Goal: Task Accomplishment & Management: Manage account settings

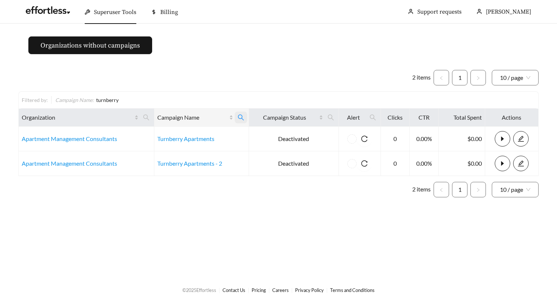
click at [238, 118] on icon "search" at bounding box center [240, 117] width 7 height 7
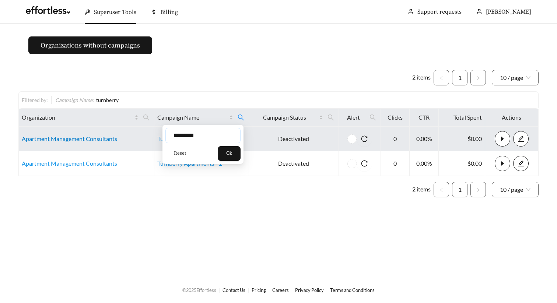
drag, startPoint x: 165, startPoint y: 135, endPoint x: 113, endPoint y: 135, distance: 52.6
click at [113, 135] on body "Superuser Tools Billing Maddi Herrick-Foster Support requests More Organization…" at bounding box center [278, 151] width 557 height 303
type input "**********"
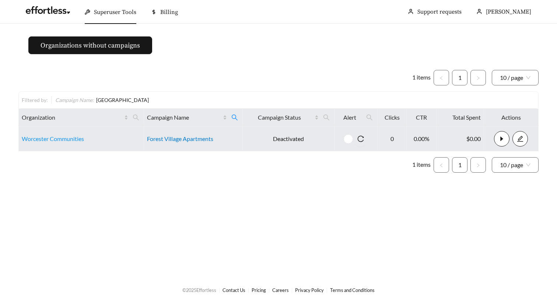
click at [186, 140] on link "Forest Village Apartments" at bounding box center [180, 138] width 66 height 7
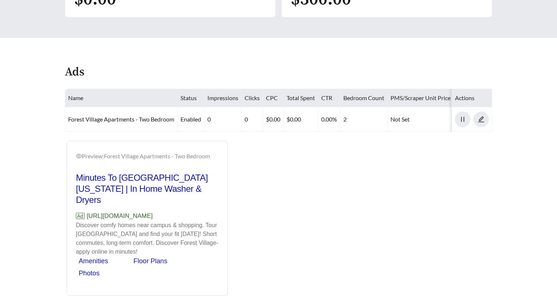
scroll to position [341, 0]
drag, startPoint x: 172, startPoint y: 204, endPoint x: 86, endPoint y: 206, distance: 86.5
click at [85, 210] on p "Ad [URL][DOMAIN_NAME]" at bounding box center [147, 215] width 142 height 10
copy p "[URL][DOMAIN_NAME]"
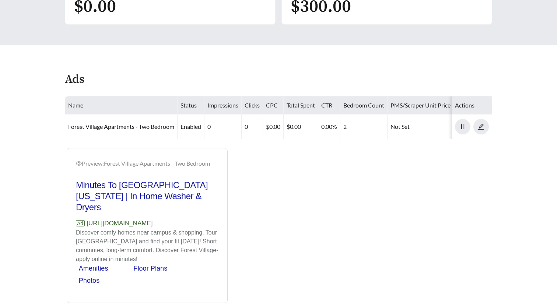
scroll to position [332, 0]
click at [295, 181] on div "Preview: Forest Village Apartments - Two Bedroom Minutes To Univ. of Missouri |…" at bounding box center [278, 225] width 442 height 155
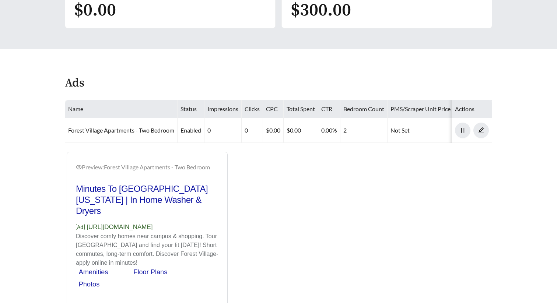
click at [301, 195] on div "Preview: Forest Village Apartments - Two Bedroom Minutes To Univ. of Missouri |…" at bounding box center [278, 229] width 442 height 155
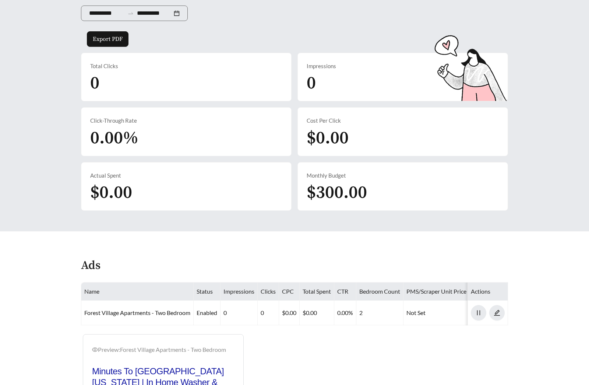
scroll to position [0, 0]
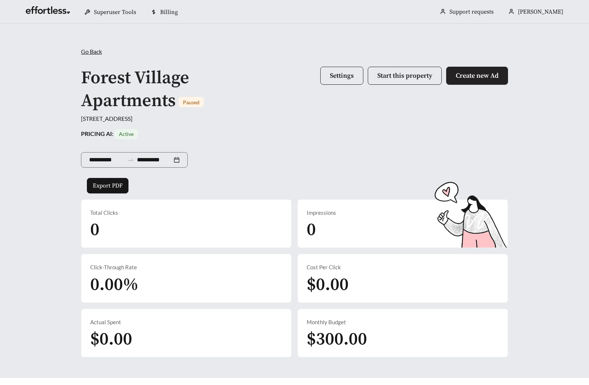
click at [457, 73] on span "Create new Ad" at bounding box center [477, 75] width 43 height 8
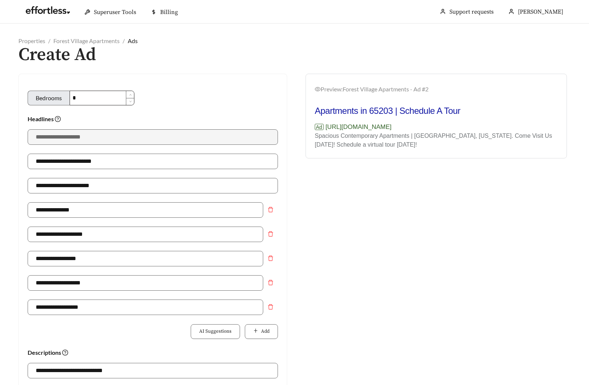
click at [106, 94] on input "*" at bounding box center [102, 98] width 64 height 14
click at [98, 98] on input "*" at bounding box center [102, 98] width 64 height 14
type input "**********"
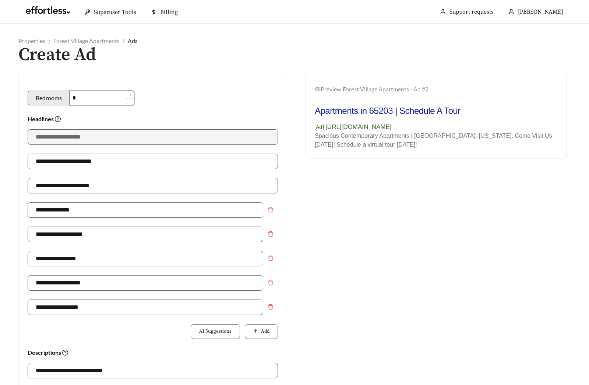
type input "**********"
type input "*"
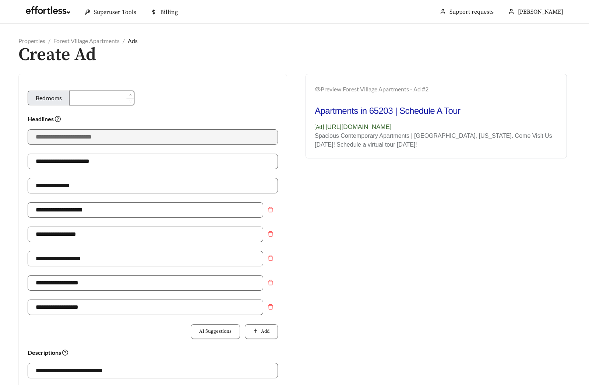
type input "**********"
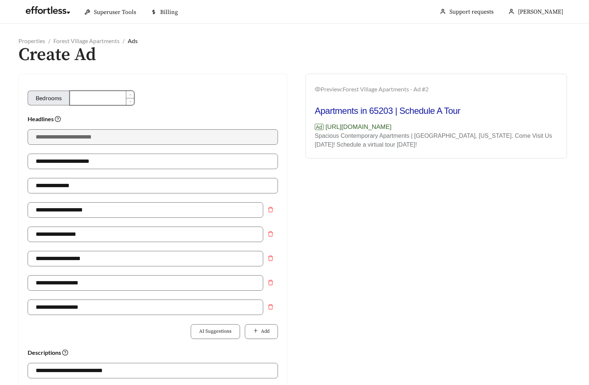
type input "**********"
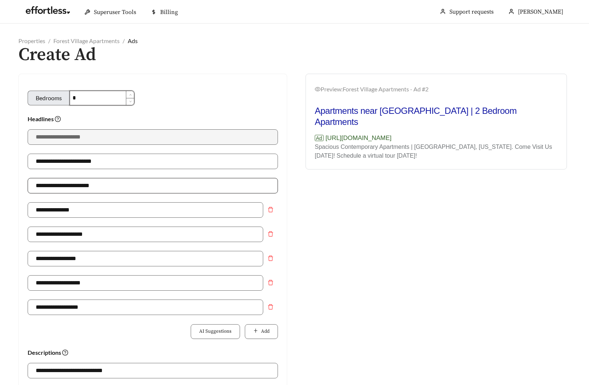
type input "*"
click at [70, 186] on input "**********" at bounding box center [153, 185] width 250 height 15
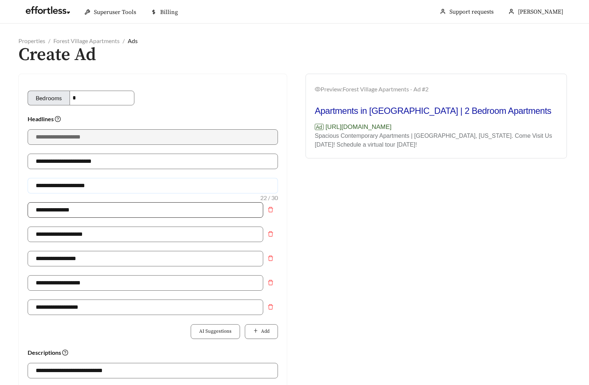
type input "**********"
drag, startPoint x: 82, startPoint y: 210, endPoint x: -6, endPoint y: 210, distance: 87.6
click at [0, 210] on html "**********" at bounding box center [294, 192] width 589 height 385
type input "**********"
drag, startPoint x: 98, startPoint y: 231, endPoint x: 10, endPoint y: 216, distance: 90.0
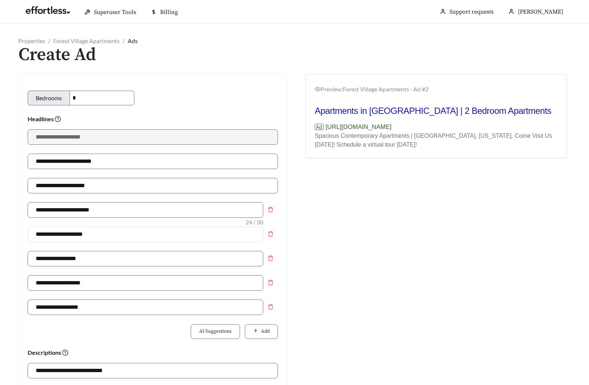
click at [17, 218] on div "**********" at bounding box center [152, 370] width 283 height 592
type input "**********"
click at [441, 254] on div "Preview: Forest Village Apartments - Ad #2 Apartments in Columbia | 2 Bedroom A…" at bounding box center [435, 370] width 283 height 592
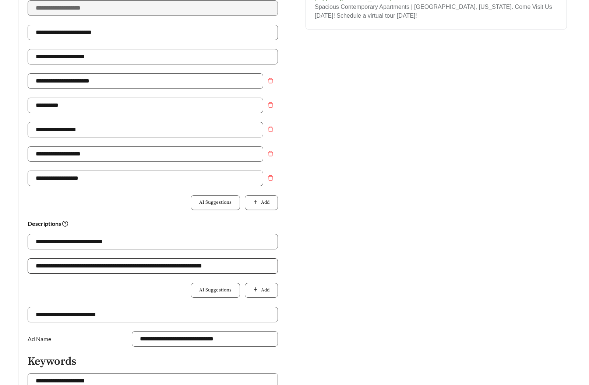
scroll to position [140, 0]
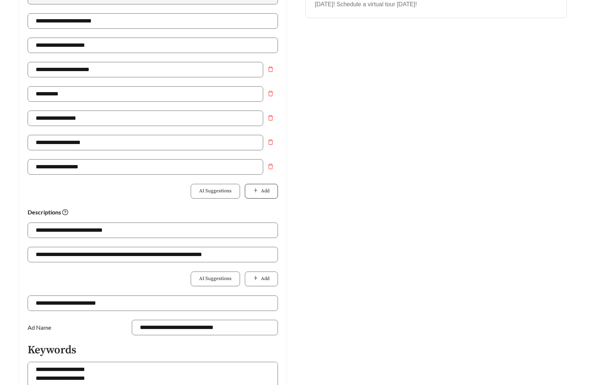
click at [273, 188] on button "Add" at bounding box center [261, 191] width 33 height 15
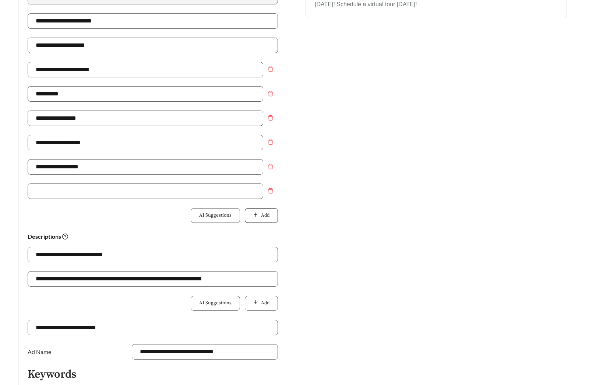
click at [262, 212] on span "Add" at bounding box center [265, 215] width 8 height 7
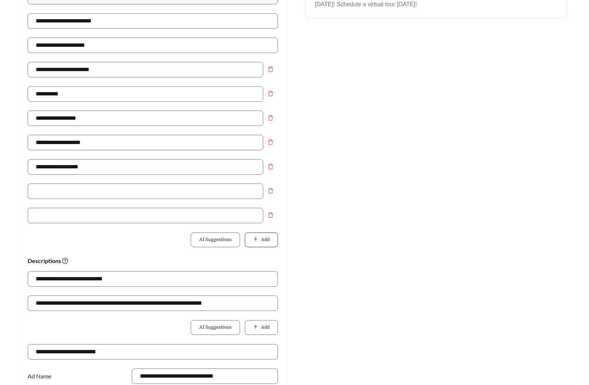
click at [273, 232] on button "Add" at bounding box center [261, 239] width 33 height 15
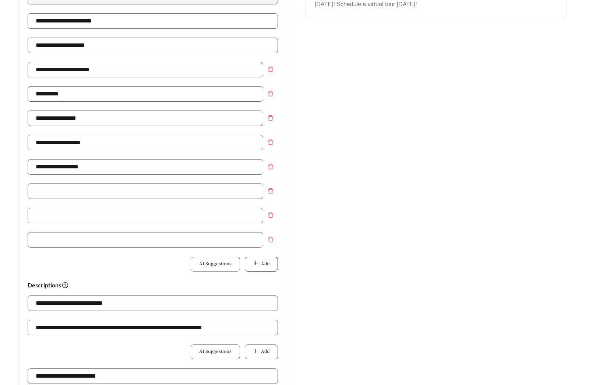
click at [269, 262] on button "Add" at bounding box center [261, 264] width 33 height 15
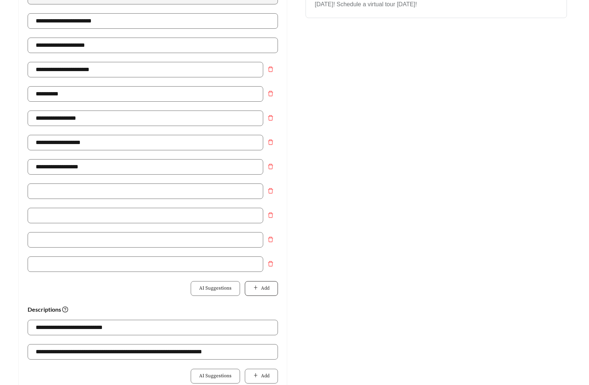
drag, startPoint x: 269, startPoint y: 290, endPoint x: 269, endPoint y: 307, distance: 17.3
click at [269, 290] on span "Add" at bounding box center [265, 288] width 8 height 7
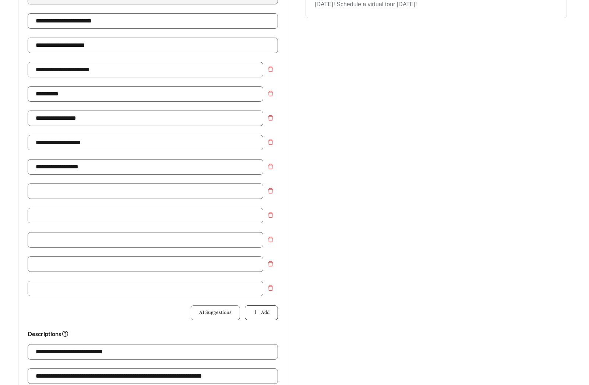
click at [268, 303] on span "Add" at bounding box center [265, 312] width 8 height 7
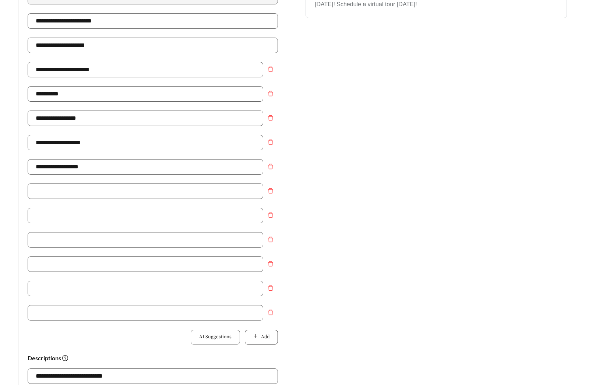
click at [267, 303] on button "Add" at bounding box center [261, 336] width 33 height 15
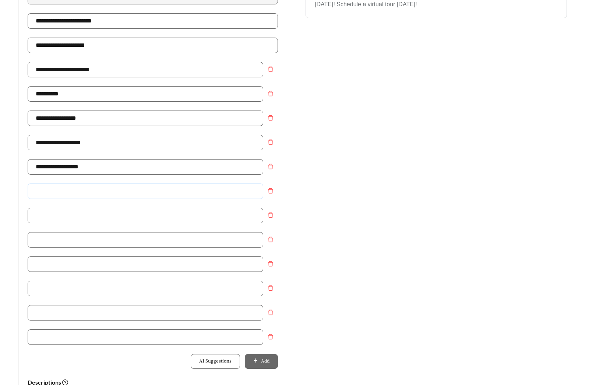
click at [105, 191] on input "text" at bounding box center [146, 190] width 236 height 15
type input "**********"
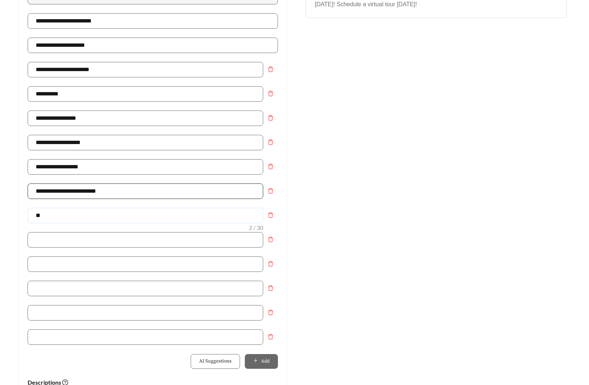
type input "*"
type input "**********"
click at [63, 266] on input "text" at bounding box center [146, 263] width 236 height 15
type input "**********"
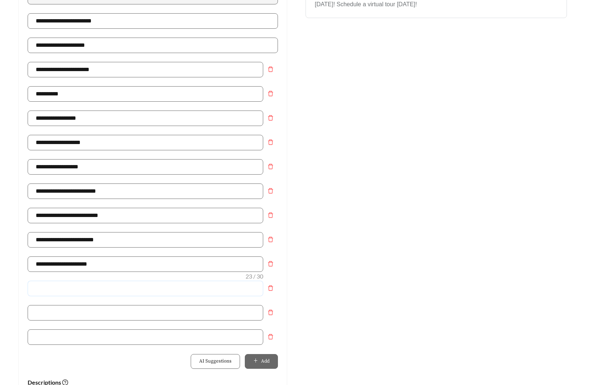
click at [75, 291] on input "text" at bounding box center [146, 288] width 236 height 15
type input "**********"
click at [80, 303] on input "text" at bounding box center [146, 312] width 236 height 15
type input "**********"
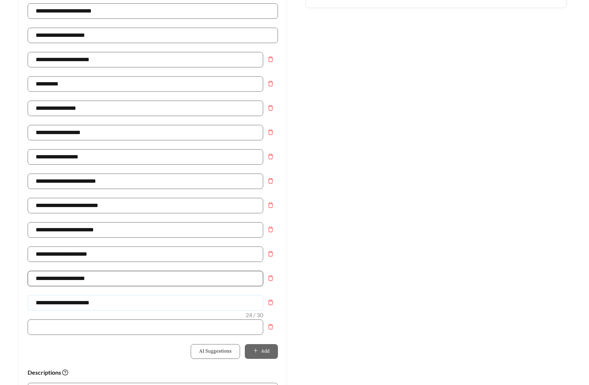
scroll to position [209, 0]
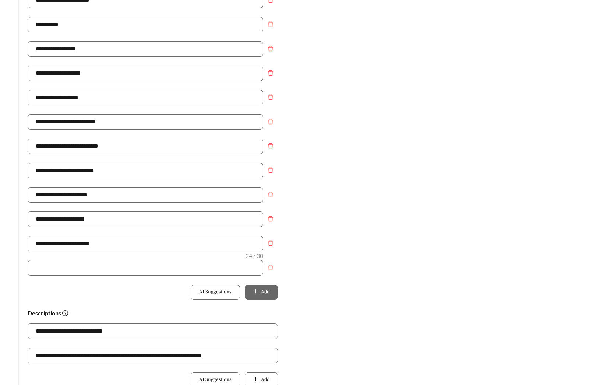
drag, startPoint x: 366, startPoint y: 261, endPoint x: 313, endPoint y: 269, distance: 53.4
click at [365, 261] on div "Preview: Forest Village Apartments - Ad #2 Apartments in Columbia | 2 Bedroom A…" at bounding box center [435, 245] width 283 height 762
click at [268, 267] on icon "delete" at bounding box center [271, 267] width 6 height 6
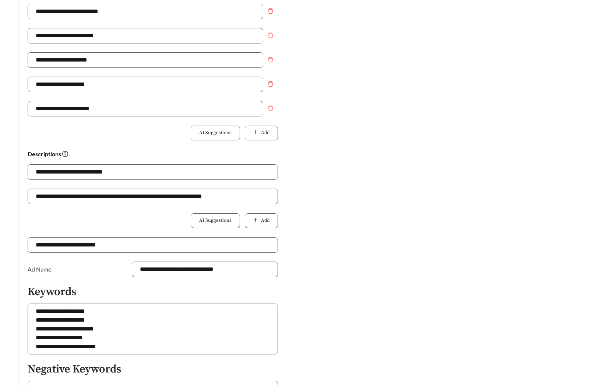
scroll to position [351, 0]
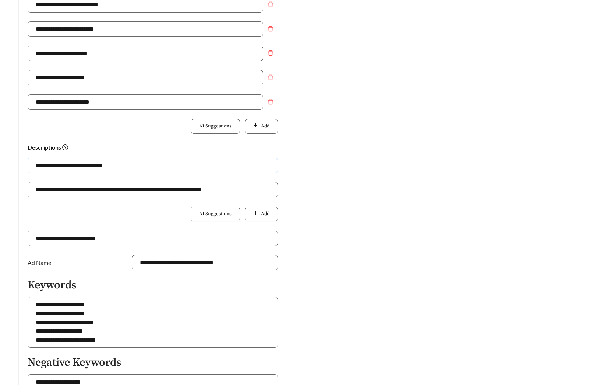
drag, startPoint x: 130, startPoint y: 167, endPoint x: -15, endPoint y: 165, distance: 145.8
paste input "**********"
type input "**********"
click at [263, 215] on span "Add" at bounding box center [265, 213] width 8 height 7
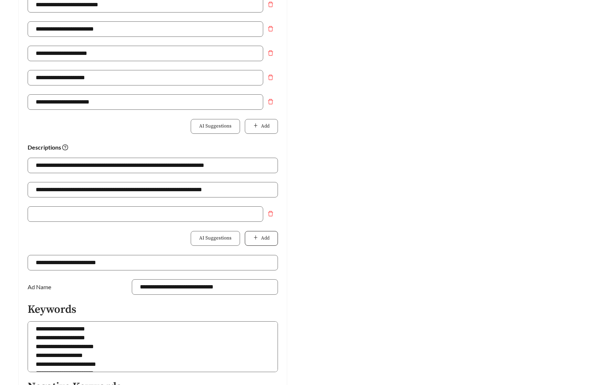
click at [265, 232] on button "Add" at bounding box center [261, 238] width 33 height 15
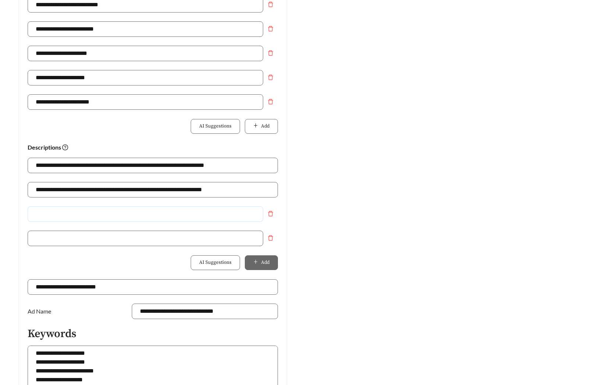
click at [58, 215] on input "text" at bounding box center [146, 213] width 236 height 15
paste input "**********"
type input "**********"
click at [53, 234] on input "text" at bounding box center [146, 237] width 236 height 15
paste input "**********"
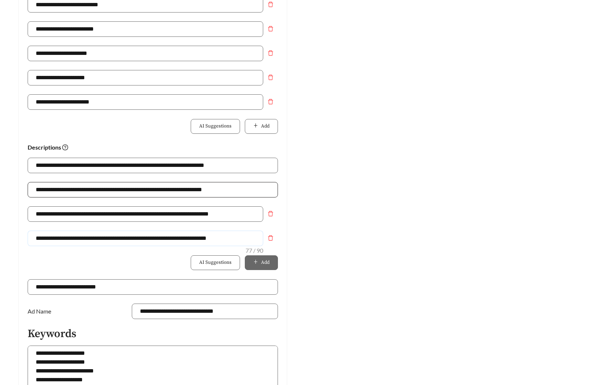
type input "**********"
click at [71, 189] on input "**********" at bounding box center [153, 189] width 250 height 15
click at [73, 187] on input "**********" at bounding box center [153, 189] width 250 height 15
click at [75, 191] on input "**********" at bounding box center [153, 189] width 250 height 15
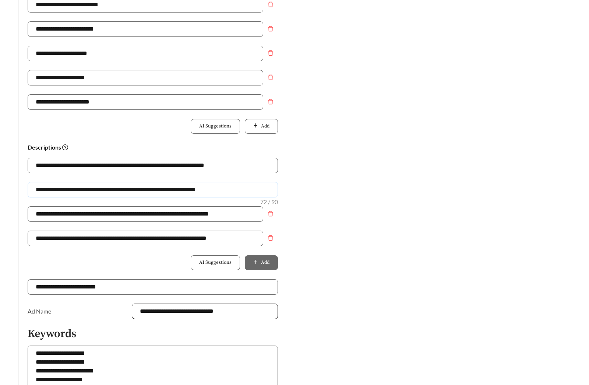
type input "**********"
drag, startPoint x: 214, startPoint y: 310, endPoint x: 246, endPoint y: 310, distance: 32.0
click at [246, 303] on input "**********" at bounding box center [205, 310] width 146 height 15
type input "**********"
click at [427, 268] on div "Preview: Forest Village Apartments - Two Bedroom (2) Apartments in Columbia | 2…" at bounding box center [435, 116] width 283 height 786
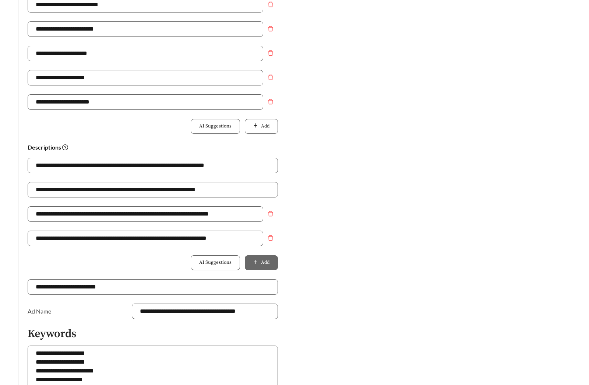
scroll to position [515, 0]
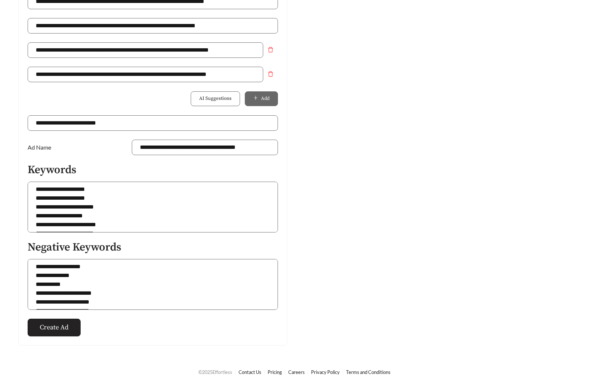
click at [56, 303] on span "Create Ad" at bounding box center [54, 327] width 29 height 10
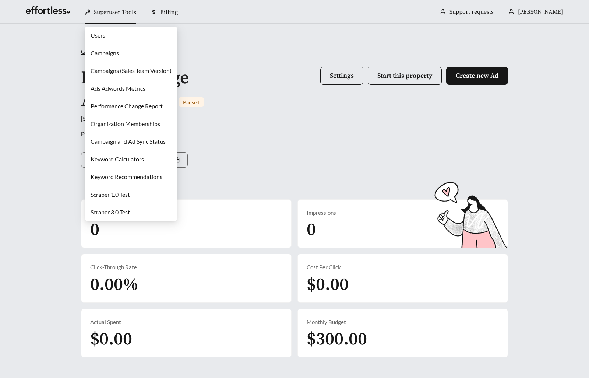
click at [119, 50] on link "Campaigns" at bounding box center [105, 52] width 28 height 7
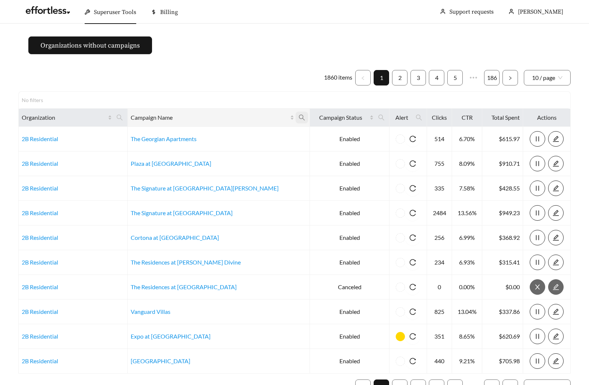
click at [299, 118] on icon "search" at bounding box center [302, 117] width 7 height 7
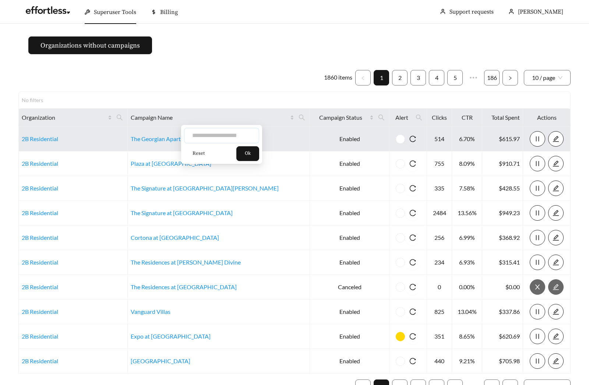
click at [231, 141] on input "text" at bounding box center [221, 135] width 75 height 15
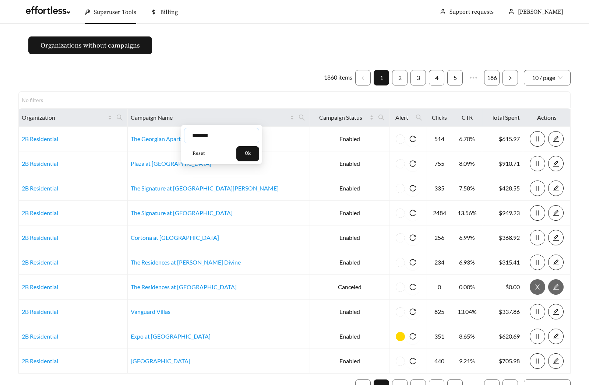
type input "*******"
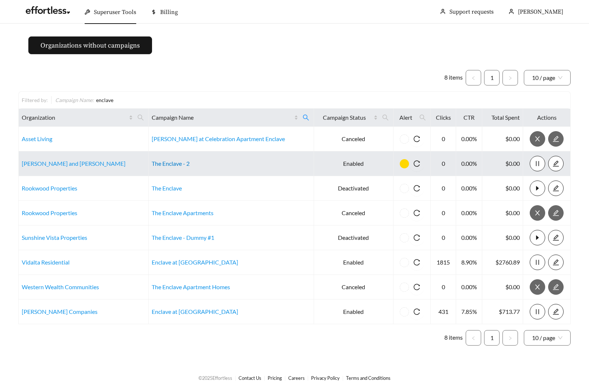
click at [153, 164] on link "The Enclave - 2" at bounding box center [171, 163] width 38 height 7
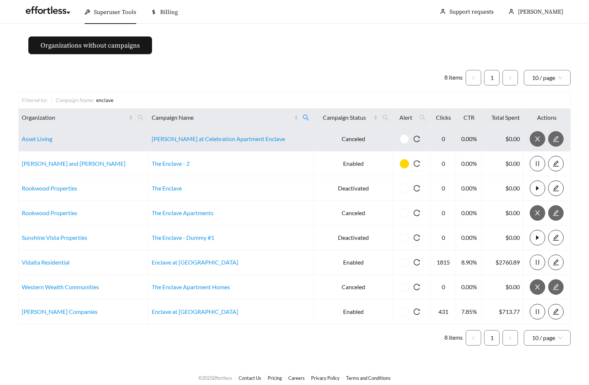
drag, startPoint x: 277, startPoint y: 119, endPoint x: 258, endPoint y: 129, distance: 21.1
click at [303, 119] on icon "search" at bounding box center [306, 117] width 7 height 7
drag, startPoint x: 212, startPoint y: 134, endPoint x: 180, endPoint y: 132, distance: 31.3
click at [196, 134] on body "Superuser Tools Billing Maddi Herrick-Foster Support requests More Organization…" at bounding box center [294, 192] width 589 height 385
type input "*"
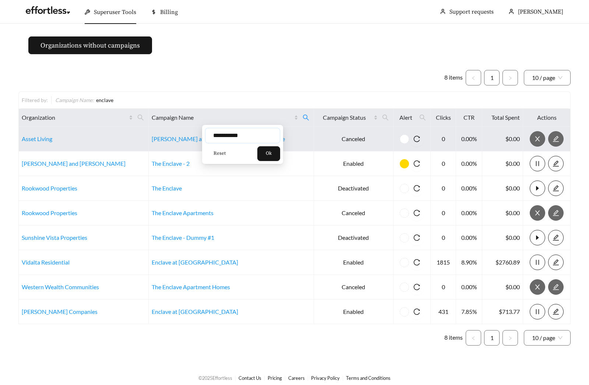
type input "**********"
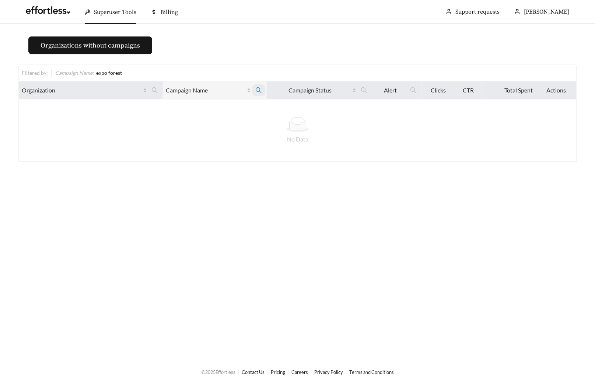
click at [259, 89] on icon "search" at bounding box center [258, 90] width 7 height 7
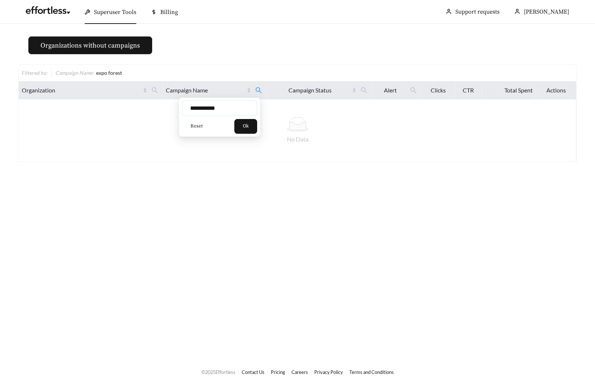
click at [211, 105] on input "**********" at bounding box center [219, 107] width 75 height 15
type input "****"
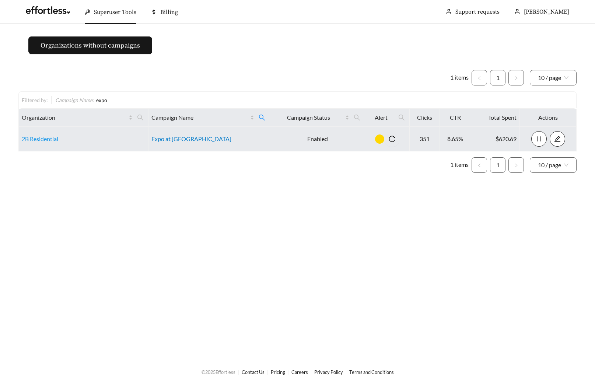
click at [182, 136] on link "Expo at Forest Park" at bounding box center [191, 138] width 80 height 7
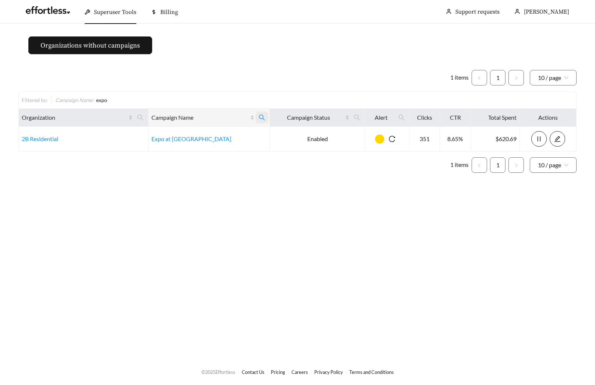
click at [258, 119] on icon "search" at bounding box center [261, 117] width 7 height 7
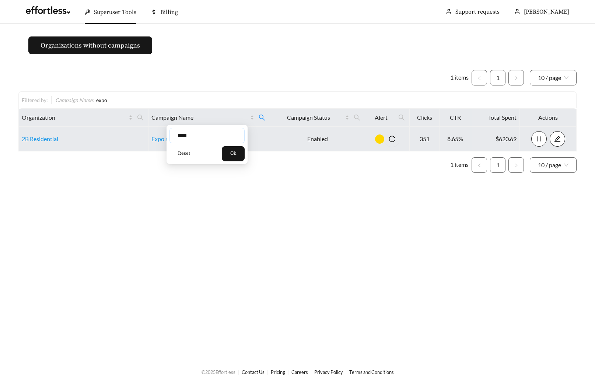
drag, startPoint x: 209, startPoint y: 138, endPoint x: 144, endPoint y: 131, distance: 65.5
click at [155, 134] on body "Superuser Tools Billing Maddi Herrick-Foster Support requests More Organization…" at bounding box center [297, 192] width 595 height 385
type input "********"
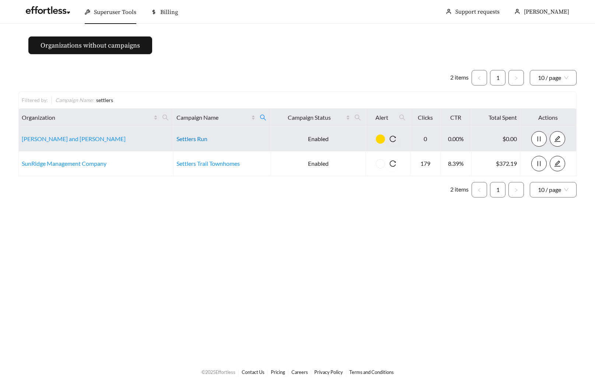
click at [178, 138] on link "Settlers Run" at bounding box center [191, 138] width 31 height 7
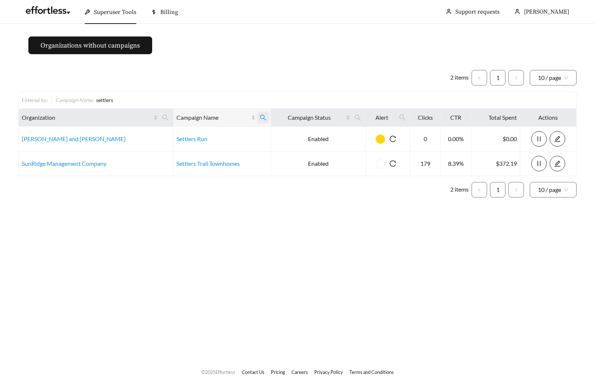
click at [260, 119] on icon "search" at bounding box center [263, 117] width 7 height 7
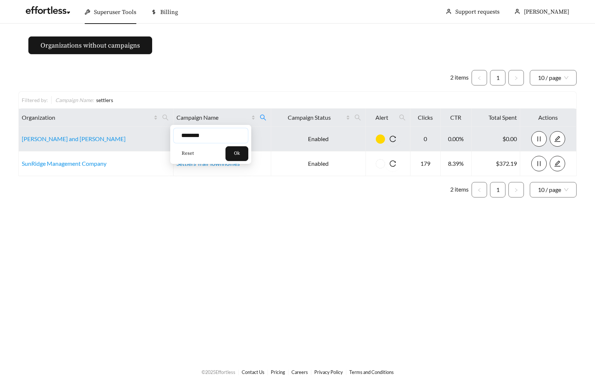
drag, startPoint x: 204, startPoint y: 136, endPoint x: 128, endPoint y: 131, distance: 76.0
click at [131, 131] on body "Superuser Tools Billing Maddi Herrick-Foster Support requests More Organization…" at bounding box center [297, 192] width 595 height 385
type input "*********"
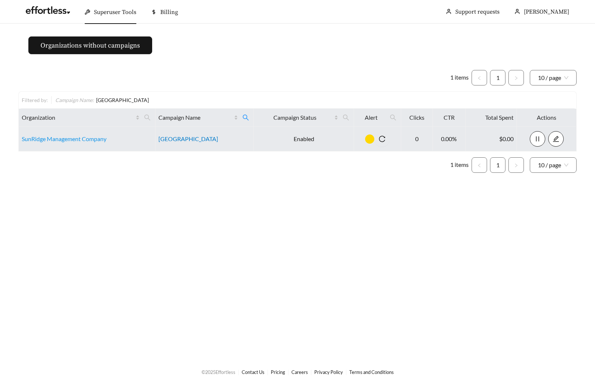
click at [182, 141] on link "[GEOGRAPHIC_DATA]" at bounding box center [188, 138] width 60 height 7
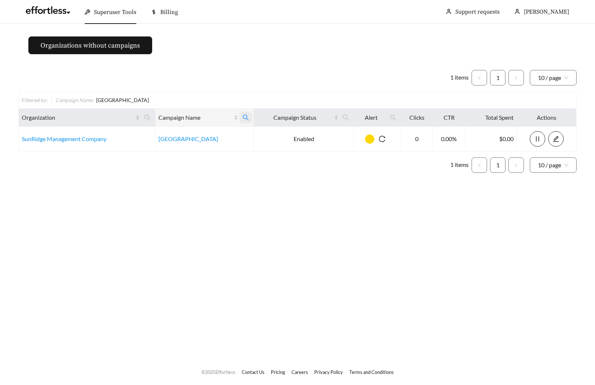
click at [246, 118] on icon "search" at bounding box center [246, 117] width 6 height 6
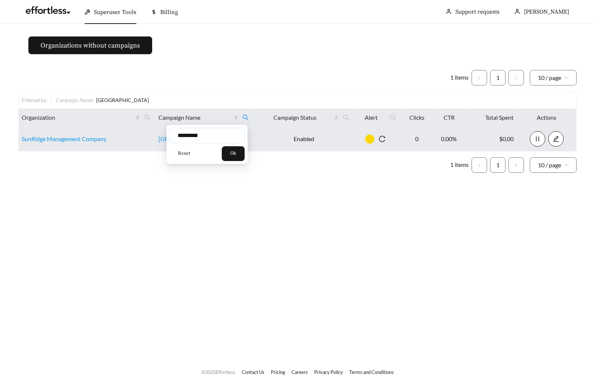
drag, startPoint x: 210, startPoint y: 136, endPoint x: 139, endPoint y: 134, distance: 71.1
click at [154, 136] on body "Superuser Tools Billing Maddi Herrick-Foster Support requests More Organization…" at bounding box center [297, 192] width 595 height 385
type input "*****"
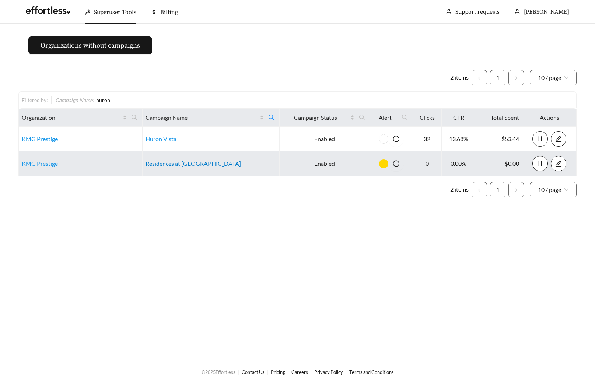
click at [181, 163] on link "Residences at Huron" at bounding box center [192, 163] width 95 height 7
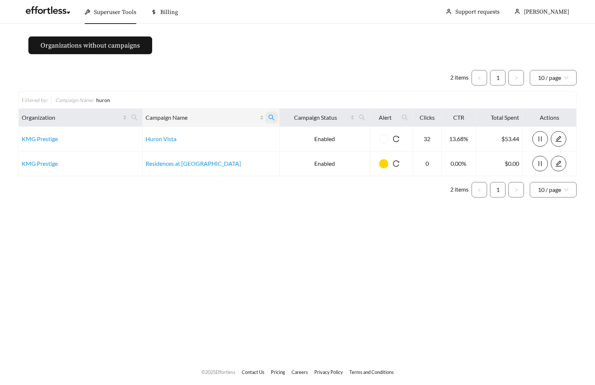
click at [265, 113] on span at bounding box center [271, 118] width 13 height 12
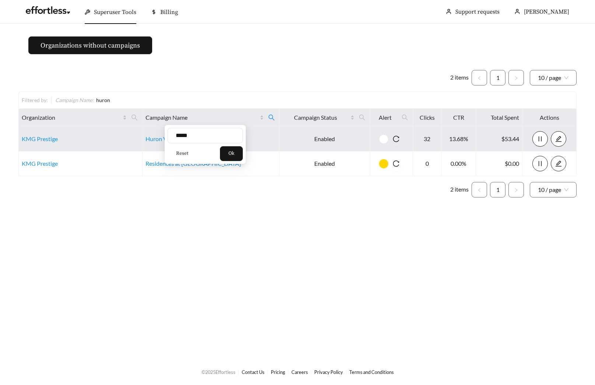
drag, startPoint x: 156, startPoint y: 137, endPoint x: 148, endPoint y: 136, distance: 8.5
click at [153, 137] on body "Superuser Tools Billing Maddi Herrick-Foster Support requests More Organization…" at bounding box center [297, 192] width 595 height 385
type input "*******"
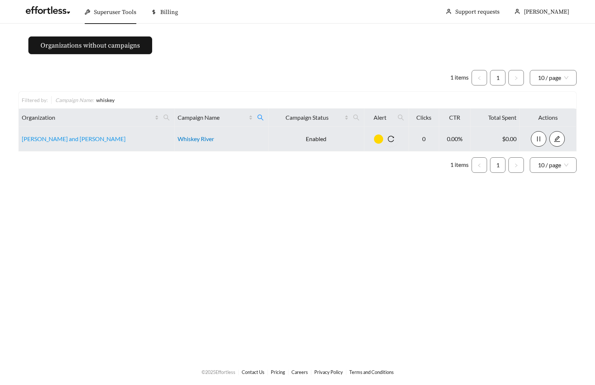
click at [188, 141] on link "Whiskey River" at bounding box center [195, 138] width 36 height 7
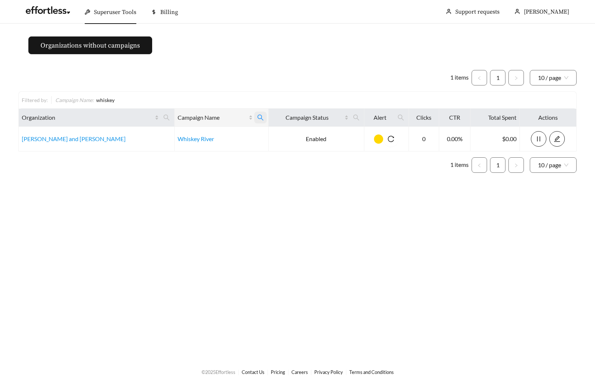
click at [257, 115] on icon "search" at bounding box center [260, 117] width 7 height 7
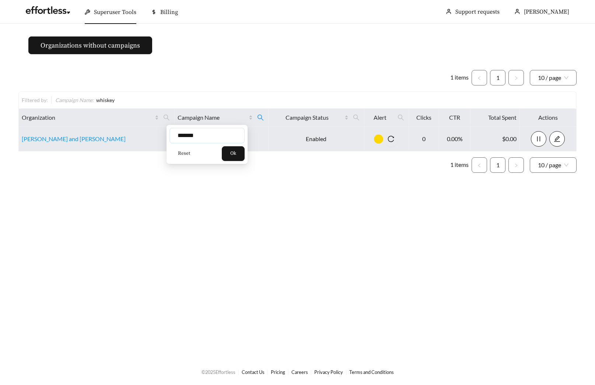
drag, startPoint x: 137, startPoint y: 136, endPoint x: 108, endPoint y: 133, distance: 29.3
click at [122, 135] on body "Superuser Tools Billing Maddi Herrick-Foster Support requests More Organization…" at bounding box center [297, 192] width 595 height 385
type input "*****"
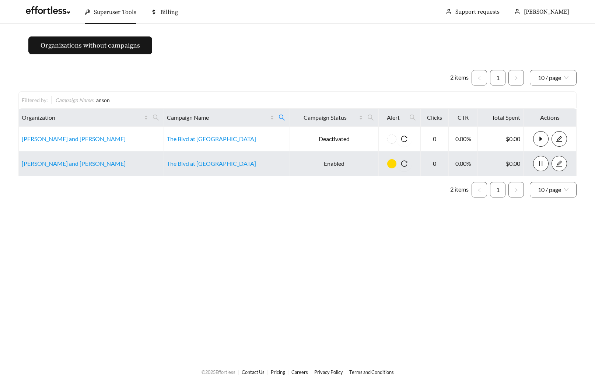
click at [198, 169] on td "The Blvd at Anson - 2" at bounding box center [227, 163] width 126 height 25
click at [198, 167] on td "The Blvd at Anson - 2" at bounding box center [227, 163] width 126 height 25
click at [198, 165] on link "The Blvd at Anson - 2" at bounding box center [211, 163] width 89 height 7
click at [233, 43] on main "Organizations without campaigns 2 items 1 10 / page Filtered by: Campaign Name …" at bounding box center [297, 191] width 595 height 335
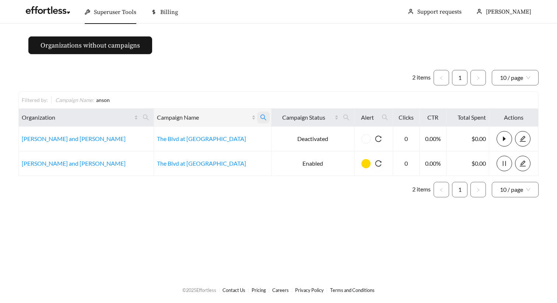
click at [257, 116] on span at bounding box center [263, 118] width 13 height 12
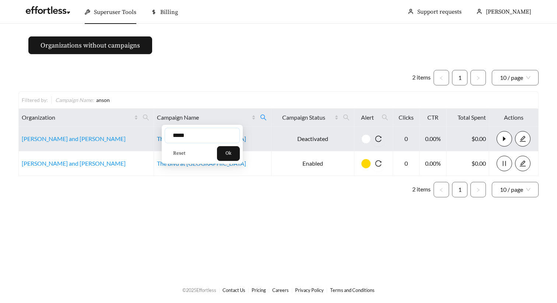
drag, startPoint x: 210, startPoint y: 139, endPoint x: 146, endPoint y: 136, distance: 64.5
click at [171, 139] on input "*****" at bounding box center [202, 135] width 75 height 15
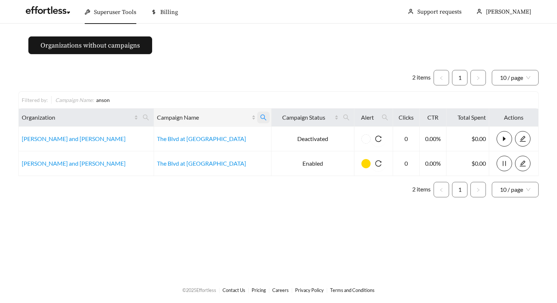
click at [260, 119] on icon "search" at bounding box center [263, 117] width 7 height 7
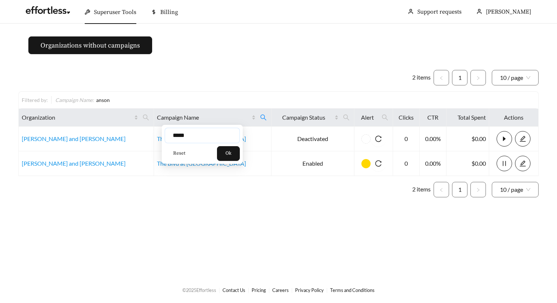
click at [173, 137] on input "*****" at bounding box center [202, 135] width 75 height 15
type input "****"
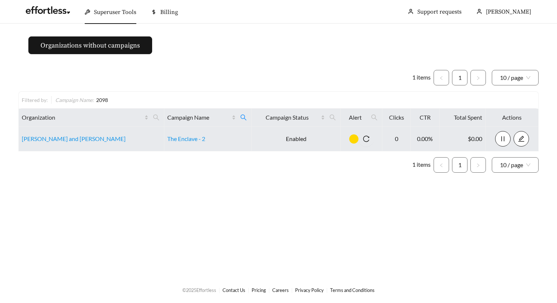
drag, startPoint x: 230, startPoint y: 117, endPoint x: 215, endPoint y: 131, distance: 20.8
click at [240, 117] on icon "search" at bounding box center [243, 117] width 7 height 7
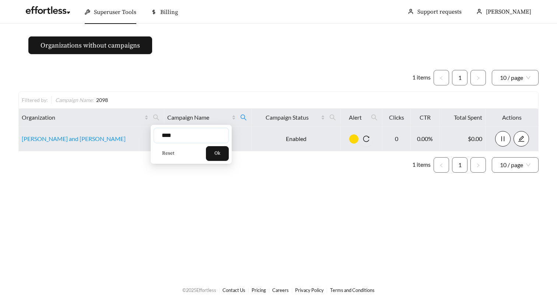
drag, startPoint x: 201, startPoint y: 134, endPoint x: 135, endPoint y: 135, distance: 65.9
click at [148, 135] on body "Superuser Tools Billing Maddi Herrick-Foster Support requests More Organization…" at bounding box center [278, 151] width 557 height 303
type input "**********"
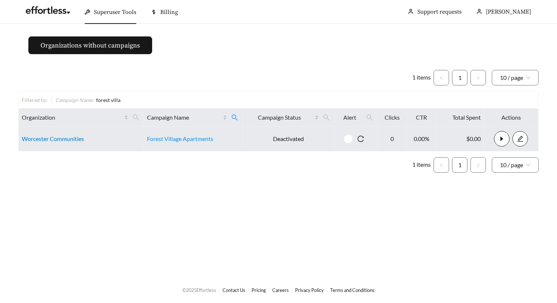
click at [49, 140] on link "Worcester Communities" at bounding box center [53, 138] width 62 height 7
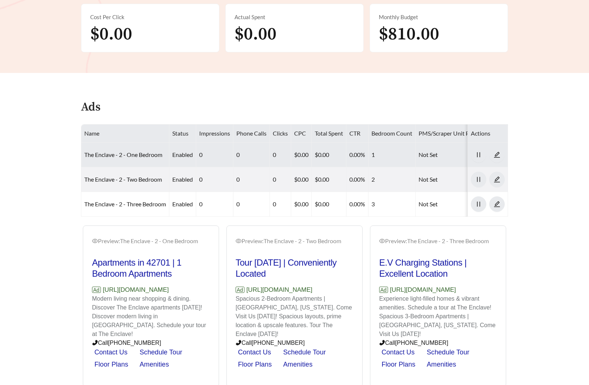
scroll to position [228, 0]
click at [472, 157] on span "pause" at bounding box center [478, 154] width 15 height 7
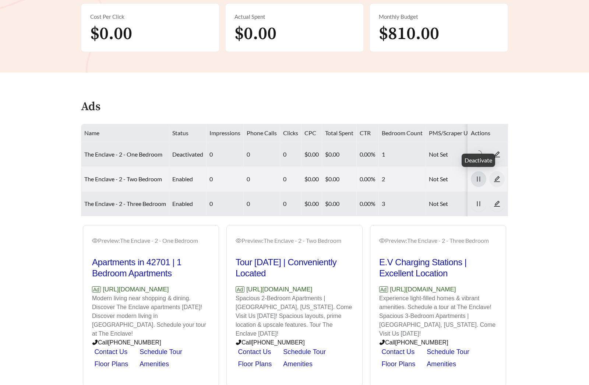
drag, startPoint x: 474, startPoint y: 176, endPoint x: 479, endPoint y: 194, distance: 19.5
click at [474, 176] on span "pause" at bounding box center [478, 179] width 15 height 7
click at [480, 201] on icon "pause" at bounding box center [478, 203] width 7 height 7
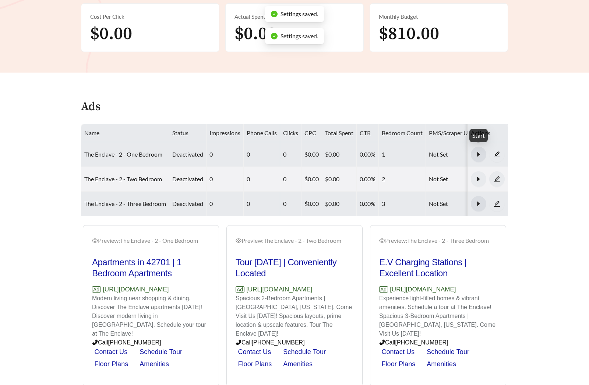
click at [477, 158] on button "button" at bounding box center [478, 154] width 15 height 15
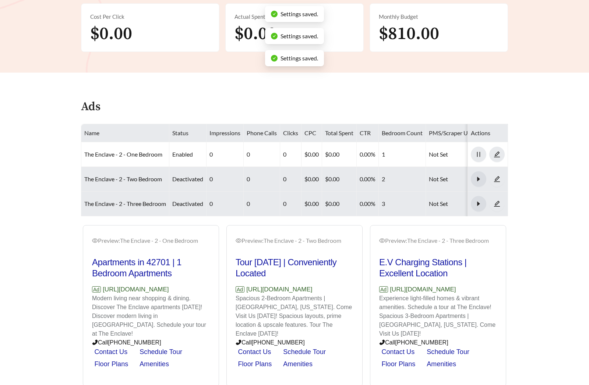
click at [477, 180] on icon "caret-right" at bounding box center [478, 178] width 3 height 4
click at [477, 201] on icon "caret-right" at bounding box center [478, 203] width 3 height 4
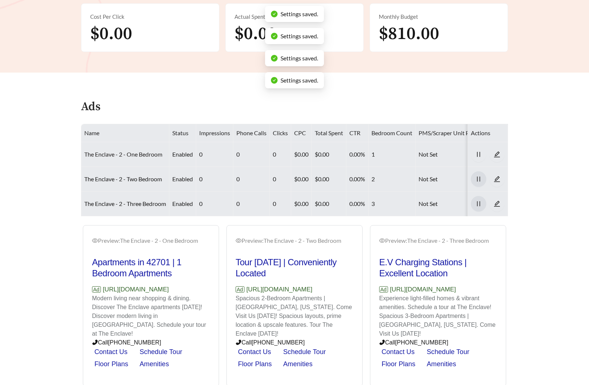
click at [110, 154] on link "The Enclave - 2 - One Bedroom" at bounding box center [123, 154] width 78 height 7
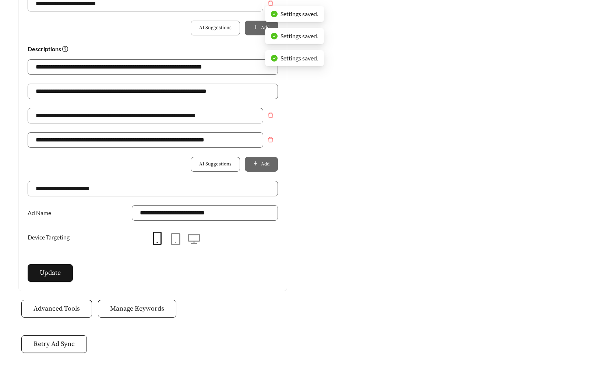
scroll to position [511, 0]
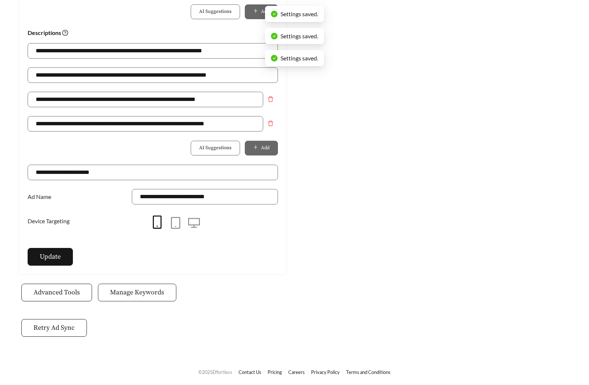
click at [143, 296] on span "Manage Keywords" at bounding box center [137, 292] width 54 height 10
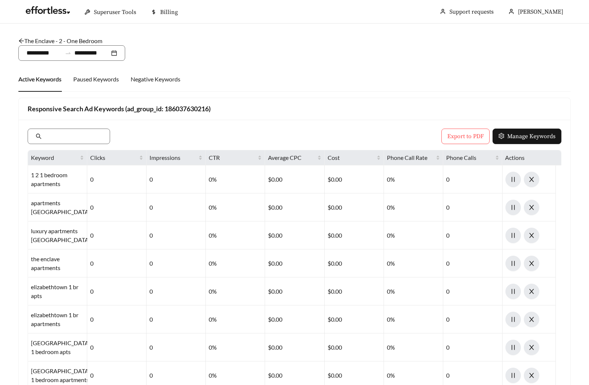
click at [53, 40] on link "The Enclave - 2 - One Bedroom" at bounding box center [60, 40] width 84 height 7
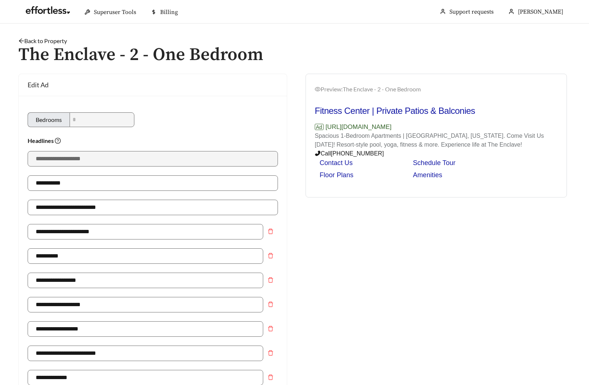
click at [26, 41] on link "Back to Property" at bounding box center [42, 40] width 49 height 7
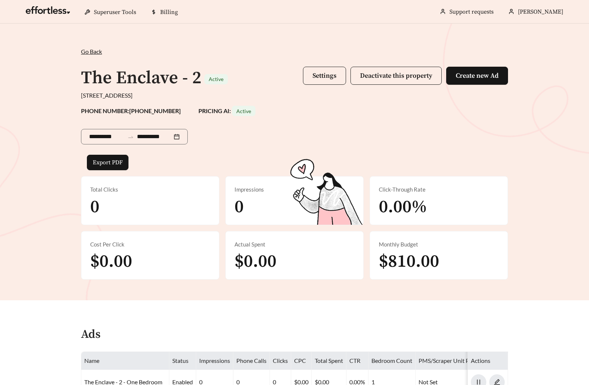
scroll to position [252, 0]
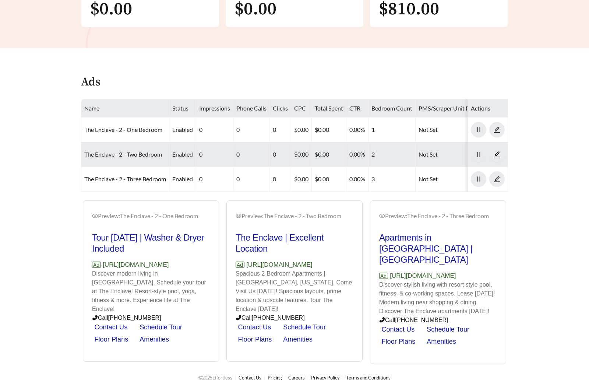
click at [140, 152] on link "The Enclave - 2 - Two Bedroom" at bounding box center [123, 154] width 78 height 7
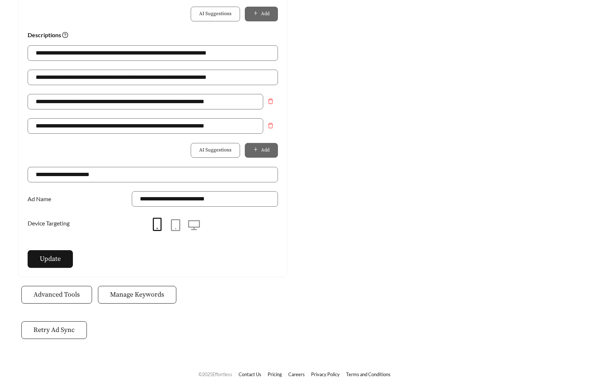
scroll to position [511, 0]
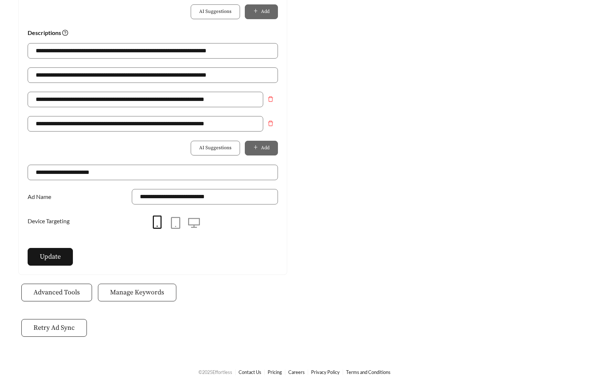
click at [140, 289] on span "Manage Keywords" at bounding box center [137, 292] width 54 height 10
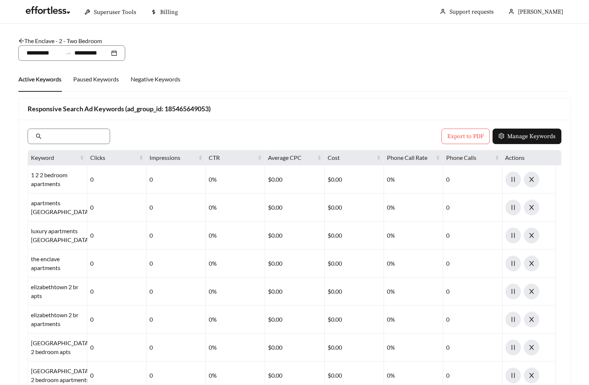
click at [65, 40] on link "The Enclave - 2 - Two Bedroom" at bounding box center [60, 40] width 84 height 7
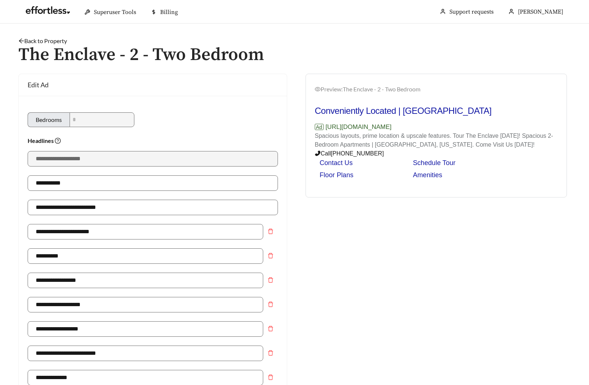
click at [30, 40] on link "Back to Property" at bounding box center [42, 40] width 49 height 7
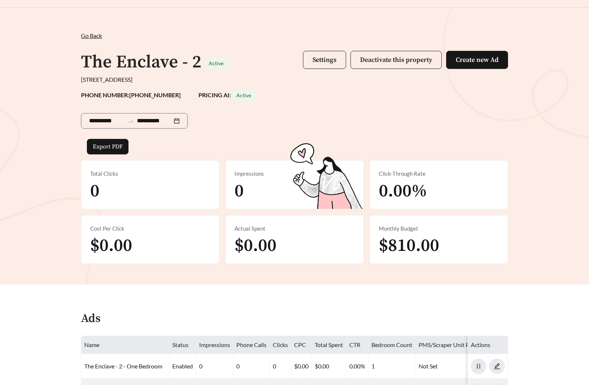
scroll to position [252, 0]
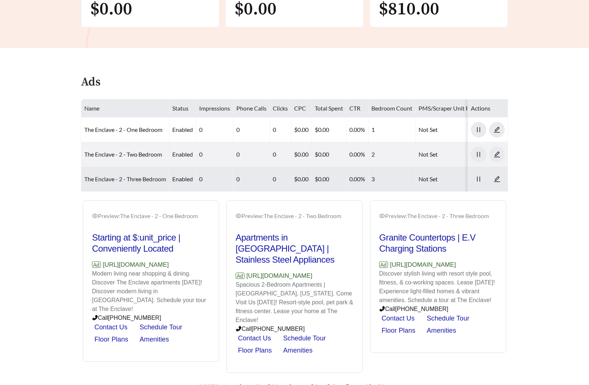
click at [130, 179] on link "The Enclave - 2 - Three Bedroom" at bounding box center [125, 178] width 82 height 7
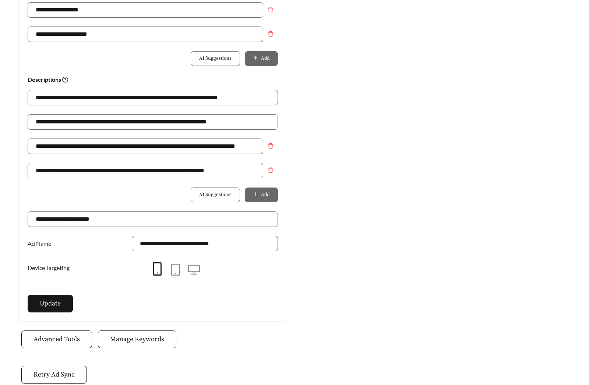
scroll to position [477, 0]
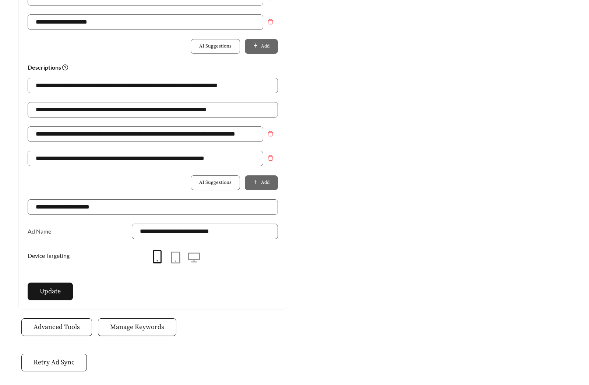
click at [138, 334] on button "Manage Keywords" at bounding box center [137, 327] width 78 height 18
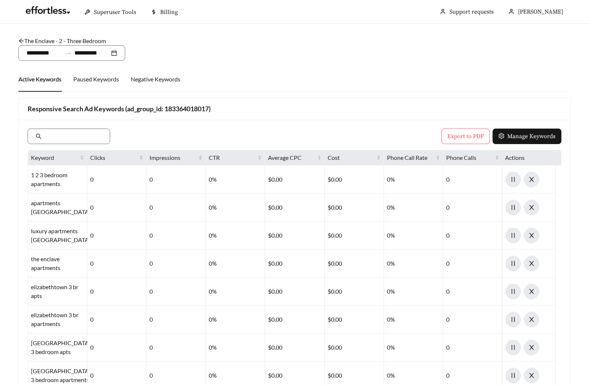
click at [51, 39] on link "The Enclave - 2 - Three Bedroom" at bounding box center [62, 40] width 88 height 7
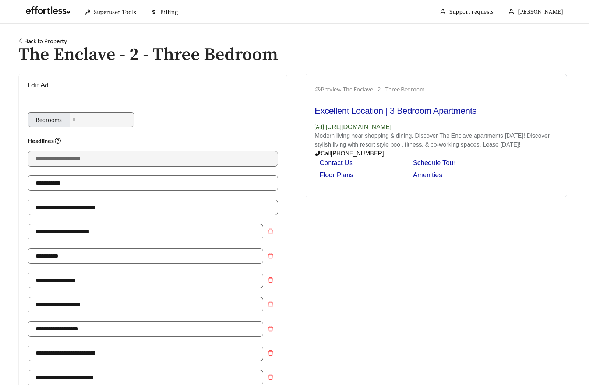
click at [52, 40] on link "Back to Property" at bounding box center [42, 40] width 49 height 7
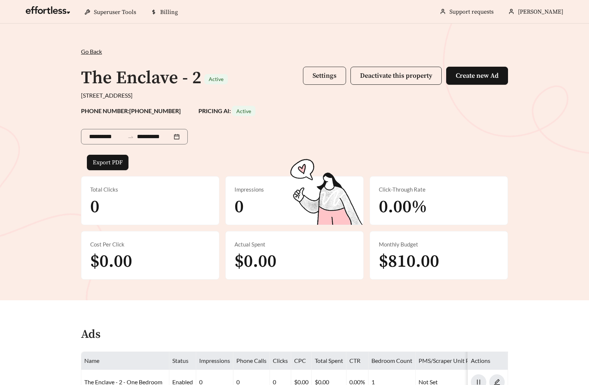
click at [320, 79] on span "Settings" at bounding box center [325, 75] width 24 height 8
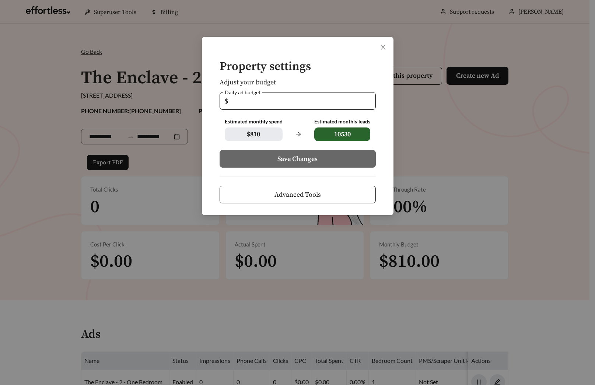
click at [321, 196] on button "Advanced Tools" at bounding box center [297, 195] width 156 height 18
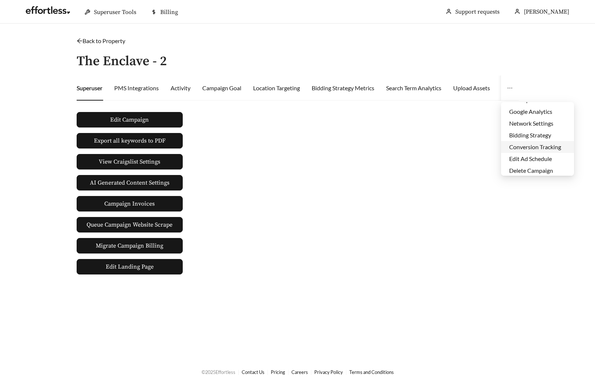
scroll to position [35, 0]
click at [523, 156] on li "Edit Ad Schedule" at bounding box center [537, 157] width 73 height 12
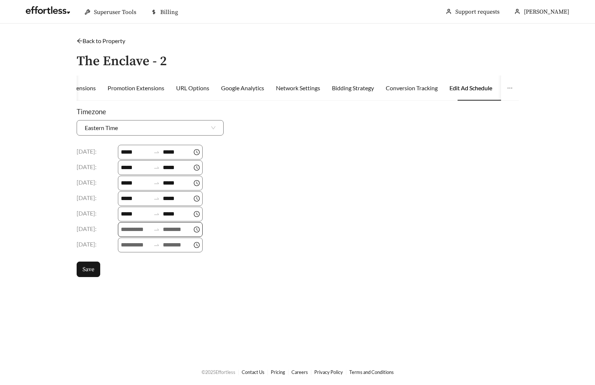
click at [138, 231] on input at bounding box center [135, 229] width 29 height 9
click at [128, 268] on div "09" at bounding box center [128, 267] width 21 height 10
type input "*****"
click at [141, 333] on span "OK" at bounding box center [140, 332] width 7 height 7
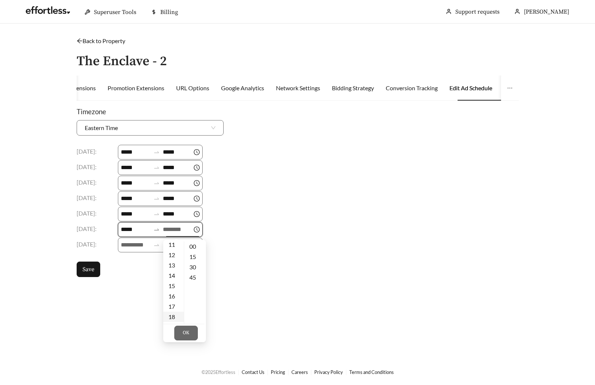
click at [172, 316] on div "18" at bounding box center [173, 316] width 21 height 10
type input "*****"
click at [188, 338] on button "OK" at bounding box center [186, 332] width 24 height 15
click at [128, 246] on input at bounding box center [135, 244] width 29 height 9
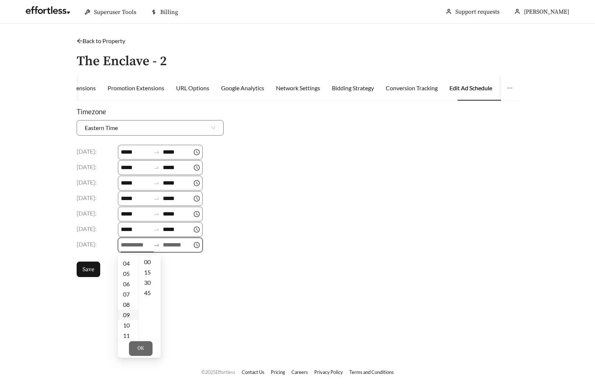
click at [129, 314] on div "09" at bounding box center [128, 315] width 21 height 10
type input "*****"
click at [148, 346] on button "OK" at bounding box center [141, 348] width 24 height 15
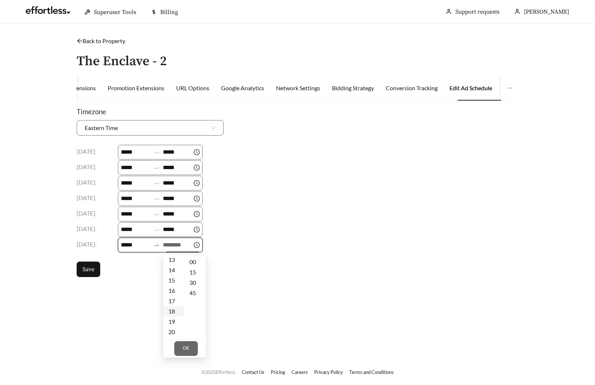
click at [176, 312] on div "18" at bounding box center [173, 311] width 21 height 10
type input "*****"
click at [183, 348] on span "OK" at bounding box center [186, 348] width 7 height 7
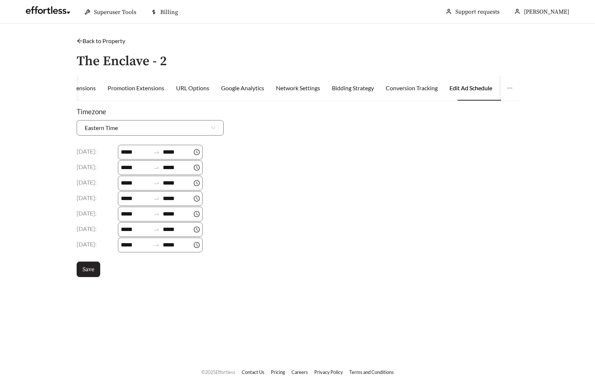
click at [82, 274] on button "Save" at bounding box center [89, 268] width 24 height 15
click at [118, 39] on link "Back to Property" at bounding box center [101, 40] width 49 height 7
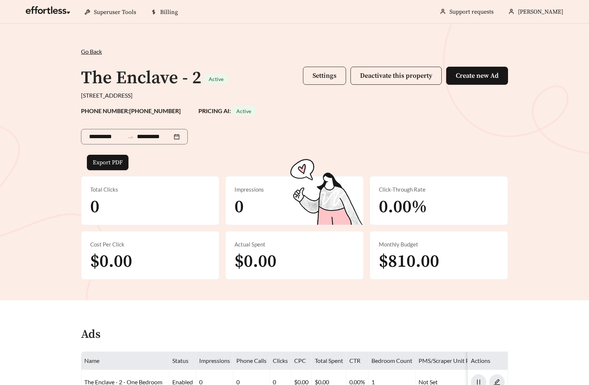
click at [315, 67] on button "Settings" at bounding box center [324, 76] width 43 height 18
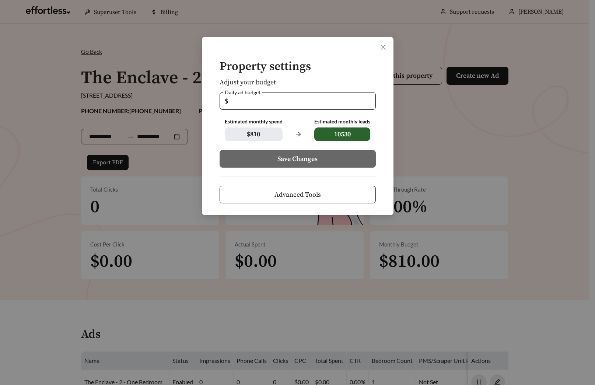
click at [327, 202] on button "Advanced Tools" at bounding box center [297, 195] width 156 height 18
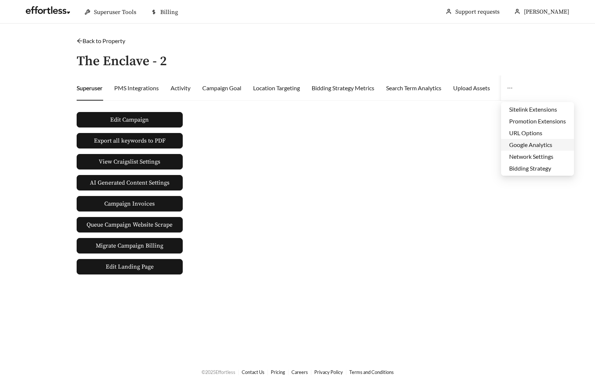
click at [524, 146] on li "Google Analytics" at bounding box center [537, 145] width 73 height 12
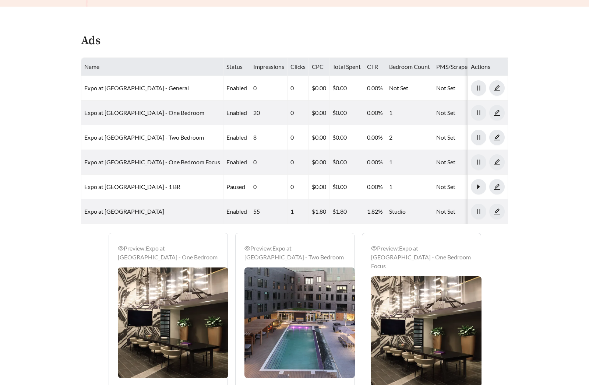
scroll to position [353, 0]
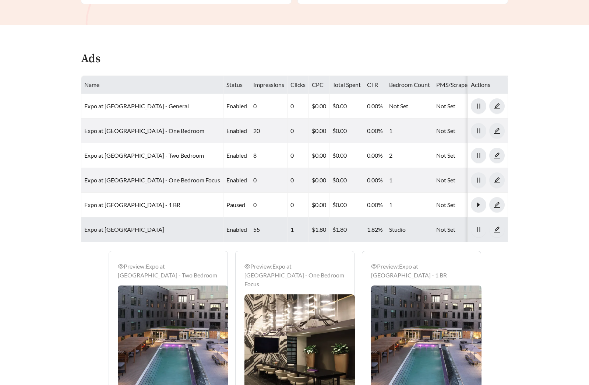
click at [132, 226] on link "Expo at Forest Park - Studio" at bounding box center [124, 229] width 80 height 7
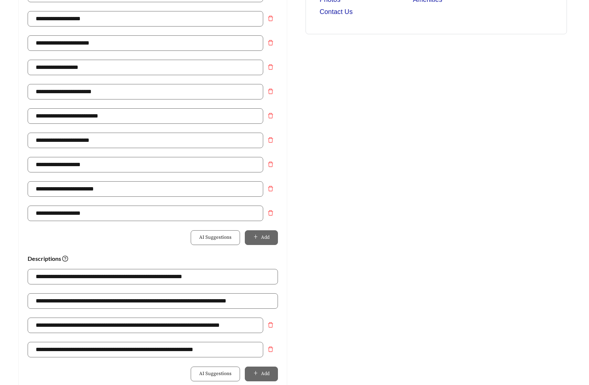
scroll to position [483, 0]
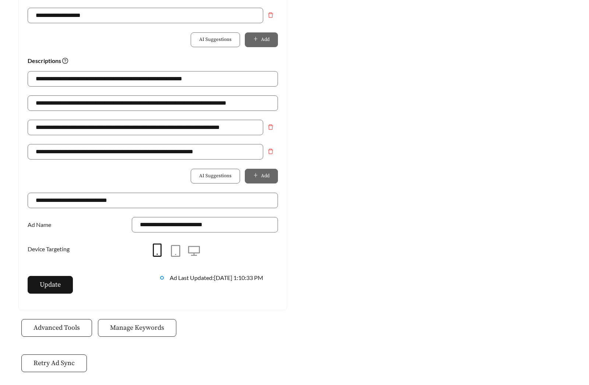
click at [126, 329] on span "Manage Keywords" at bounding box center [137, 327] width 54 height 10
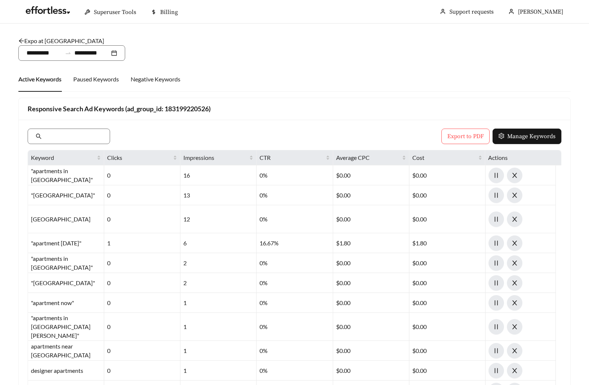
click at [59, 41] on link "Expo at Forest Park - Studio" at bounding box center [61, 40] width 86 height 7
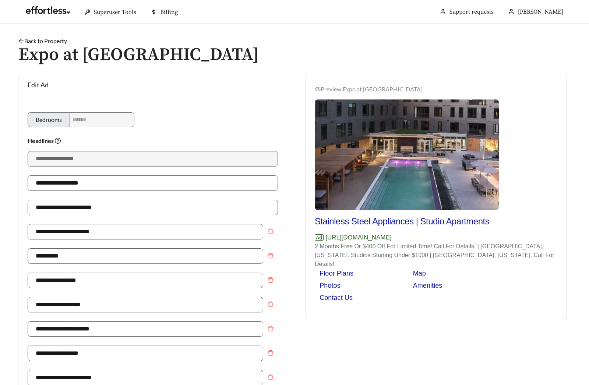
click at [53, 41] on link "Back to Property" at bounding box center [42, 40] width 49 height 7
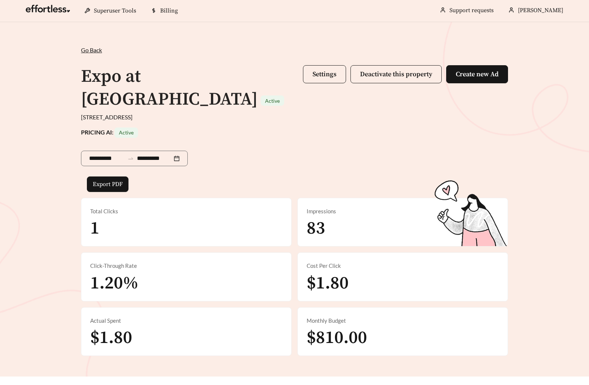
scroll to position [358, 0]
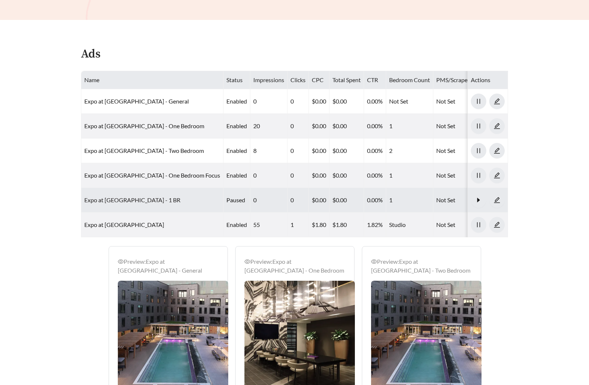
click at [137, 196] on link "Expo at Forest Park - 1 BR" at bounding box center [132, 199] width 96 height 7
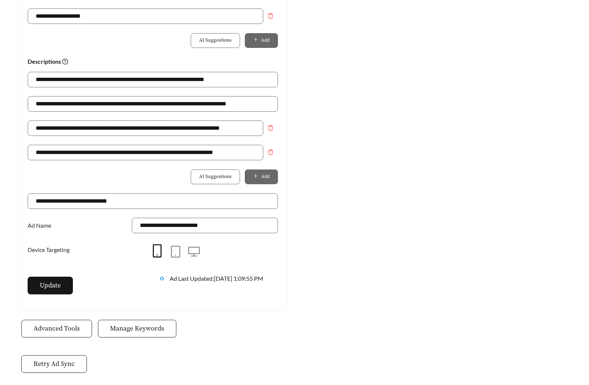
scroll to position [484, 0]
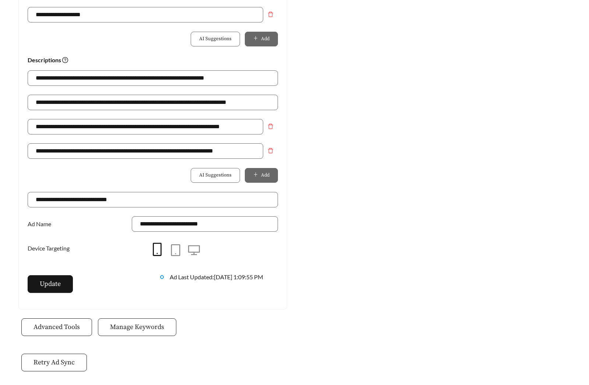
click at [129, 318] on button "Manage Keywords" at bounding box center [137, 327] width 78 height 18
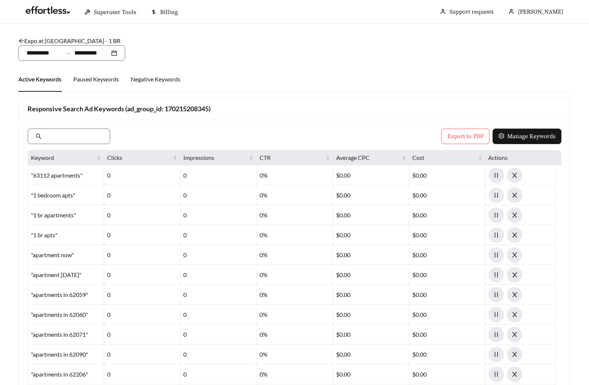
click at [64, 38] on link "Expo at Forest Park - 1 BR" at bounding box center [69, 40] width 102 height 7
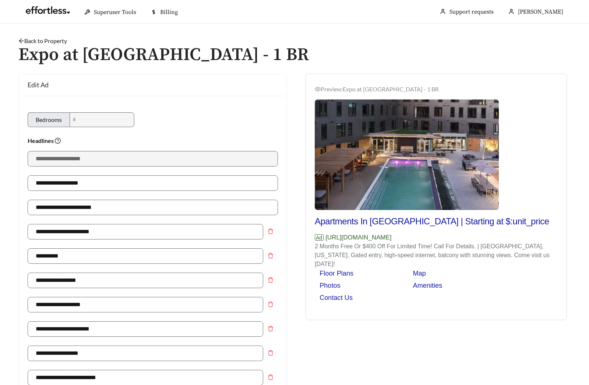
click at [26, 39] on link "Back to Property" at bounding box center [42, 40] width 49 height 7
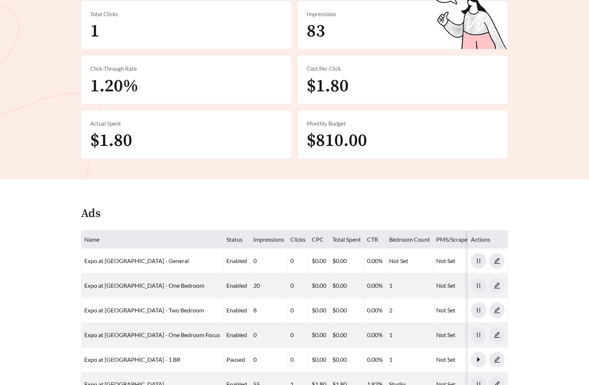
scroll to position [252, 0]
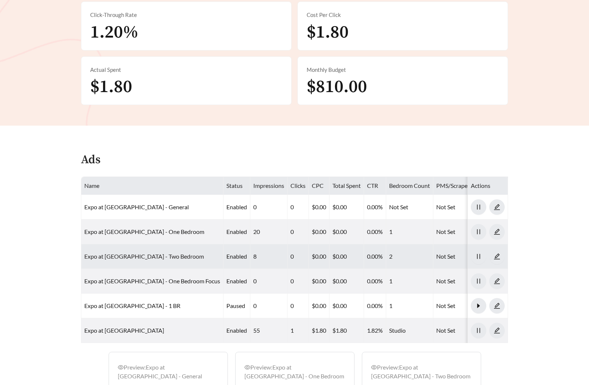
click at [138, 253] on link "Expo at Forest Park - Two Bedroom" at bounding box center [144, 256] width 120 height 7
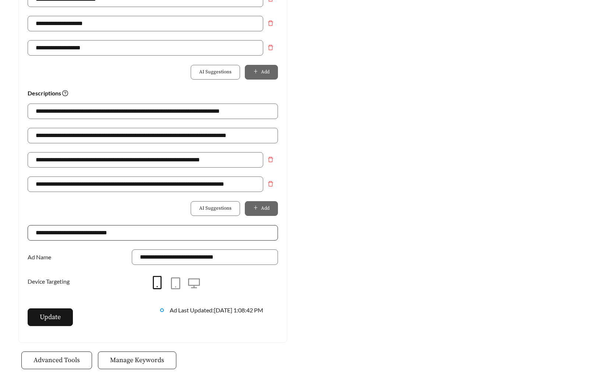
scroll to position [478, 0]
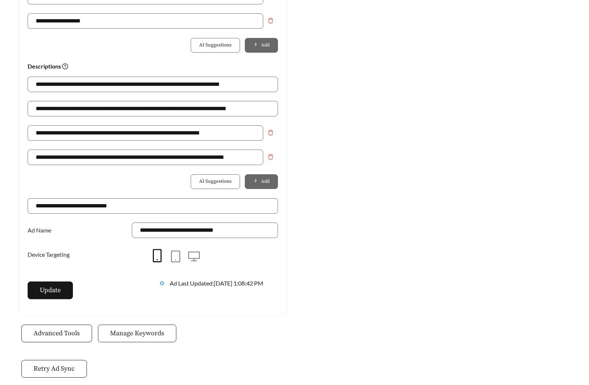
click at [142, 324] on button "Manage Keywords" at bounding box center [137, 333] width 78 height 18
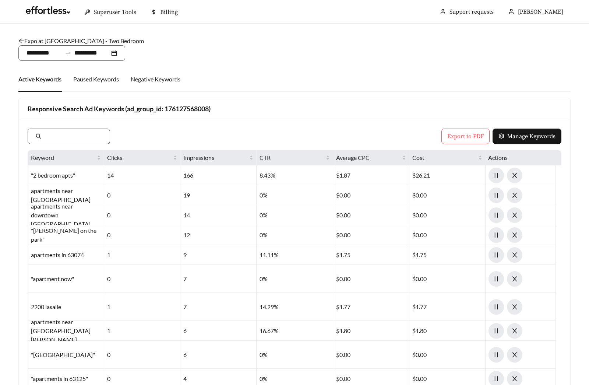
click at [57, 44] on div "Expo at Forest Park - Two Bedroom /" at bounding box center [294, 40] width 552 height 9
click at [47, 42] on link "Expo at Forest Park - Two Bedroom" at bounding box center [81, 40] width 126 height 7
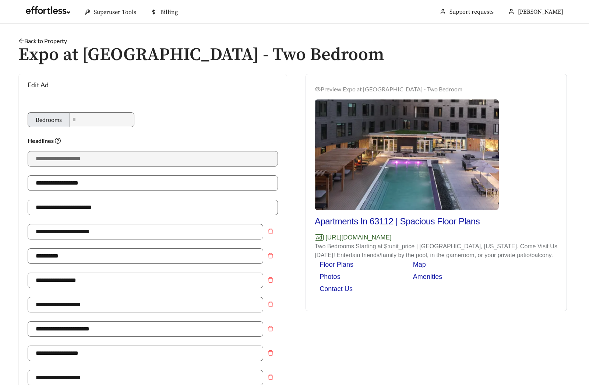
click at [33, 42] on link "Back to Property" at bounding box center [42, 40] width 49 height 7
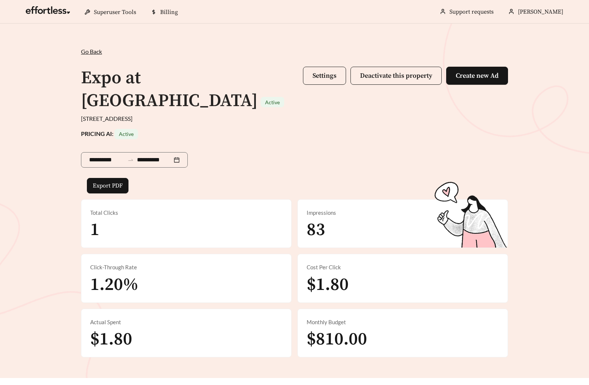
scroll to position [356, 0]
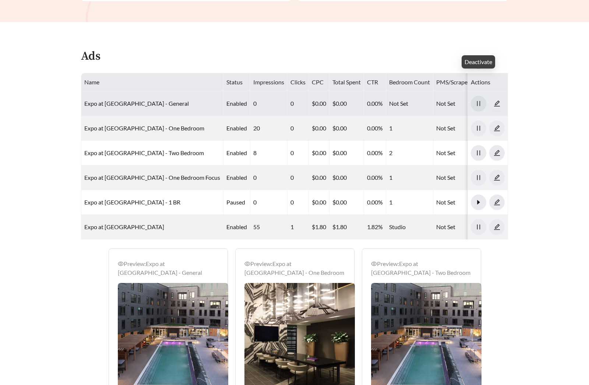
click at [480, 100] on icon "pause" at bounding box center [478, 103] width 7 height 7
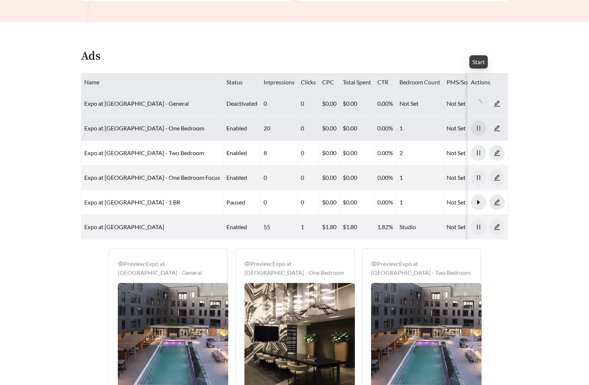
click at [475, 125] on icon "pause" at bounding box center [478, 128] width 7 height 7
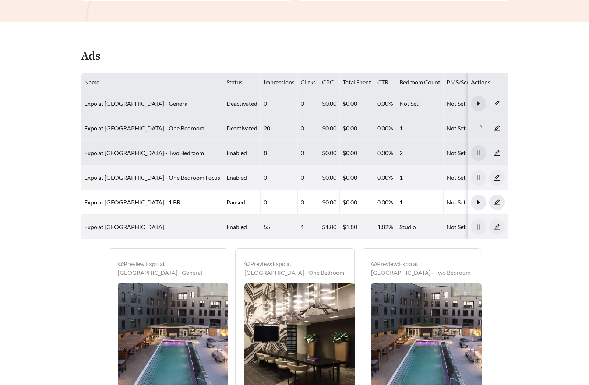
click at [480, 149] on icon "pause" at bounding box center [478, 152] width 7 height 7
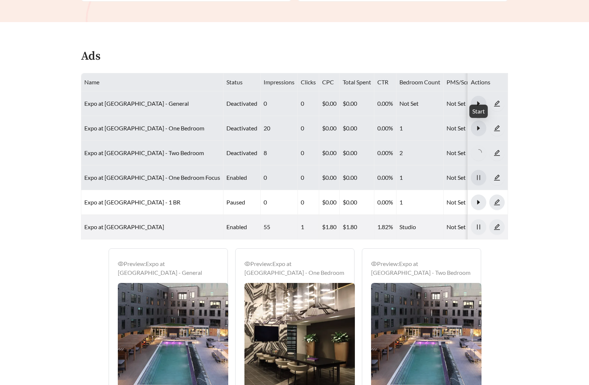
click at [480, 175] on icon "pause" at bounding box center [478, 177] width 3 height 5
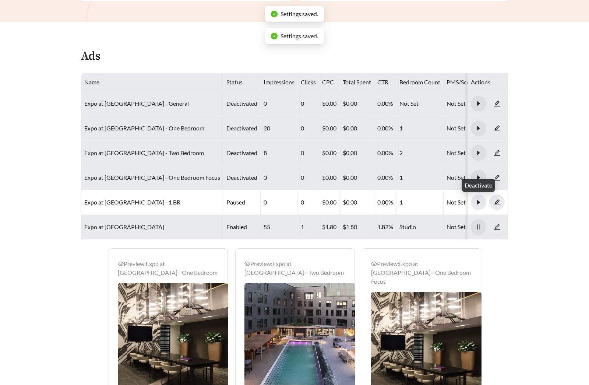
click at [479, 223] on icon "pause" at bounding box center [478, 226] width 7 height 7
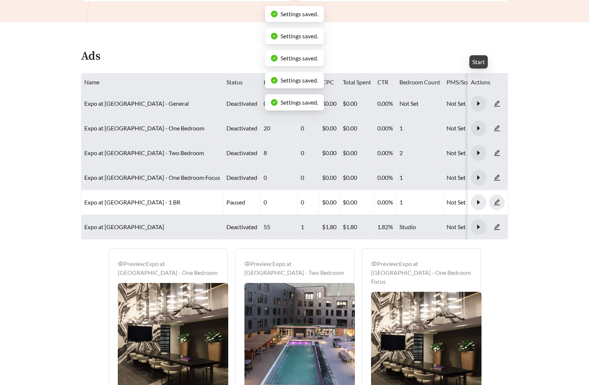
click at [479, 100] on icon "caret-right" at bounding box center [478, 103] width 7 height 7
click at [479, 120] on button "button" at bounding box center [478, 127] width 15 height 15
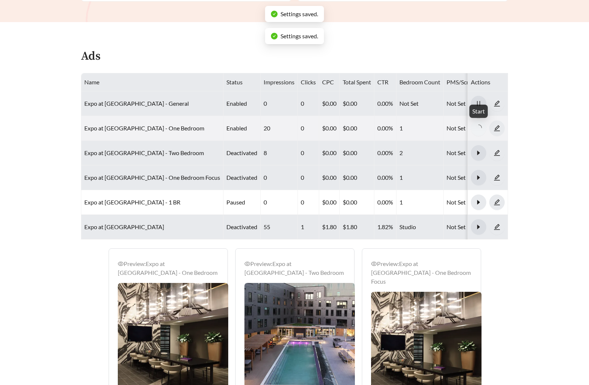
click at [480, 145] on button "button" at bounding box center [478, 152] width 15 height 15
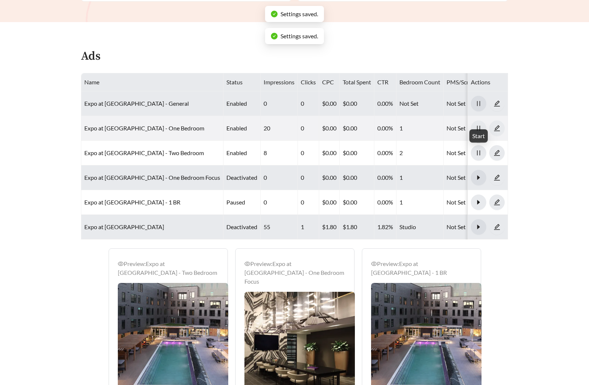
click at [477, 174] on icon "caret-right" at bounding box center [478, 177] width 7 height 7
click at [479, 223] on icon "caret-right" at bounding box center [478, 226] width 7 height 7
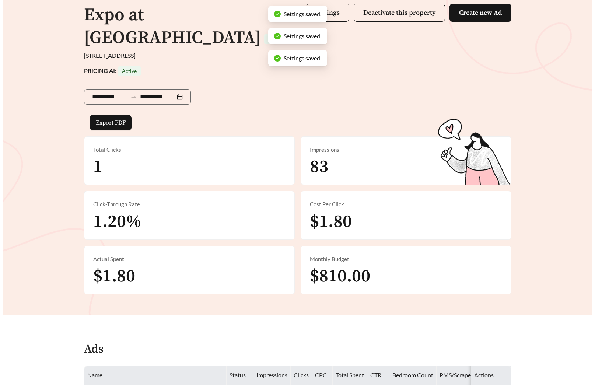
scroll to position [15, 0]
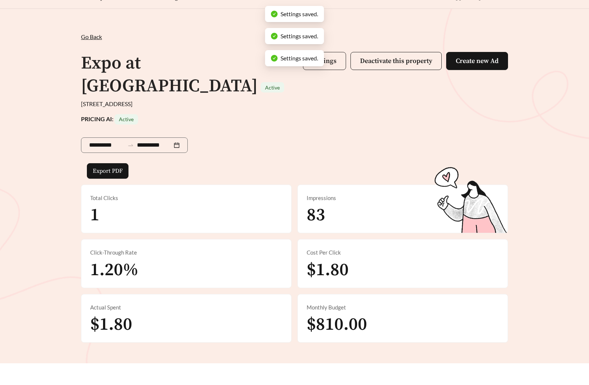
click at [342, 60] on button "Settings" at bounding box center [324, 61] width 43 height 18
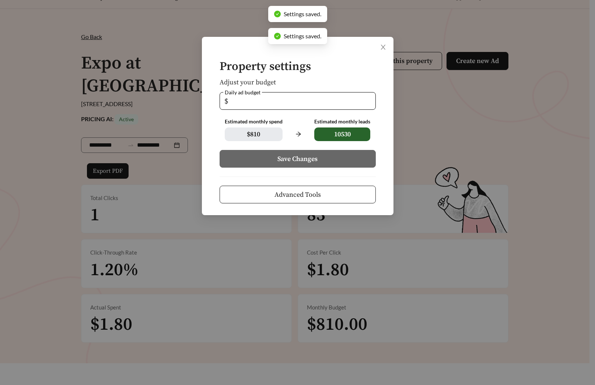
click at [337, 187] on button "Advanced Tools" at bounding box center [297, 195] width 156 height 18
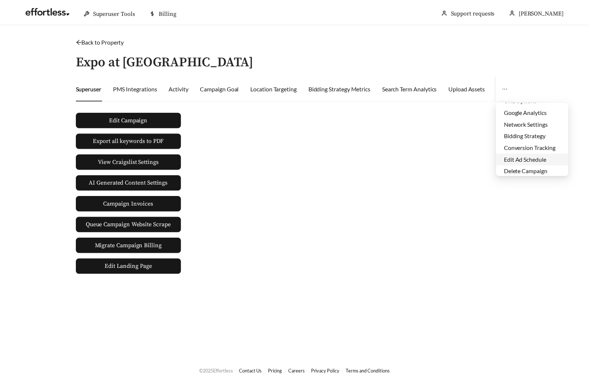
scroll to position [35, 0]
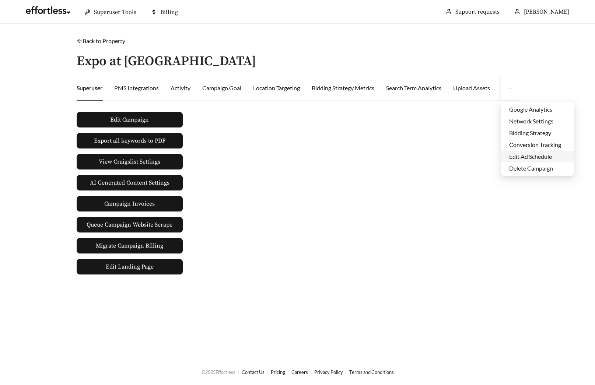
click at [520, 159] on li "Edit Ad Schedule" at bounding box center [537, 157] width 73 height 12
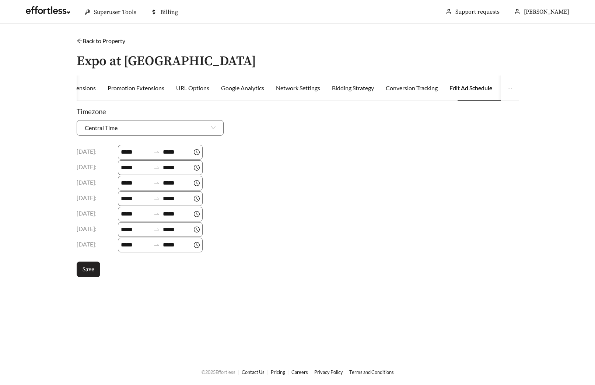
click at [89, 270] on span "Save" at bounding box center [88, 269] width 12 height 9
click at [92, 90] on div "Sitelink Extensions" at bounding box center [72, 88] width 48 height 9
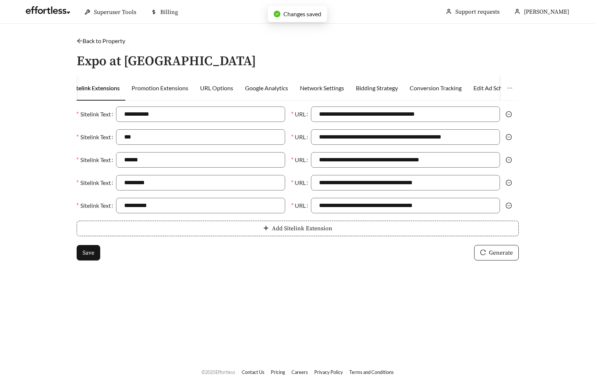
click at [106, 40] on link "Back to Property" at bounding box center [101, 40] width 49 height 7
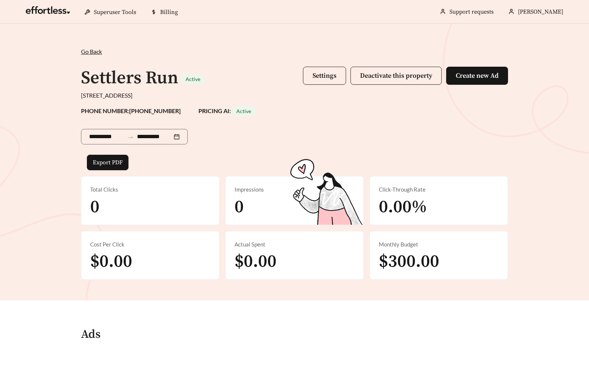
scroll to position [249, 0]
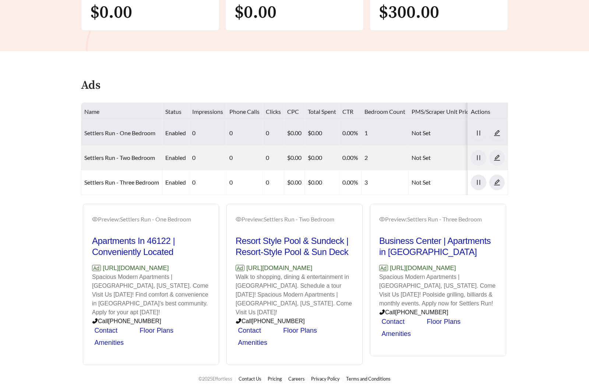
click at [92, 135] on link "Settlers Run - One Bedroom" at bounding box center [119, 132] width 71 height 7
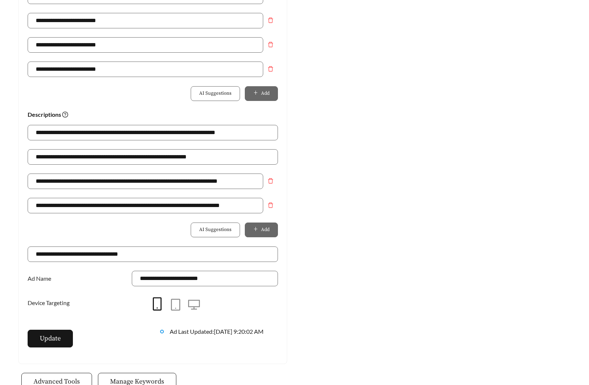
scroll to position [519, 0]
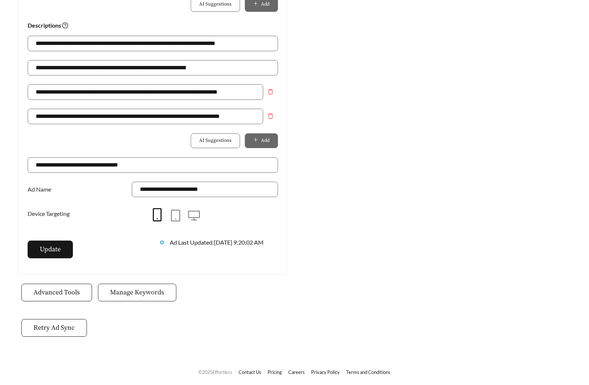
click at [138, 294] on span "Manage Keywords" at bounding box center [137, 292] width 54 height 10
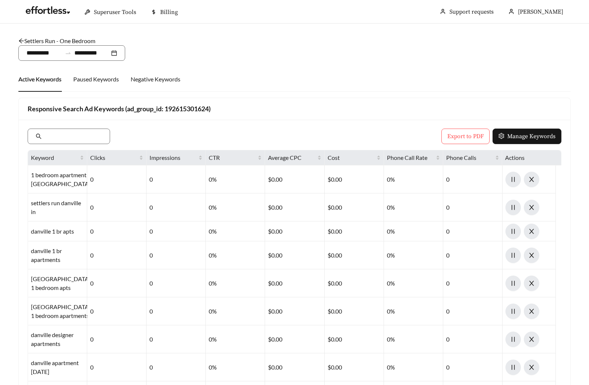
click at [75, 43] on link "Settlers Run - One Bedroom" at bounding box center [56, 40] width 77 height 7
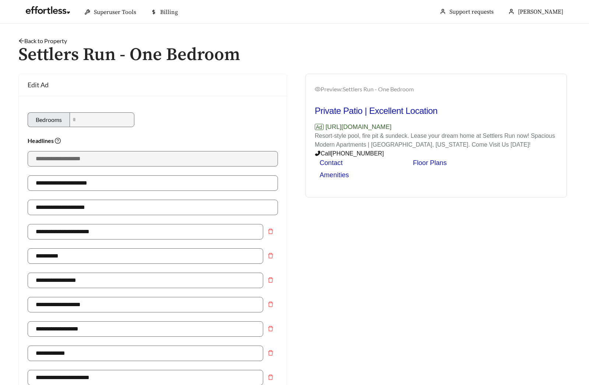
click at [51, 45] on h1 "Settlers Run - One Bedroom" at bounding box center [294, 55] width 552 height 20
click at [48, 39] on link "Back to Property" at bounding box center [42, 40] width 49 height 7
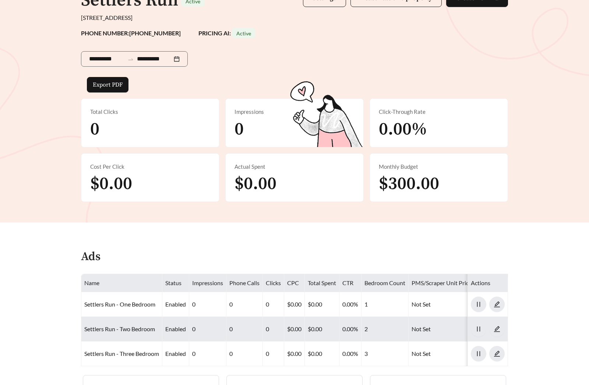
scroll to position [253, 0]
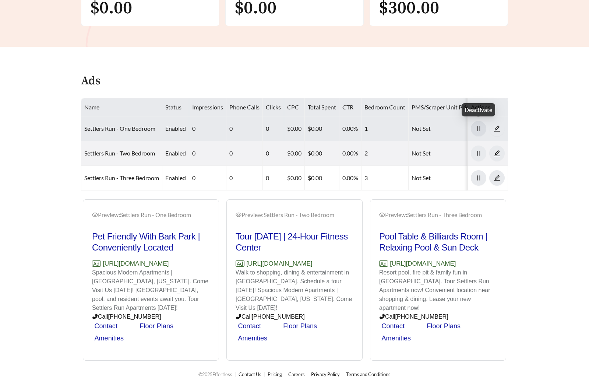
click at [478, 128] on icon "pause" at bounding box center [478, 128] width 7 height 7
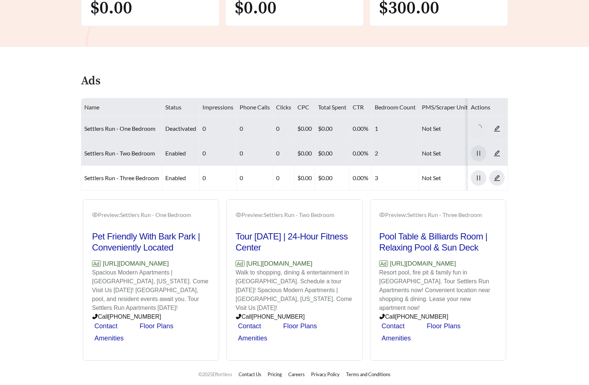
click at [477, 159] on button "button" at bounding box center [478, 152] width 15 height 15
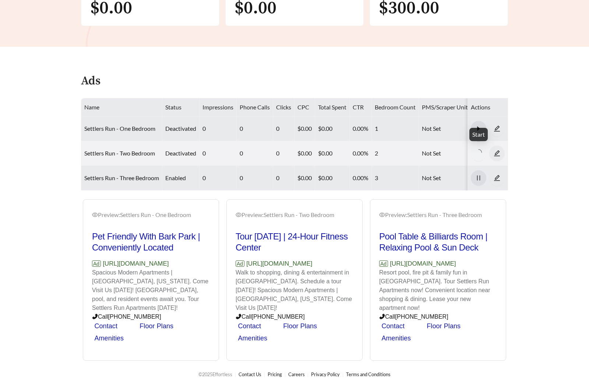
click at [477, 174] on icon "pause" at bounding box center [478, 177] width 7 height 7
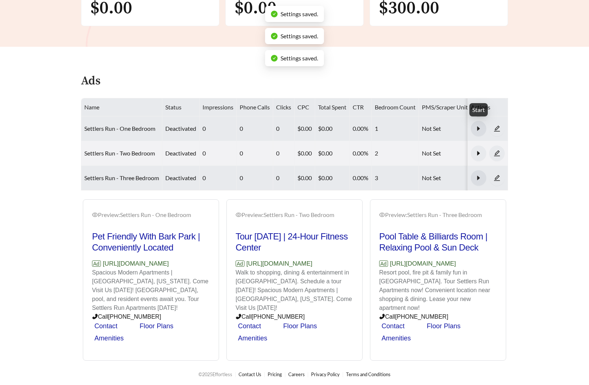
click at [477, 123] on button "button" at bounding box center [478, 128] width 15 height 15
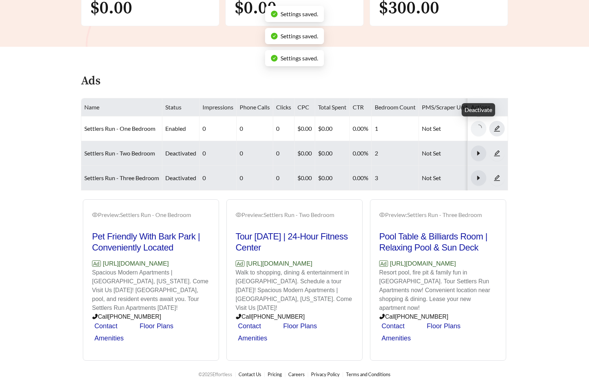
click at [477, 151] on icon "caret-right" at bounding box center [478, 153] width 7 height 7
click at [480, 178] on icon "caret-right" at bounding box center [478, 177] width 7 height 7
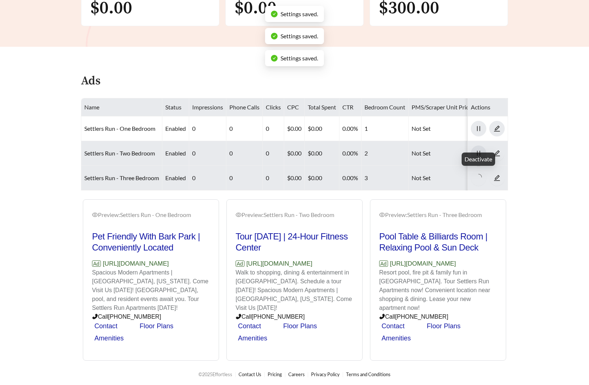
click at [541, 212] on main "**********" at bounding box center [294, 65] width 589 height 590
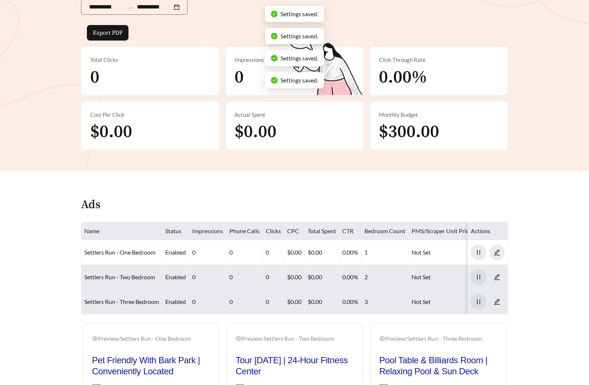
scroll to position [0, 0]
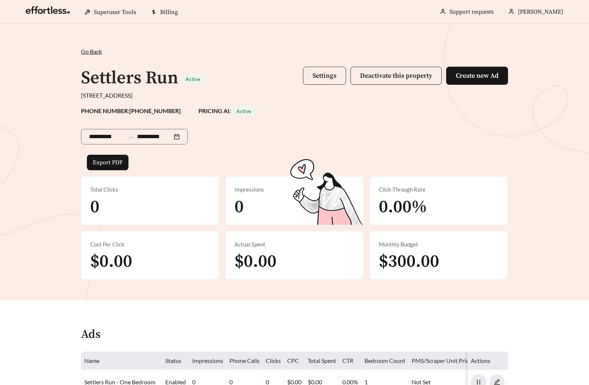
click at [319, 77] on span "Settings" at bounding box center [325, 75] width 24 height 8
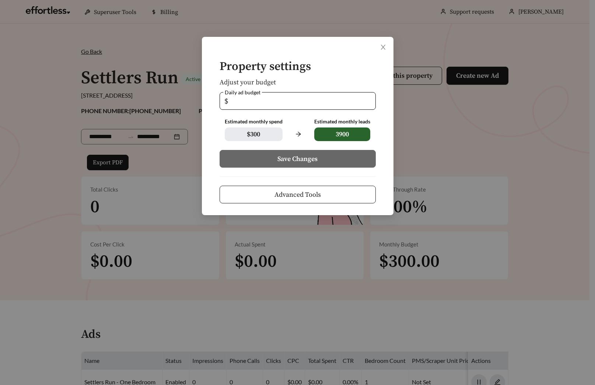
click at [296, 189] on button "Advanced Tools" at bounding box center [297, 195] width 156 height 18
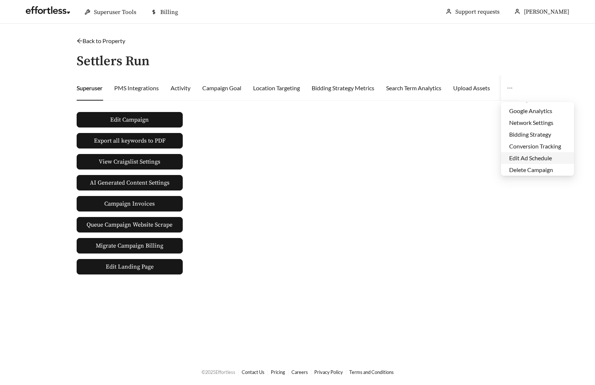
scroll to position [35, 0]
click at [530, 155] on li "Edit Ad Schedule" at bounding box center [537, 157] width 73 height 12
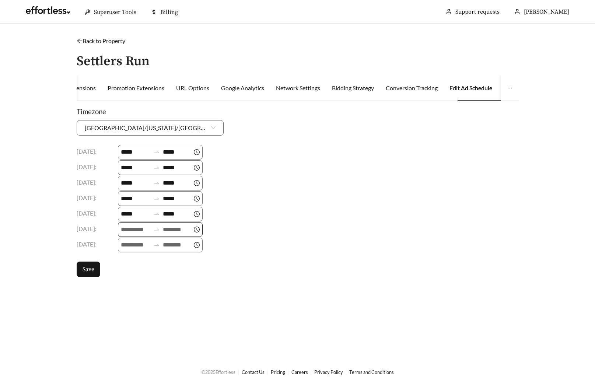
click at [127, 229] on input at bounding box center [135, 229] width 29 height 9
click at [127, 291] on div "09" at bounding box center [128, 293] width 21 height 10
type input "*****"
click at [147, 330] on button "OK" at bounding box center [141, 332] width 24 height 15
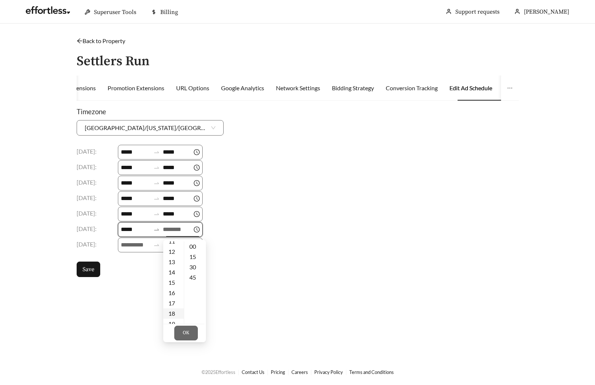
click at [172, 313] on div "18" at bounding box center [173, 313] width 21 height 10
type input "*****"
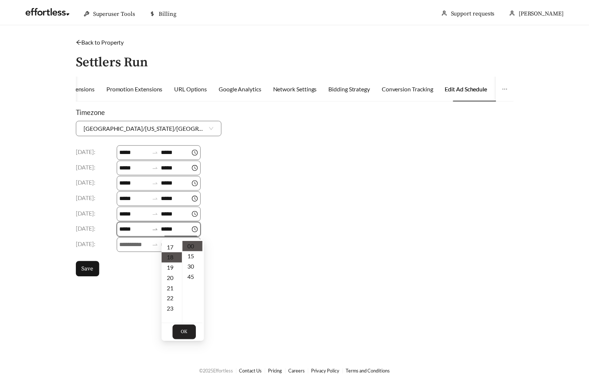
scroll to position [186, 0]
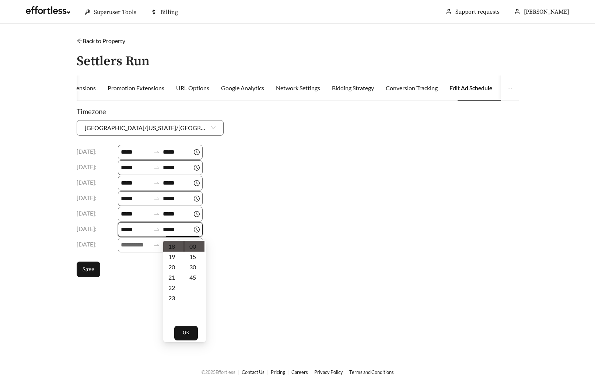
click at [185, 333] on span "OK" at bounding box center [186, 332] width 7 height 7
click at [87, 270] on span "Save" at bounding box center [88, 269] width 12 height 9
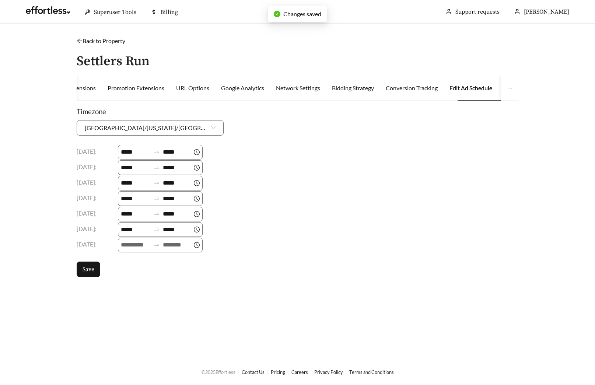
click at [101, 41] on link "Back to Property" at bounding box center [101, 40] width 49 height 7
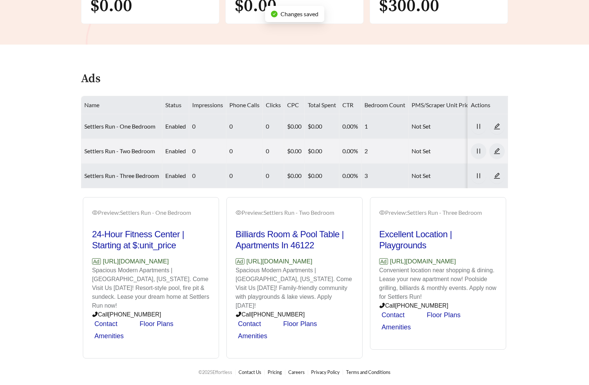
scroll to position [262, 0]
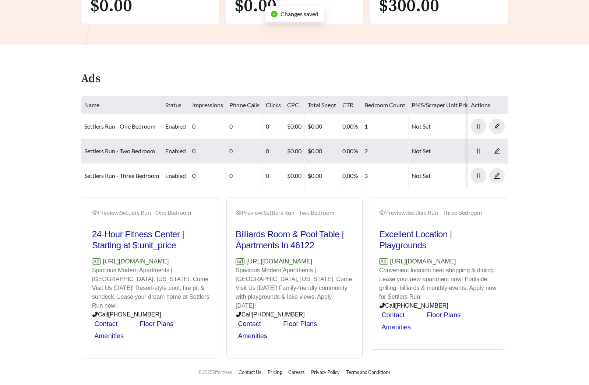
click at [127, 147] on link "Settlers Run - Two Bedroom" at bounding box center [119, 150] width 71 height 7
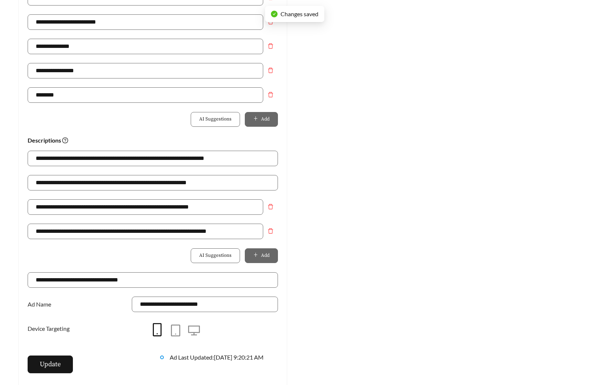
scroll to position [470, 0]
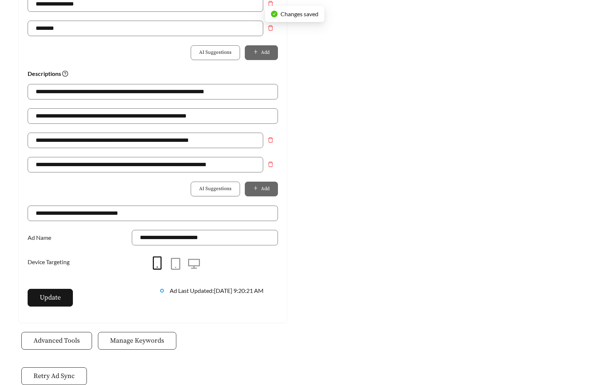
click at [133, 346] on button "Manage Keywords" at bounding box center [137, 341] width 78 height 18
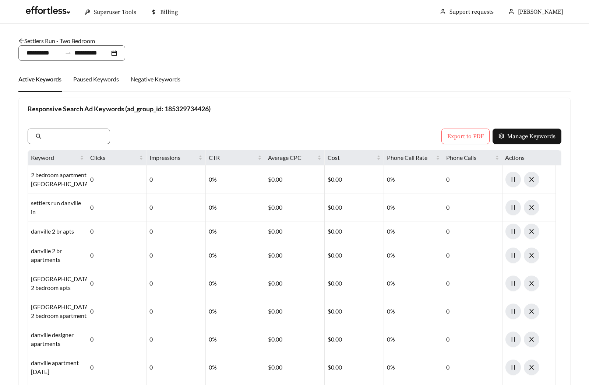
click at [61, 42] on link "Settlers Run - Two Bedroom" at bounding box center [56, 40] width 77 height 7
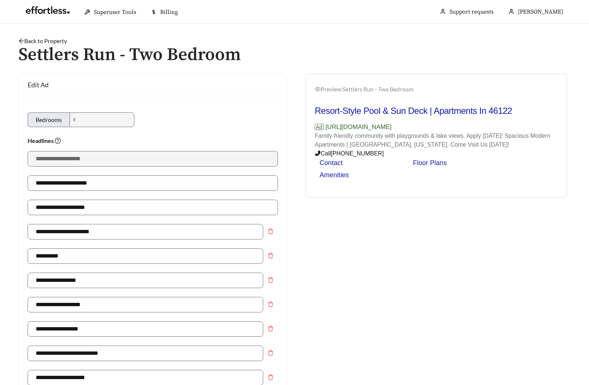
click at [36, 42] on link "Back to Property" at bounding box center [42, 40] width 49 height 7
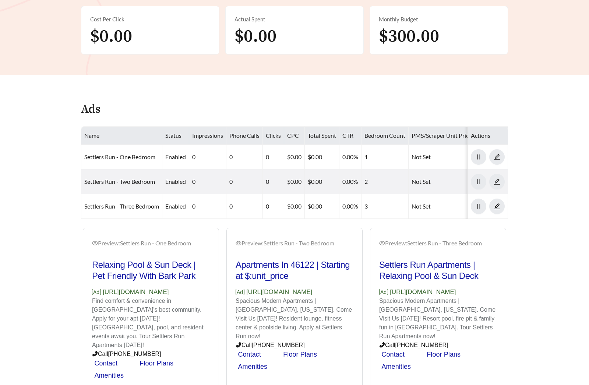
scroll to position [262, 0]
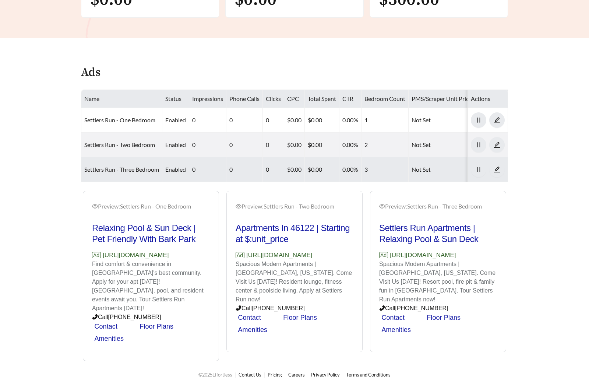
click at [122, 169] on link "Settlers Run - Three Bedroom" at bounding box center [121, 169] width 75 height 7
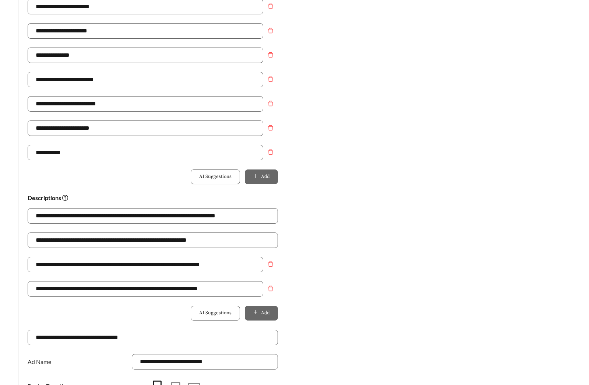
scroll to position [508, 0]
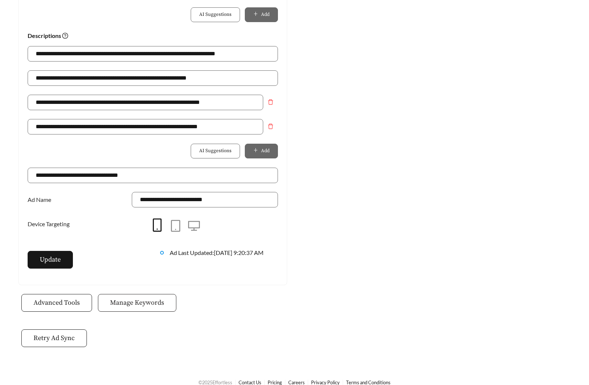
click at [143, 302] on span "Manage Keywords" at bounding box center [137, 302] width 54 height 10
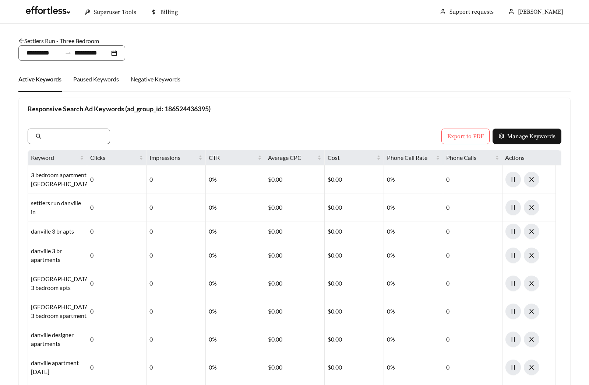
click at [73, 38] on link "Settlers Run - Three Bedroom" at bounding box center [58, 40] width 81 height 7
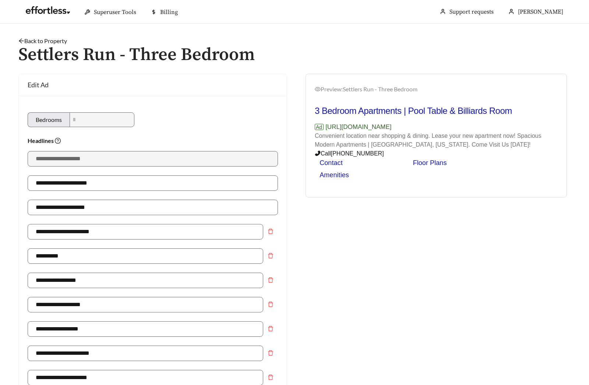
click at [32, 42] on link "Back to Property" at bounding box center [42, 40] width 49 height 7
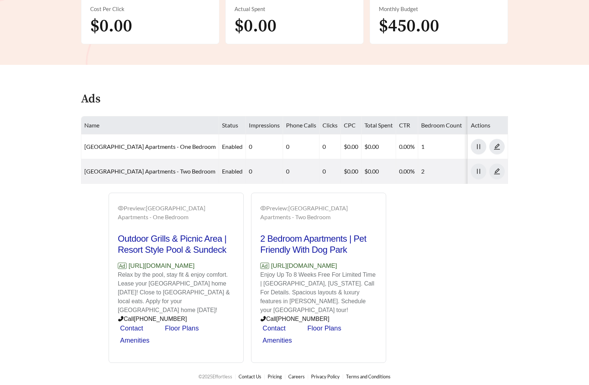
scroll to position [236, 0]
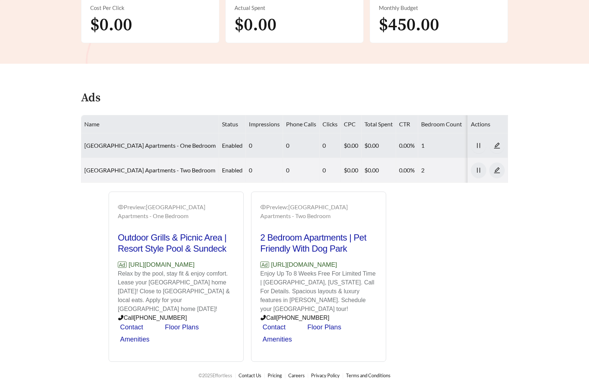
click at [148, 149] on td "[GEOGRAPHIC_DATA] Apartments - One Bedroom" at bounding box center [150, 145] width 138 height 25
click at [149, 147] on link "[GEOGRAPHIC_DATA] Apartments - One Bedroom" at bounding box center [149, 145] width 131 height 7
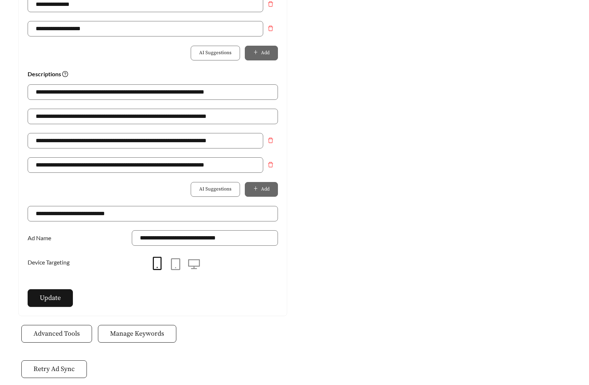
scroll to position [479, 0]
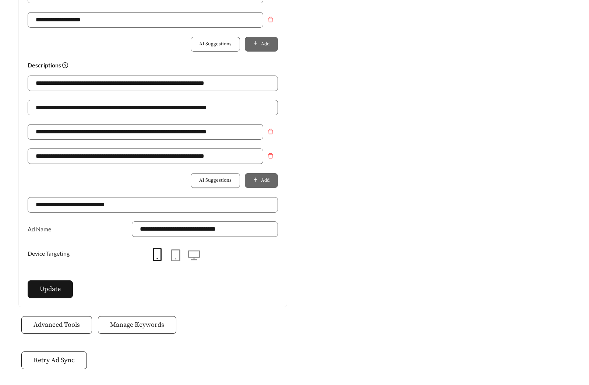
click at [142, 319] on button "Manage Keywords" at bounding box center [137, 325] width 78 height 18
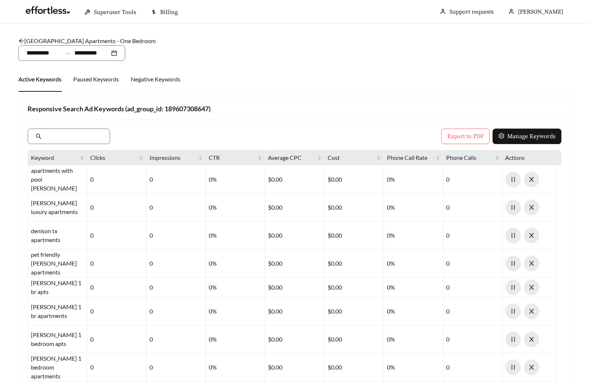
click at [46, 39] on link "[GEOGRAPHIC_DATA] Apartments - One Bedroom" at bounding box center [86, 40] width 137 height 7
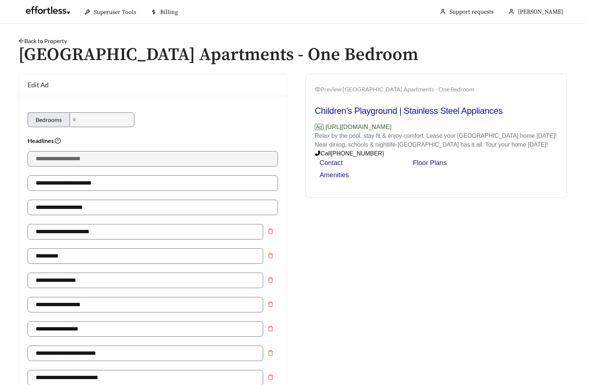
click at [32, 39] on link "Back to Property" at bounding box center [42, 40] width 49 height 7
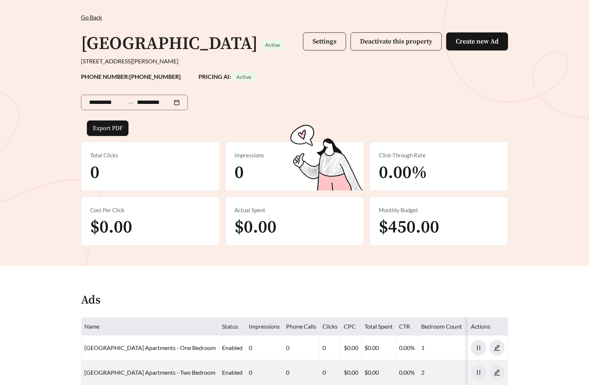
scroll to position [236, 0]
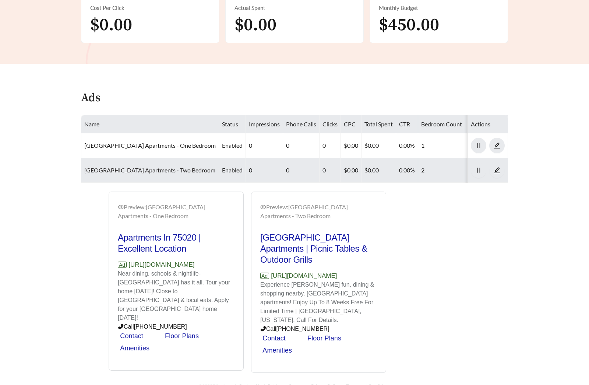
click at [134, 170] on link "[GEOGRAPHIC_DATA] Apartments - Two Bedroom" at bounding box center [149, 169] width 131 height 7
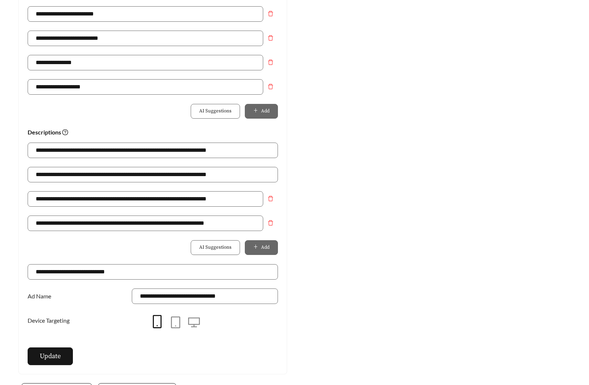
scroll to position [511, 0]
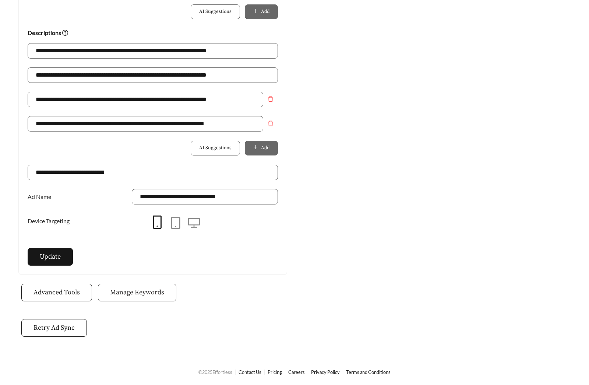
click at [153, 292] on span "Manage Keywords" at bounding box center [137, 292] width 54 height 10
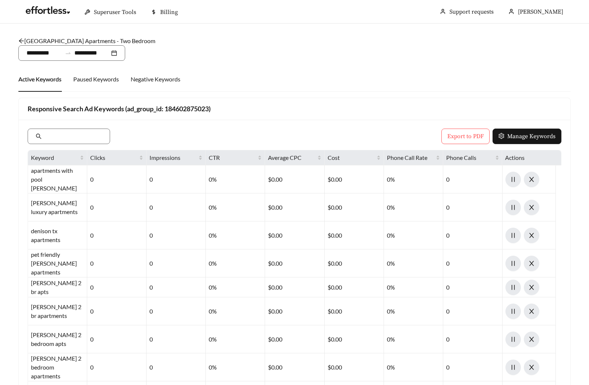
click at [67, 39] on link "[GEOGRAPHIC_DATA] Apartments - Two Bedroom" at bounding box center [86, 40] width 137 height 7
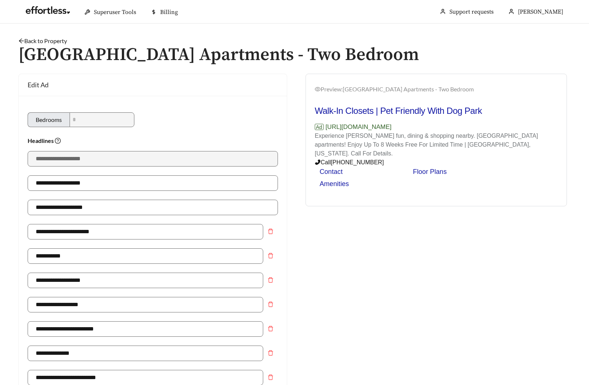
click at [40, 39] on link "Back to Property" at bounding box center [42, 40] width 49 height 7
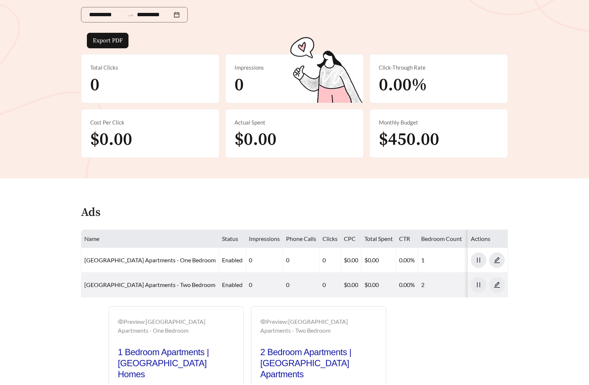
scroll to position [236, 0]
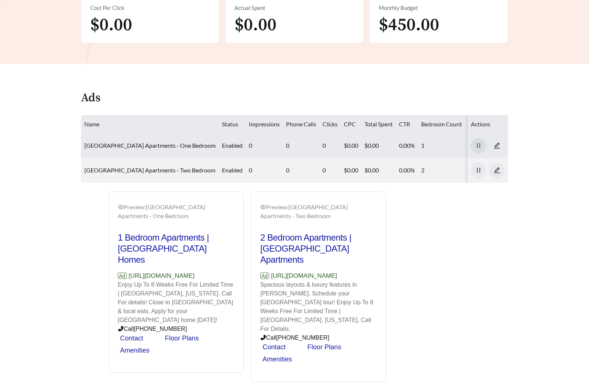
click at [480, 146] on icon "pause" at bounding box center [478, 145] width 7 height 7
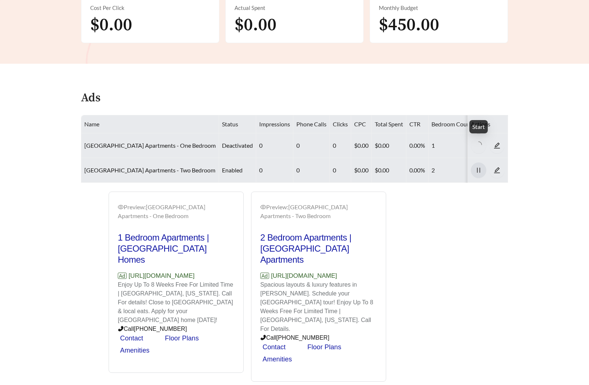
click at [480, 169] on icon "pause" at bounding box center [478, 170] width 7 height 7
click at [485, 223] on div "Preview: Hyde Park Apartments - One Bedroom 1 Bedroom Apartments | Hyde Park Ap…" at bounding box center [295, 286] width 442 height 190
click at [480, 148] on icon "caret-right" at bounding box center [478, 145] width 7 height 7
click at [480, 169] on icon "caret-right" at bounding box center [478, 170] width 7 height 7
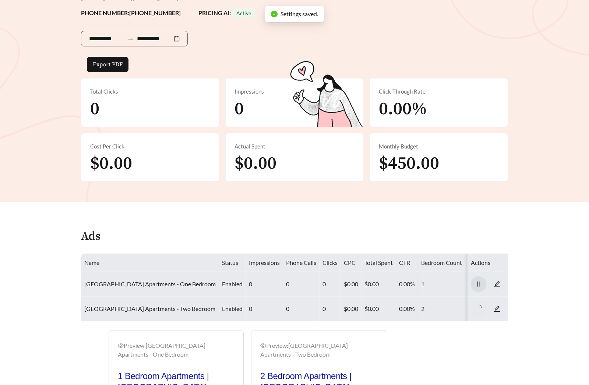
scroll to position [0, 0]
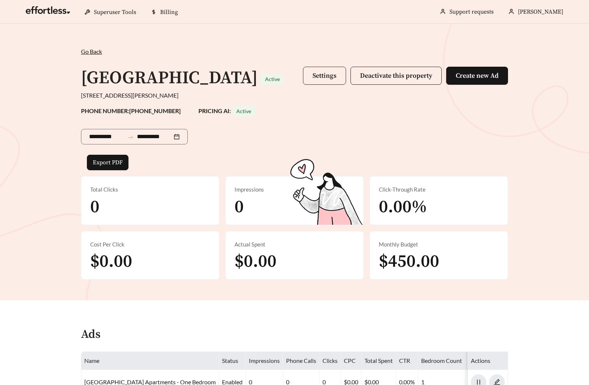
click at [331, 75] on span "Settings" at bounding box center [325, 75] width 24 height 8
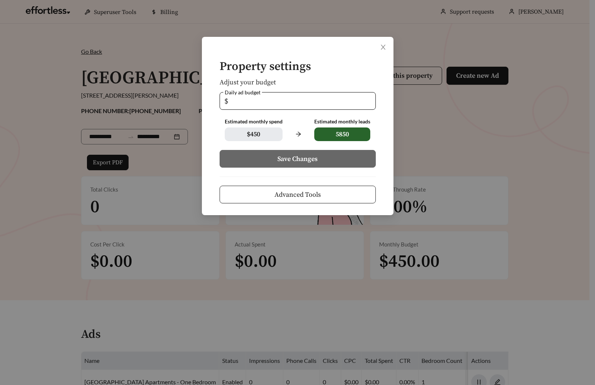
click at [325, 200] on button "Advanced Tools" at bounding box center [297, 195] width 156 height 18
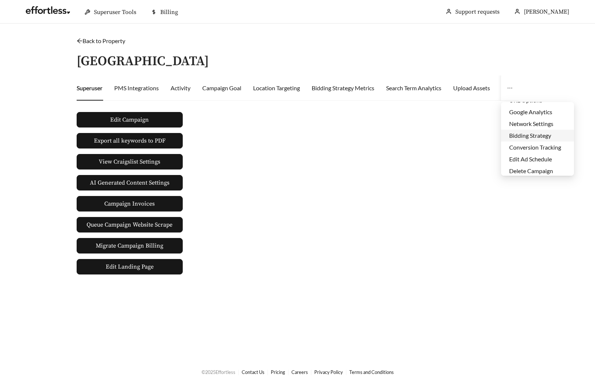
scroll to position [35, 0]
click at [532, 157] on li "Edit Ad Schedule" at bounding box center [537, 157] width 73 height 12
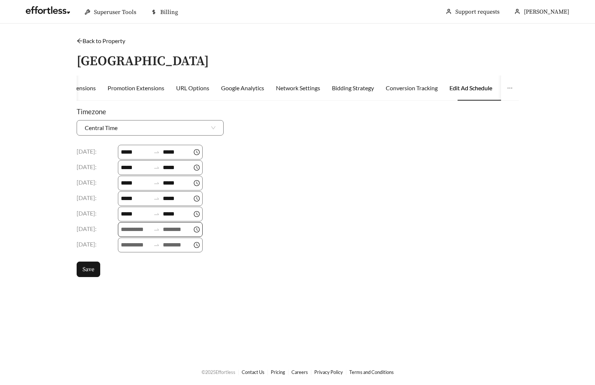
click at [135, 229] on input at bounding box center [135, 229] width 29 height 9
click at [127, 300] on div "09" at bounding box center [128, 300] width 21 height 10
type input "*****"
click at [139, 332] on span "OK" at bounding box center [140, 332] width 7 height 7
click at [171, 319] on div "18" at bounding box center [173, 318] width 21 height 10
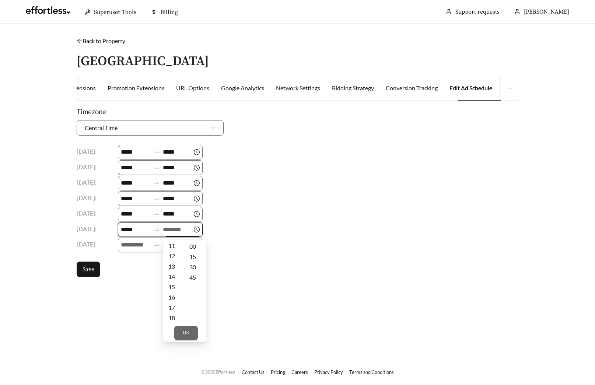
type input "*****"
click at [181, 331] on button "OK" at bounding box center [186, 332] width 24 height 15
click at [89, 276] on button "Save" at bounding box center [89, 268] width 24 height 15
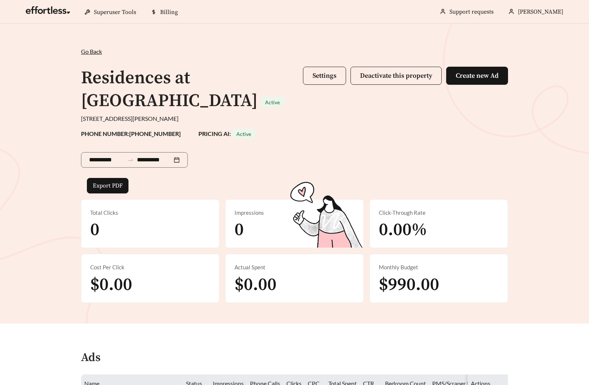
scroll to position [118, 0]
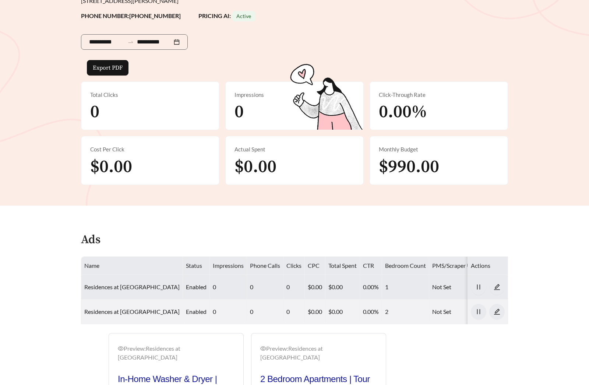
click at [145, 283] on link "Residences at [GEOGRAPHIC_DATA]" at bounding box center [131, 286] width 95 height 7
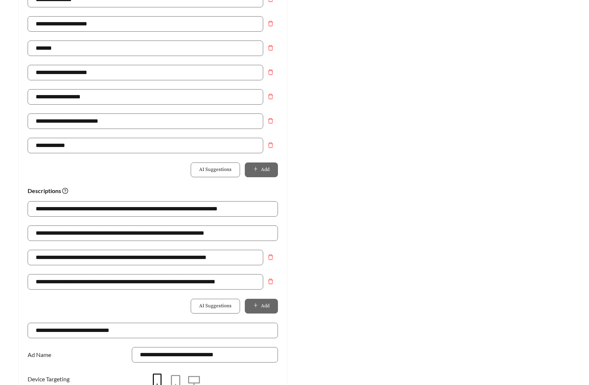
scroll to position [454, 0]
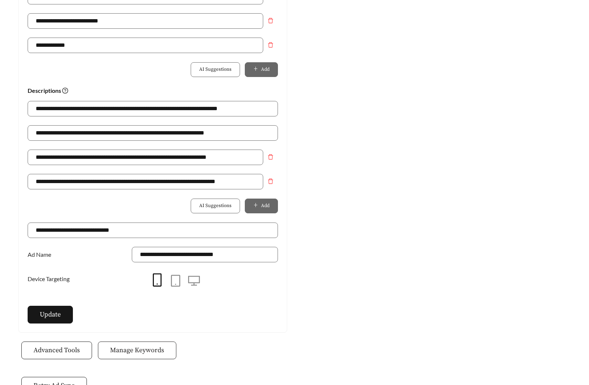
click at [159, 345] on span "Manage Keywords" at bounding box center [137, 350] width 54 height 10
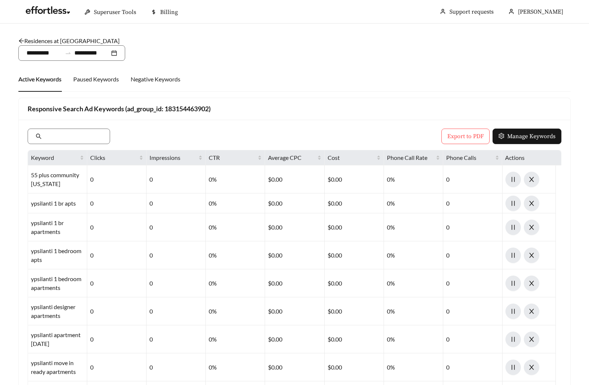
click at [89, 42] on link "Residences at [GEOGRAPHIC_DATA]" at bounding box center [68, 40] width 101 height 7
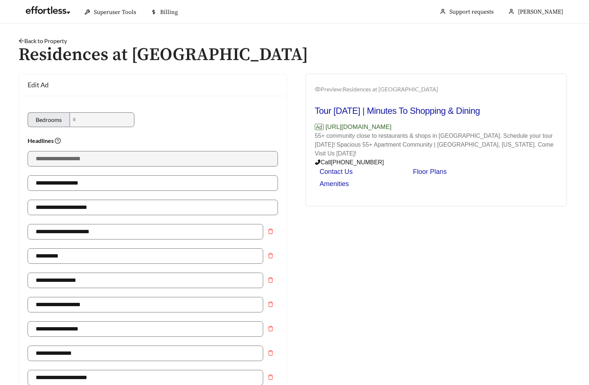
click at [67, 41] on link "Back to Property" at bounding box center [42, 40] width 49 height 7
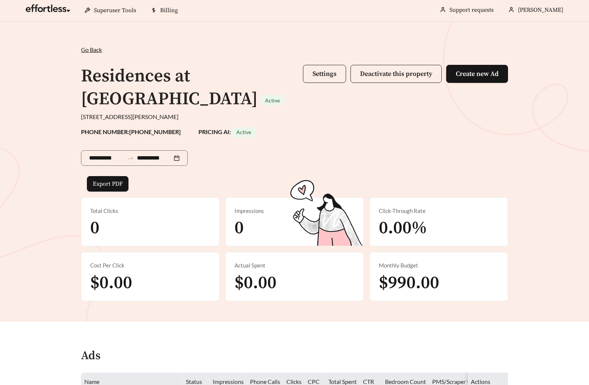
scroll to position [157, 0]
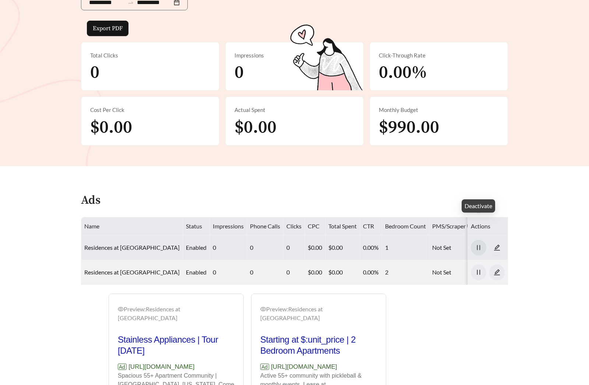
click at [477, 240] on button "button" at bounding box center [478, 247] width 15 height 15
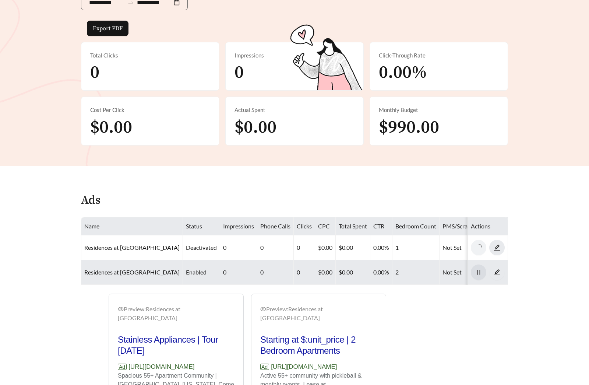
click at [473, 269] on span "pause" at bounding box center [478, 272] width 15 height 7
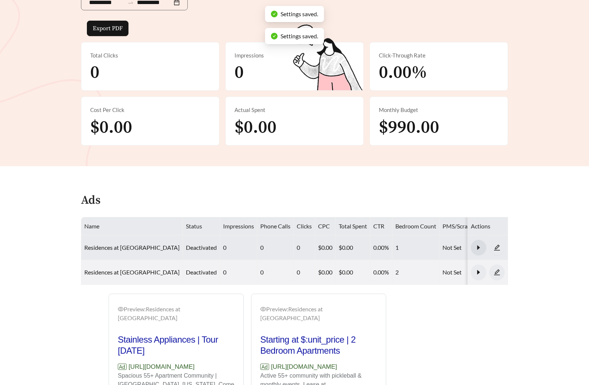
click at [476, 240] on button "button" at bounding box center [478, 247] width 15 height 15
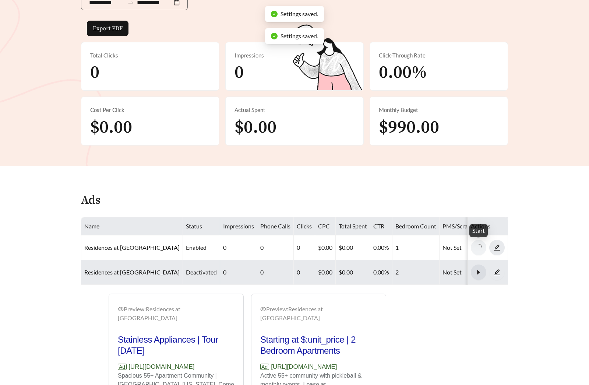
click at [482, 269] on icon "caret-right" at bounding box center [478, 272] width 7 height 7
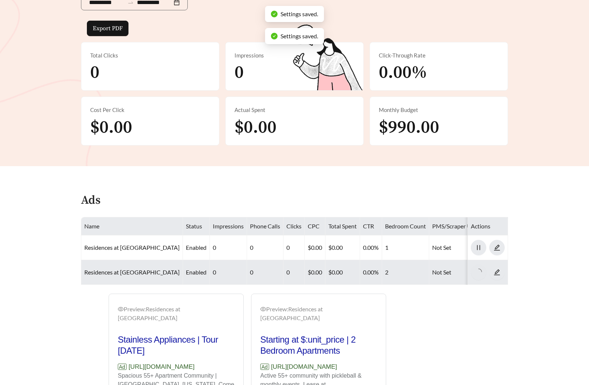
click at [479, 306] on div "Preview: Residences at [GEOGRAPHIC_DATA] - One Bedroom Stainless Appliances | T…" at bounding box center [295, 382] width 442 height 179
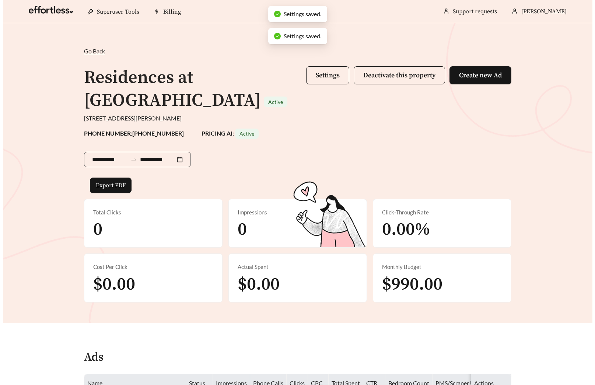
scroll to position [0, 0]
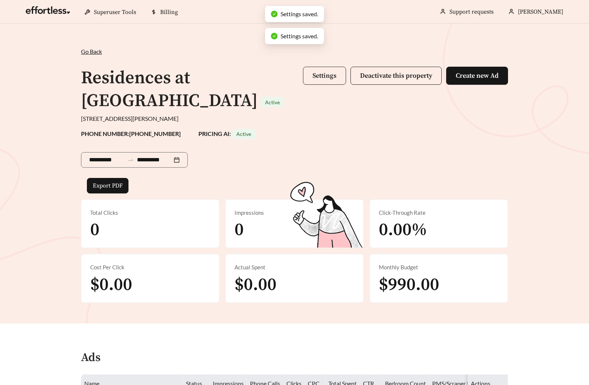
click at [315, 73] on span "Settings" at bounding box center [325, 75] width 24 height 8
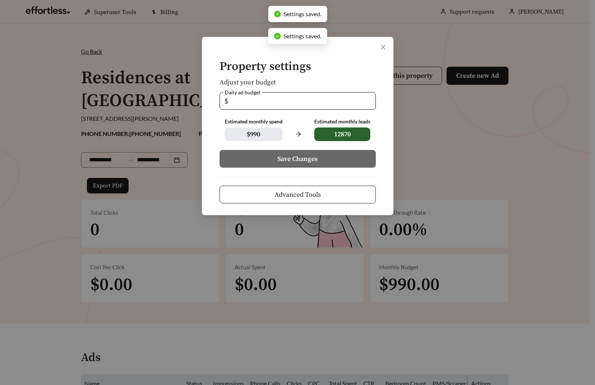
click at [311, 192] on span "Advanced Tools" at bounding box center [297, 195] width 46 height 10
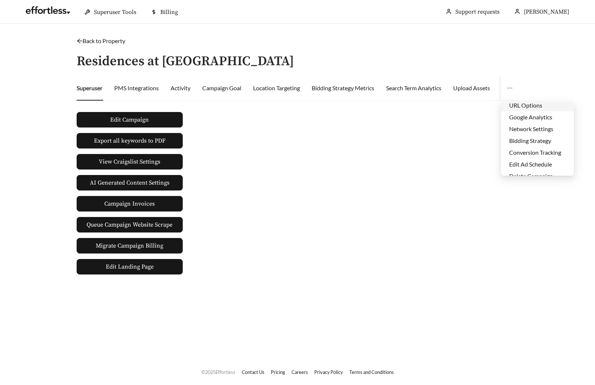
scroll to position [35, 0]
click at [545, 156] on li "Edit Ad Schedule" at bounding box center [537, 157] width 73 height 12
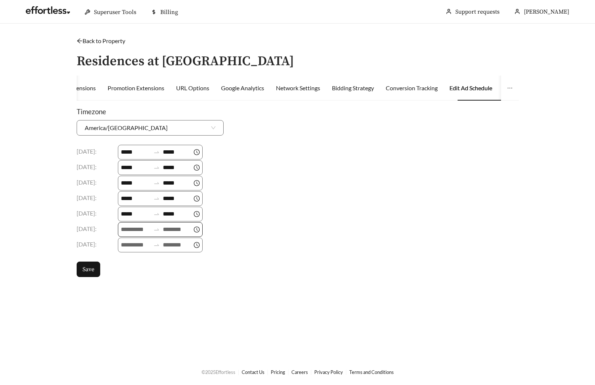
click at [123, 232] on input at bounding box center [135, 229] width 29 height 9
click at [127, 307] on div "09" at bounding box center [128, 309] width 21 height 10
type input "*****"
click at [141, 335] on span "OK" at bounding box center [140, 332] width 7 height 7
click at [172, 302] on div "18" at bounding box center [173, 301] width 21 height 10
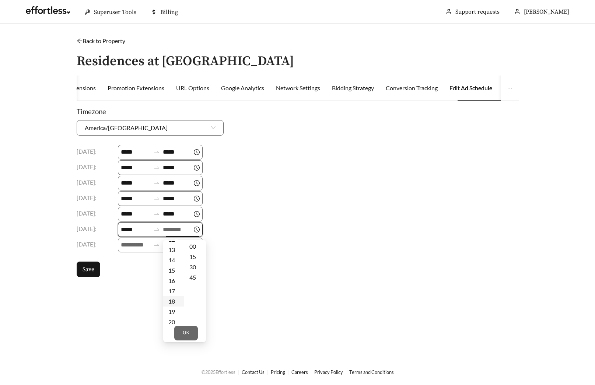
type input "*****"
click at [184, 331] on span "OK" at bounding box center [186, 332] width 7 height 7
click at [85, 261] on div "Timezone America/Detroit Monday : ***** ***** Tuesday : ***** ***** Wednesday :…" at bounding box center [298, 191] width 442 height 170
click at [88, 267] on span "Save" at bounding box center [88, 269] width 12 height 9
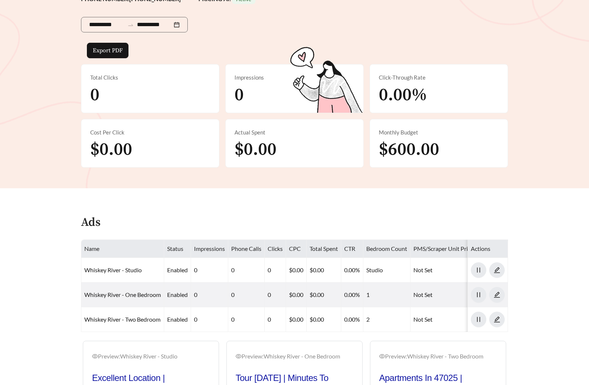
scroll to position [129, 0]
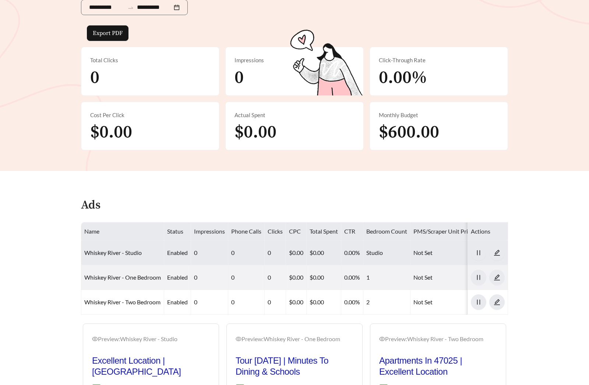
click at [110, 248] on td "Whiskey River - Studio" at bounding box center [122, 252] width 83 height 25
click at [110, 251] on link "Whiskey River - Studio" at bounding box center [112, 252] width 57 height 7
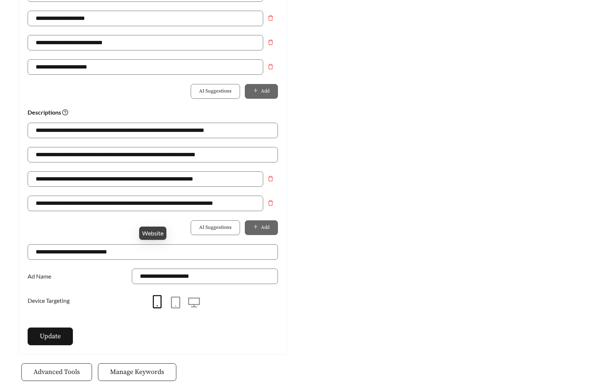
scroll to position [511, 0]
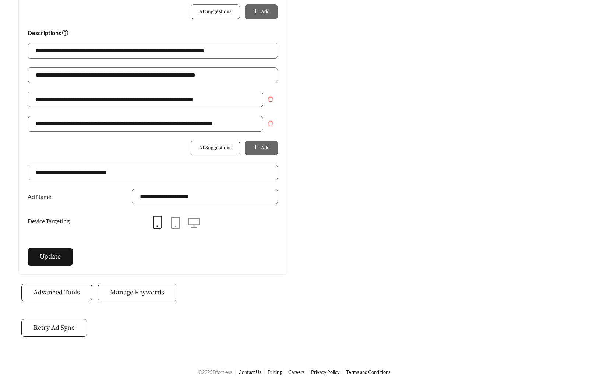
click at [142, 296] on span "Manage Keywords" at bounding box center [137, 292] width 54 height 10
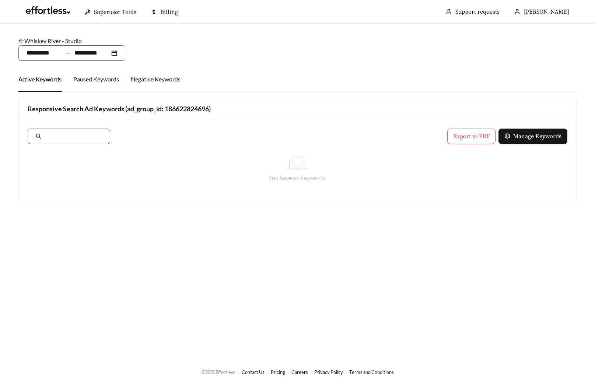
click at [66, 39] on link "Whiskey River - Studio" at bounding box center [49, 40] width 63 height 7
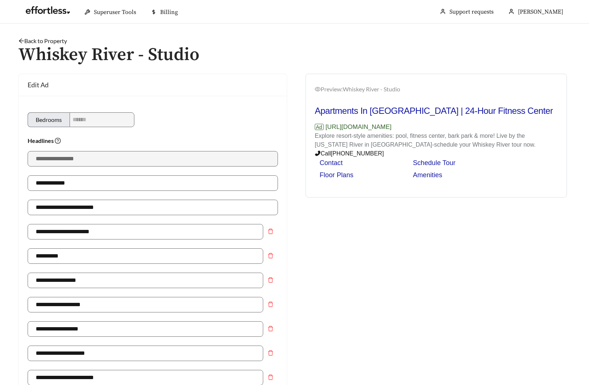
scroll to position [480, 0]
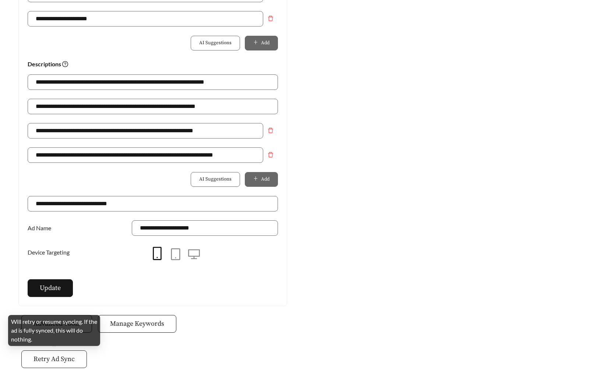
click at [66, 364] on button "Retry Ad Sync" at bounding box center [54, 359] width 66 height 18
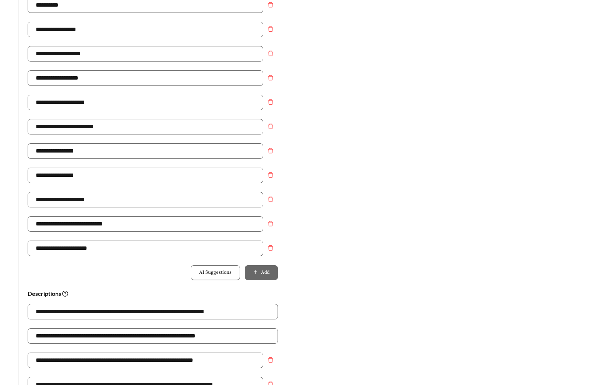
scroll to position [428, 0]
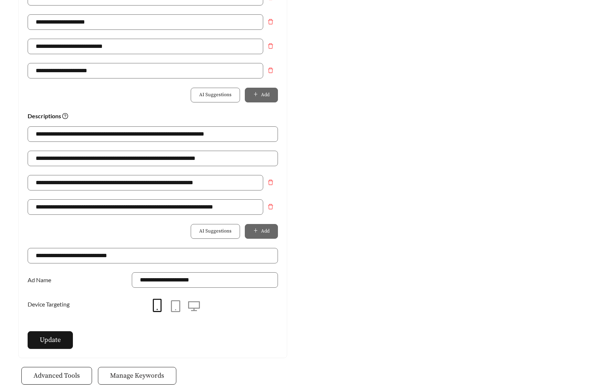
click at [145, 369] on button "Manage Keywords" at bounding box center [137, 376] width 78 height 18
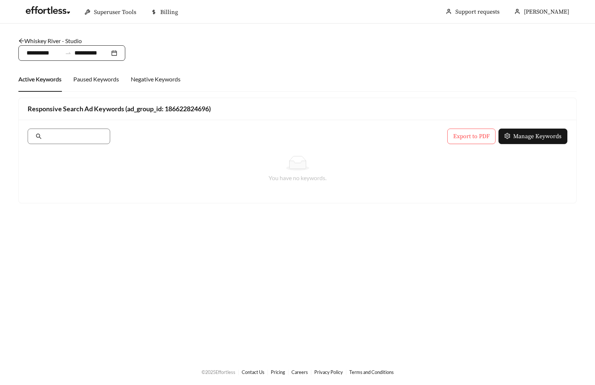
click at [63, 45] on div "**********" at bounding box center [71, 52] width 107 height 15
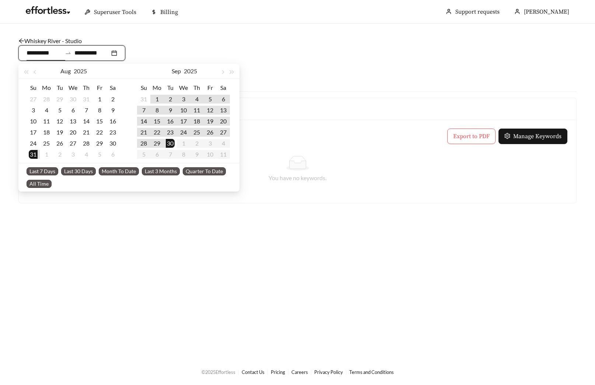
click at [60, 42] on link "Whiskey River - Studio" at bounding box center [49, 40] width 63 height 7
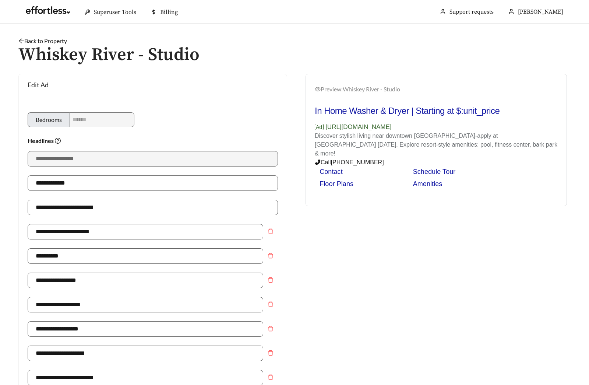
click at [42, 40] on link "Back to Property" at bounding box center [42, 40] width 49 height 7
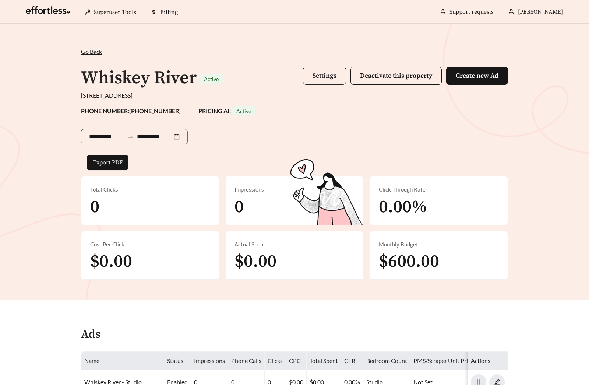
click at [322, 77] on span "Settings" at bounding box center [325, 75] width 24 height 8
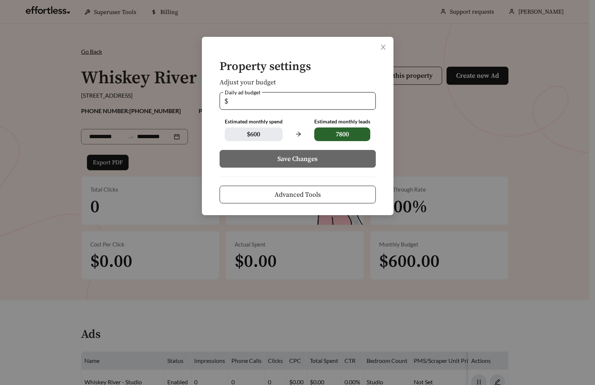
click at [315, 193] on span "Advanced Tools" at bounding box center [297, 195] width 46 height 10
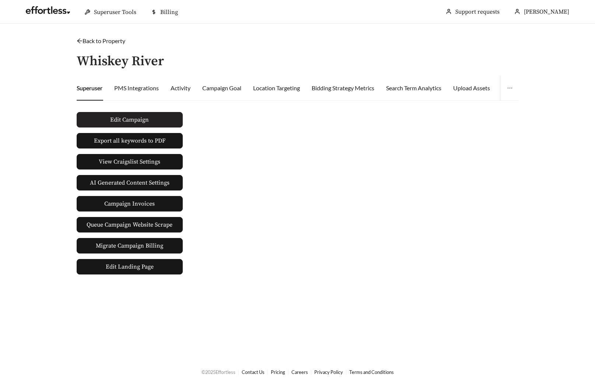
click at [136, 121] on span "Edit Campaign" at bounding box center [129, 119] width 39 height 9
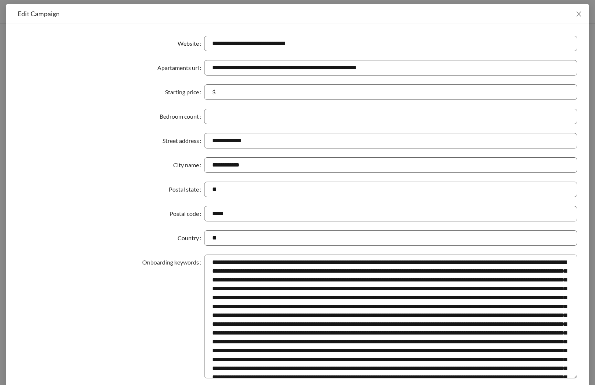
drag, startPoint x: 571, startPoint y: 276, endPoint x: 554, endPoint y: 397, distance: 122.6
click at [554, 384] on html "**********" at bounding box center [297, 192] width 595 height 385
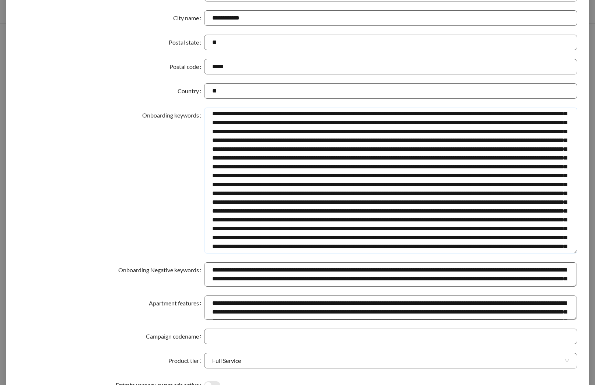
scroll to position [241, 0]
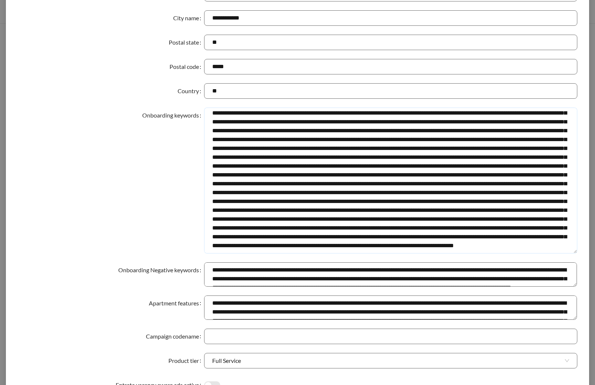
drag, startPoint x: 208, startPoint y: 113, endPoint x: 483, endPoint y: 258, distance: 310.9
click at [483, 258] on form "**********" at bounding box center [297, 247] width 559 height 716
click at [141, 78] on form "**********" at bounding box center [297, 247] width 559 height 716
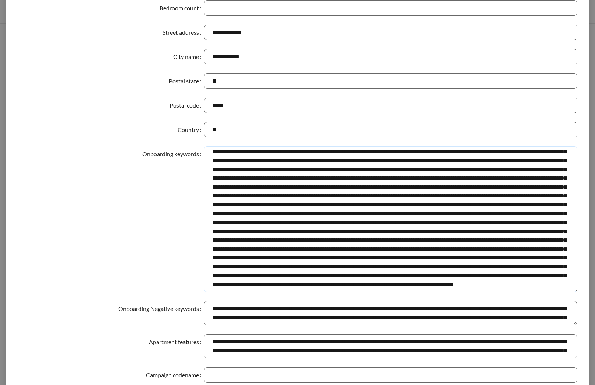
drag, startPoint x: 207, startPoint y: 152, endPoint x: 477, endPoint y: 300, distance: 308.1
click at [477, 300] on form "**********" at bounding box center [297, 285] width 559 height 716
click at [166, 191] on div "Onboarding keywords" at bounding box center [111, 219] width 186 height 146
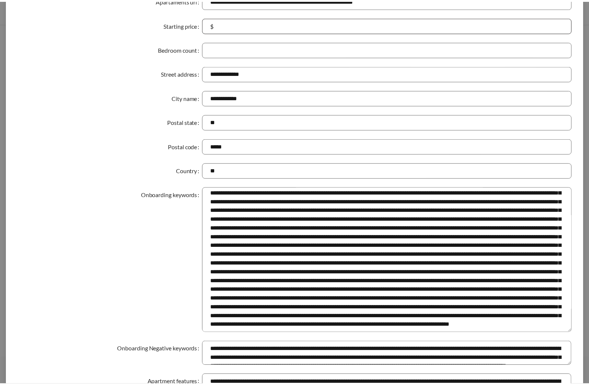
scroll to position [0, 0]
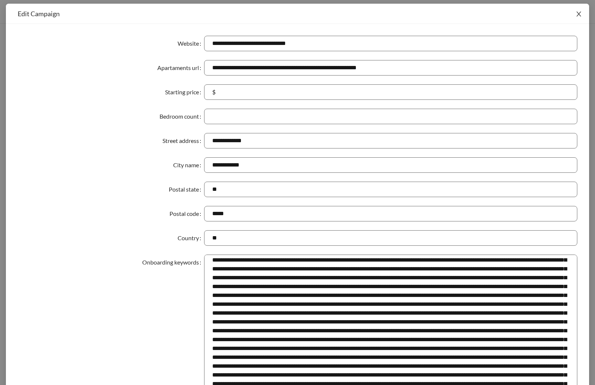
drag, startPoint x: 580, startPoint y: 13, endPoint x: 498, endPoint y: 16, distance: 82.2
click at [579, 13] on span "Close" at bounding box center [578, 14] width 21 height 21
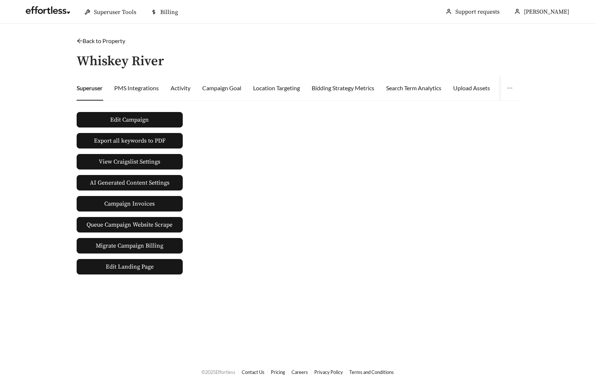
click at [88, 42] on link "Back to Property" at bounding box center [101, 40] width 49 height 7
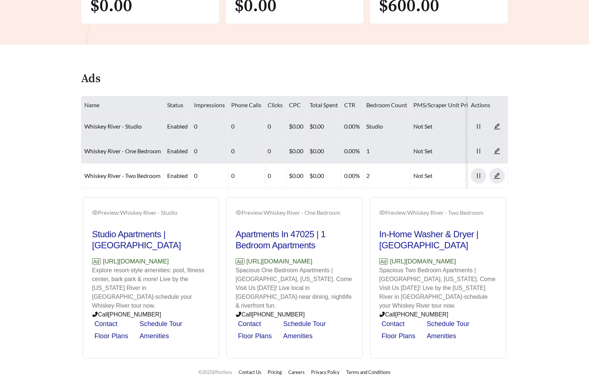
scroll to position [261, 0]
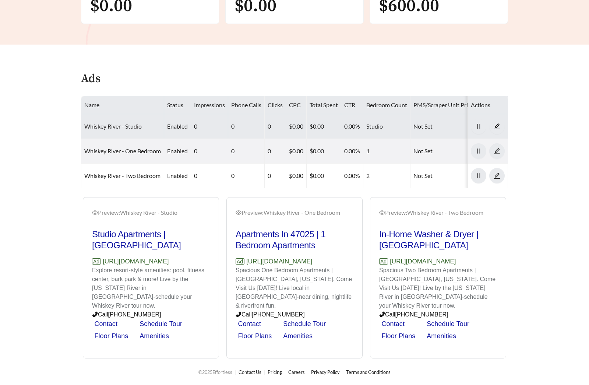
click at [128, 123] on link "Whiskey River - Studio" at bounding box center [112, 126] width 57 height 7
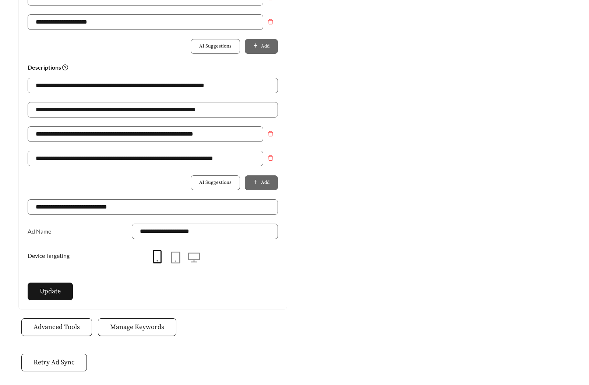
scroll to position [511, 0]
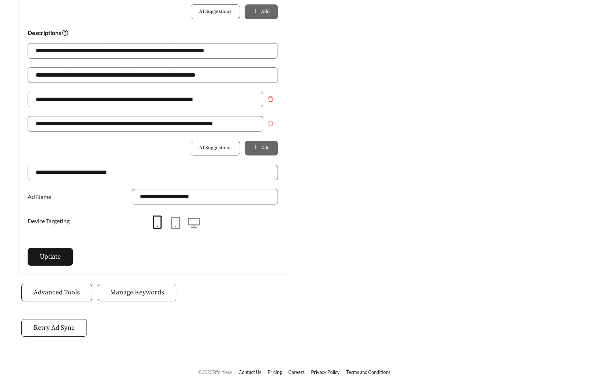
click at [141, 293] on span "Manage Keywords" at bounding box center [137, 292] width 54 height 10
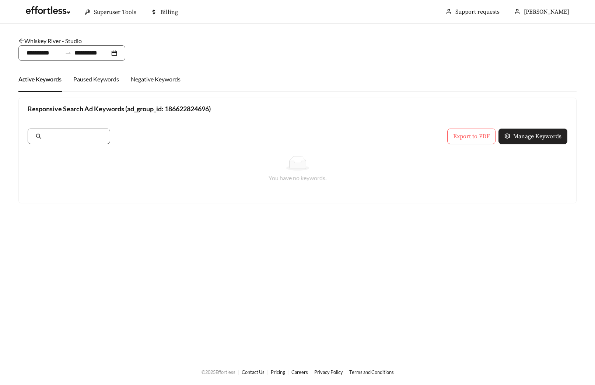
click at [522, 133] on span "Manage Keywords" at bounding box center [537, 136] width 48 height 9
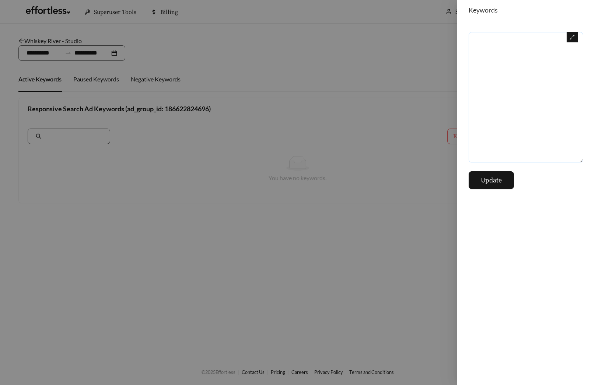
click at [489, 115] on textarea at bounding box center [525, 97] width 114 height 130
paste textarea "**********"
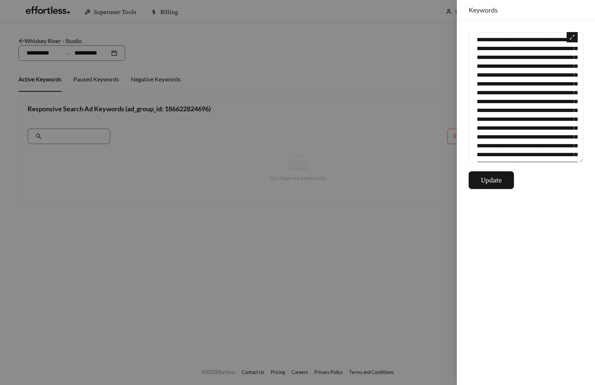
scroll to position [1524, 0]
type textarea "**********"
click at [499, 182] on span "Update" at bounding box center [490, 180] width 21 height 10
click at [282, 76] on div at bounding box center [297, 192] width 595 height 385
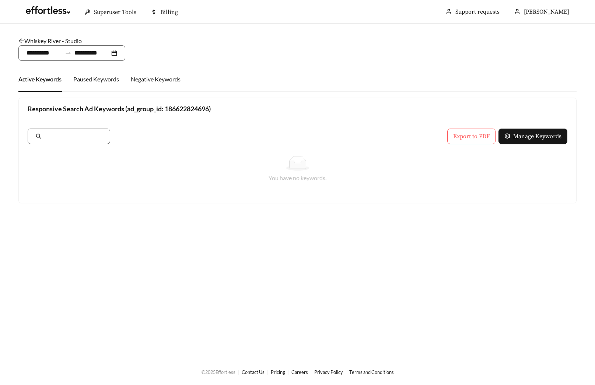
click at [39, 41] on link "Whiskey River - Studio" at bounding box center [49, 40] width 63 height 7
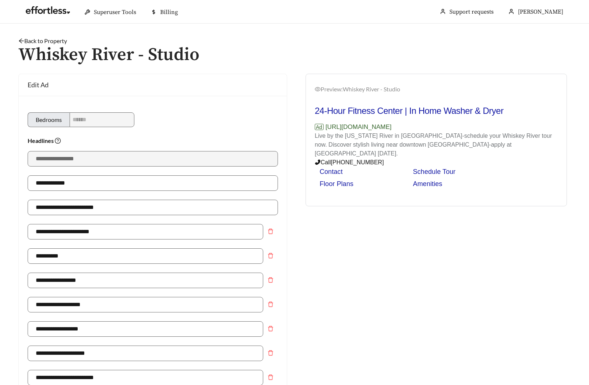
click at [42, 42] on link "Back to Property" at bounding box center [42, 40] width 49 height 7
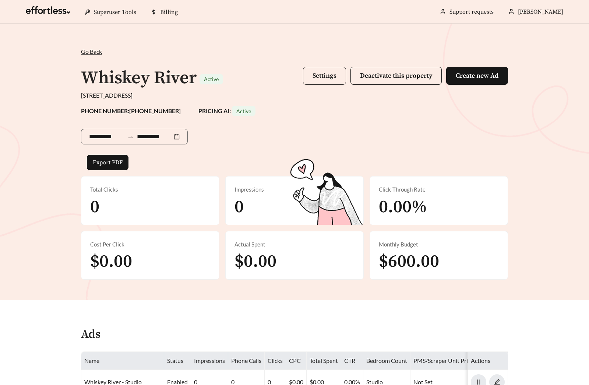
click at [309, 78] on button "Settings" at bounding box center [324, 76] width 43 height 18
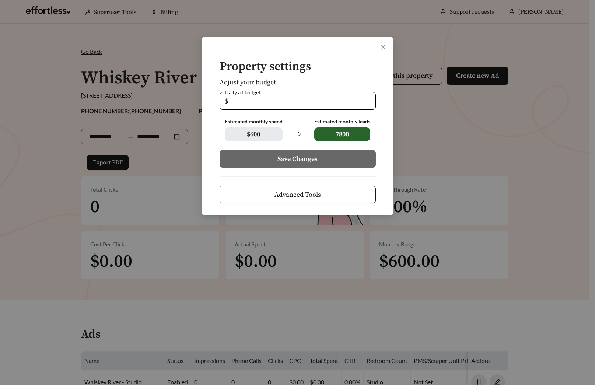
click at [310, 182] on form "Property settings Adjust your budget Daily ad budget $ ** Estimated monthly spe…" at bounding box center [298, 131] width 168 height 143
click at [302, 189] on button "Advanced Tools" at bounding box center [297, 195] width 156 height 18
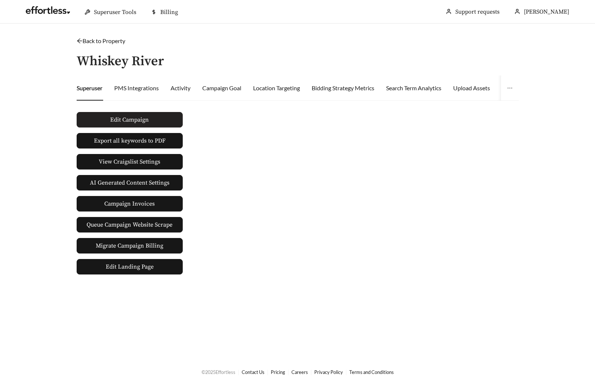
click at [161, 120] on button "Edit Campaign" at bounding box center [130, 119] width 106 height 15
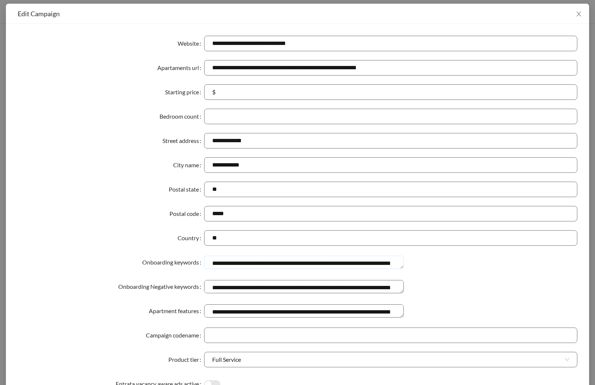
click at [364, 268] on textarea "Onboarding keywords" at bounding box center [303, 261] width 199 height 13
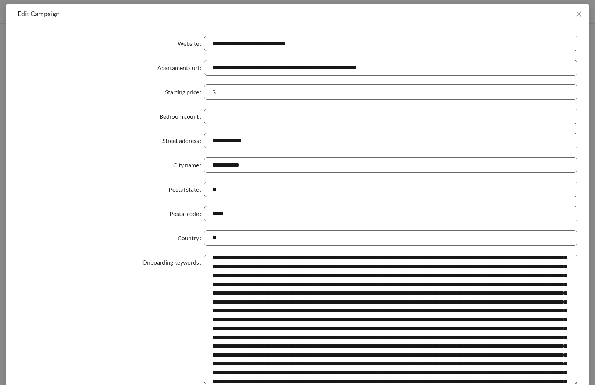
drag, startPoint x: 571, startPoint y: 277, endPoint x: 558, endPoint y: 382, distance: 106.1
click at [558, 382] on textarea "Onboarding keywords" at bounding box center [390, 319] width 373 height 130
drag, startPoint x: 300, startPoint y: 266, endPoint x: 415, endPoint y: 265, distance: 115.2
click at [415, 265] on textarea "Onboarding keywords" at bounding box center [390, 319] width 373 height 130
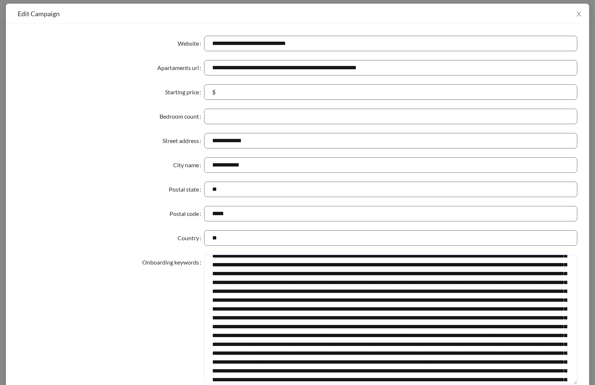
scroll to position [105, 0]
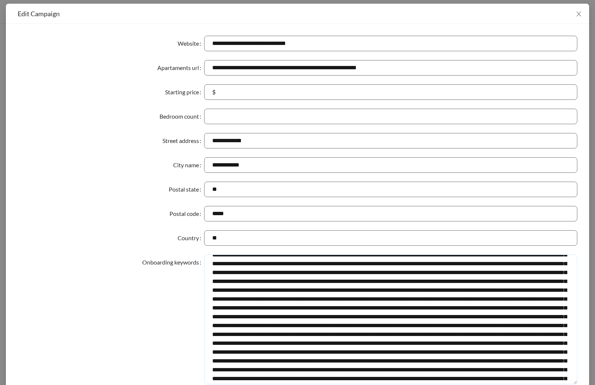
drag, startPoint x: 381, startPoint y: 289, endPoint x: 508, endPoint y: 293, distance: 127.0
click at [508, 293] on textarea "Onboarding keywords" at bounding box center [390, 319] width 373 height 130
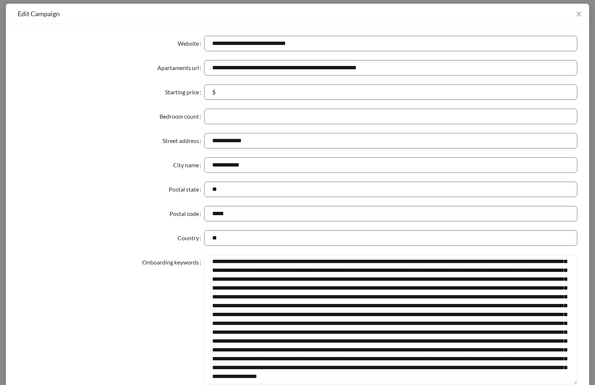
scroll to position [238, 0]
drag, startPoint x: 452, startPoint y: 281, endPoint x: 241, endPoint y: 291, distance: 210.8
click at [241, 291] on textarea "Onboarding keywords" at bounding box center [390, 319] width 373 height 130
drag, startPoint x: 295, startPoint y: 322, endPoint x: 425, endPoint y: 324, distance: 129.6
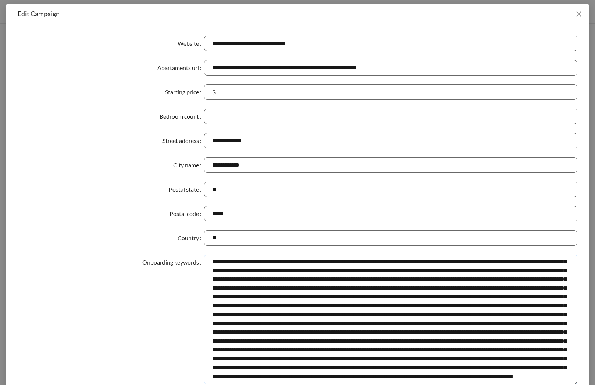
click at [425, 324] on textarea "Onboarding keywords" at bounding box center [390, 319] width 373 height 130
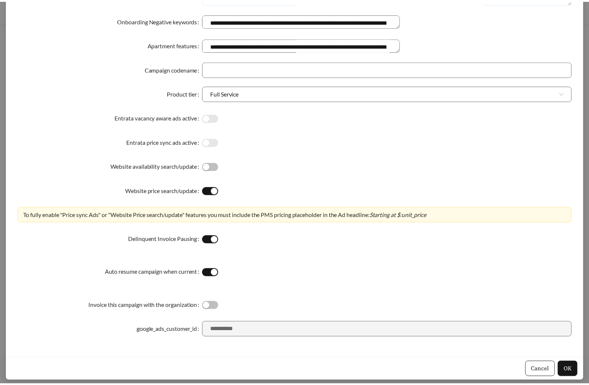
scroll to position [398, 0]
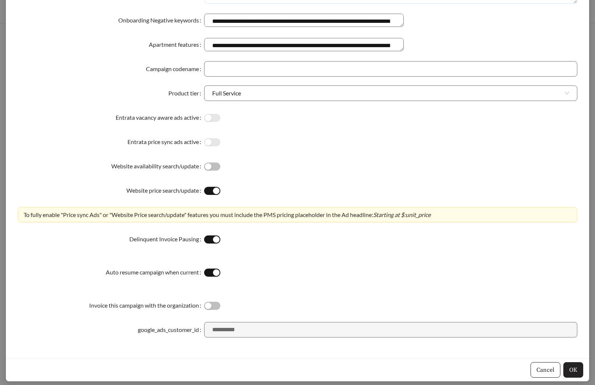
type textarea "**********"
click at [571, 364] on button "OK" at bounding box center [573, 369] width 20 height 15
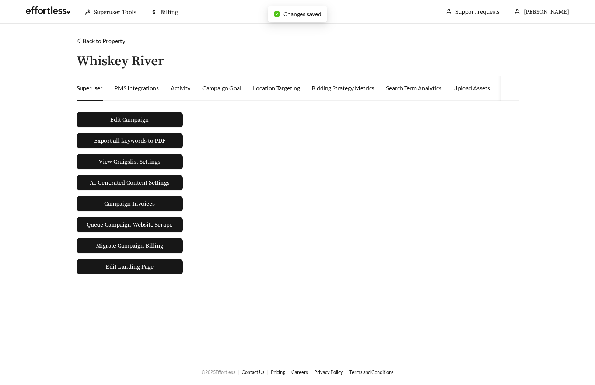
click at [95, 42] on link "Back to Property" at bounding box center [101, 40] width 49 height 7
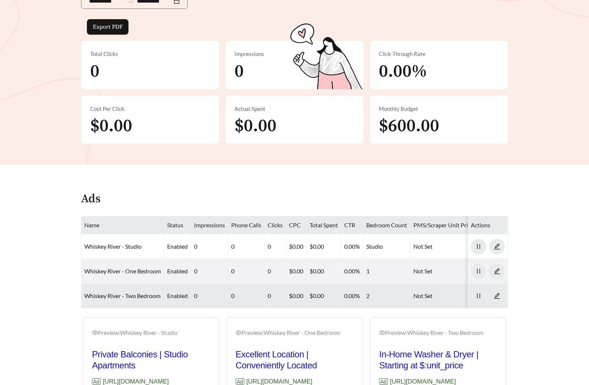
scroll to position [261, 0]
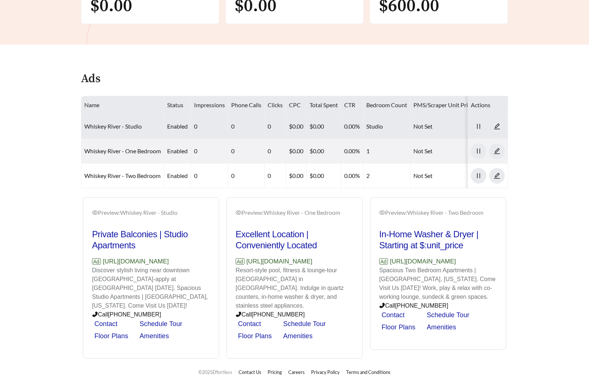
click at [112, 123] on link "Whiskey River - Studio" at bounding box center [112, 126] width 57 height 7
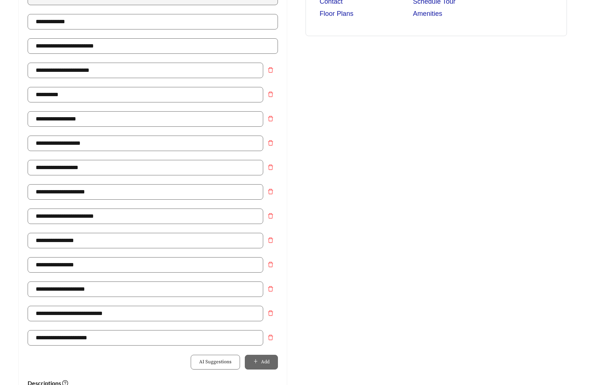
scroll to position [511, 0]
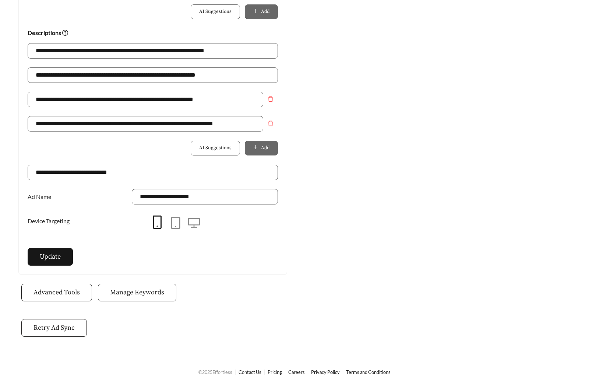
click at [55, 332] on button "Retry Ad Sync" at bounding box center [54, 328] width 66 height 18
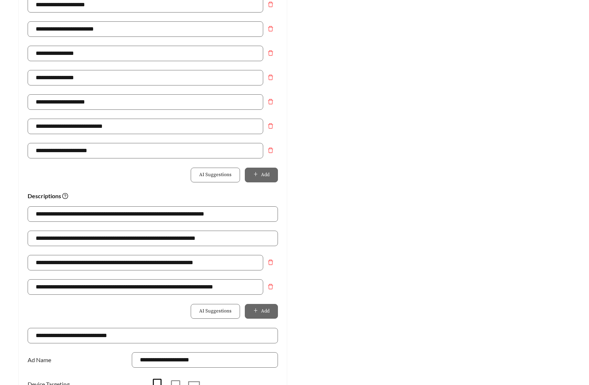
scroll to position [462, 0]
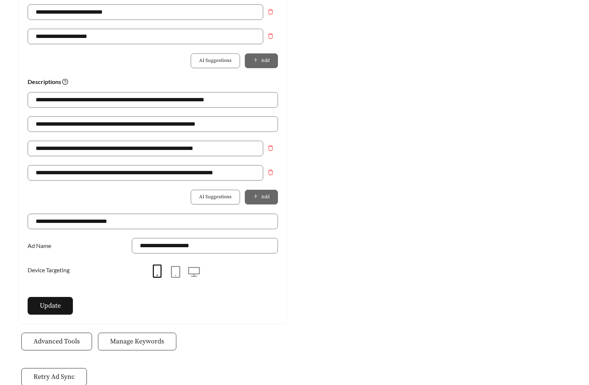
click at [158, 340] on span "Manage Keywords" at bounding box center [137, 341] width 54 height 10
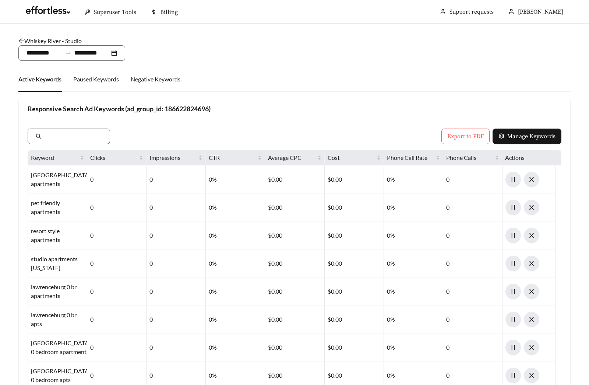
click at [49, 39] on link "Whiskey River - Studio" at bounding box center [49, 40] width 63 height 7
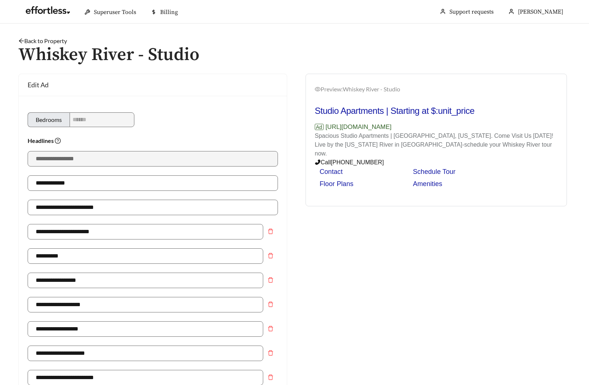
click at [29, 42] on link "Back to Property" at bounding box center [42, 40] width 49 height 7
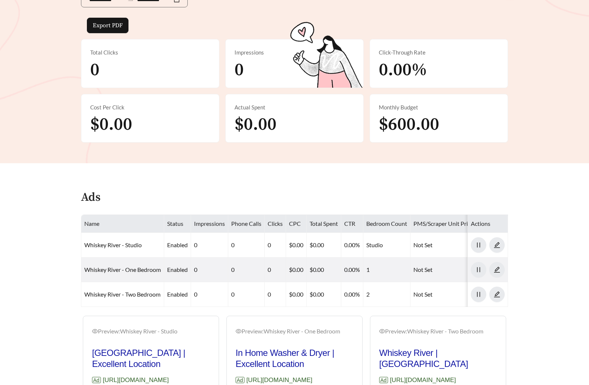
scroll to position [261, 0]
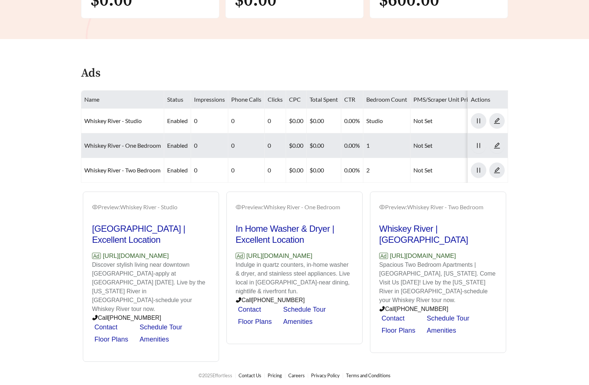
click at [110, 147] on link "Whiskey River - One Bedroom" at bounding box center [122, 145] width 77 height 7
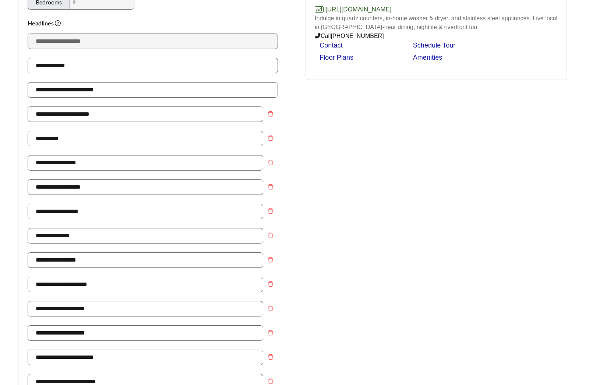
scroll to position [511, 0]
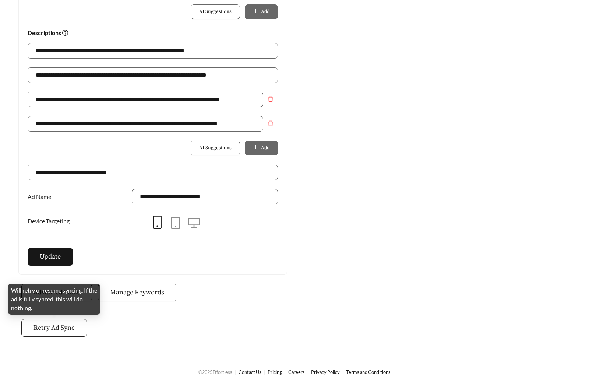
click at [64, 335] on button "Retry Ad Sync" at bounding box center [54, 328] width 66 height 18
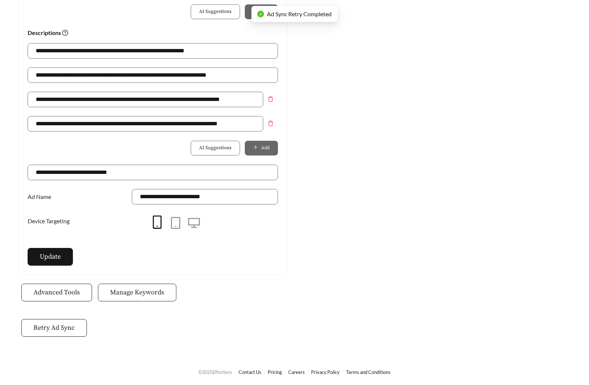
click at [148, 296] on span "Manage Keywords" at bounding box center [137, 292] width 54 height 10
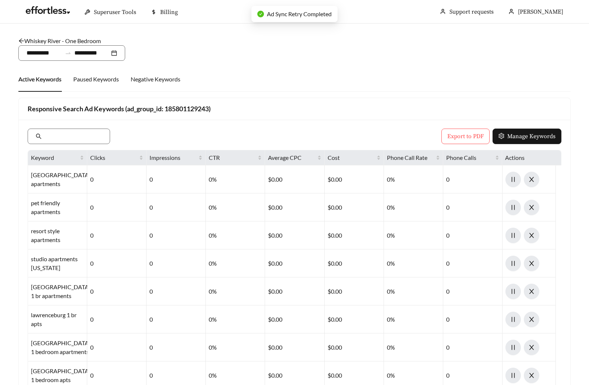
click at [58, 41] on link "Whiskey River - One Bedroom" at bounding box center [59, 40] width 82 height 7
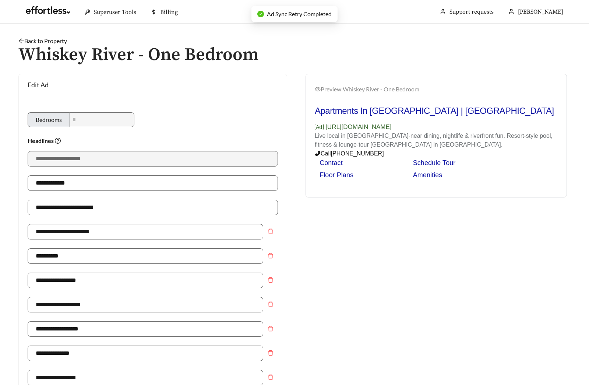
click at [29, 40] on link "Back to Property" at bounding box center [42, 40] width 49 height 7
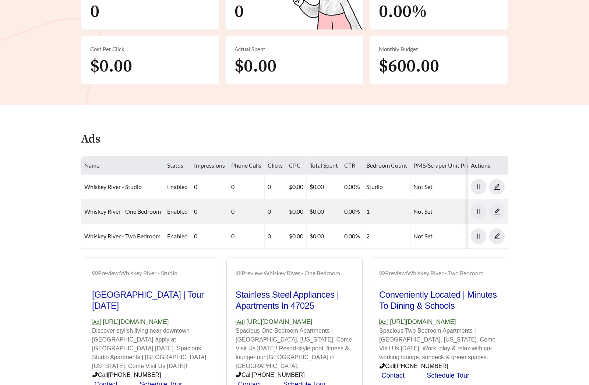
scroll to position [261, 0]
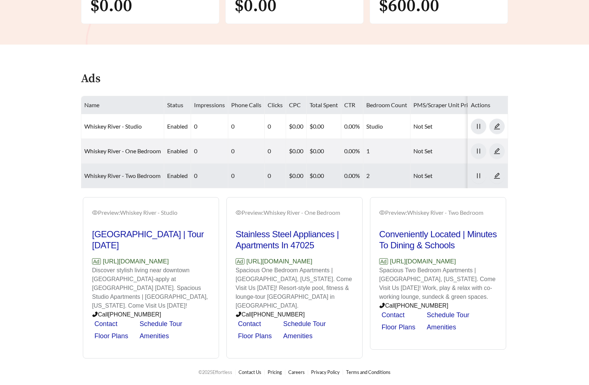
click at [112, 172] on link "Whiskey River - Two Bedroom" at bounding box center [122, 175] width 76 height 7
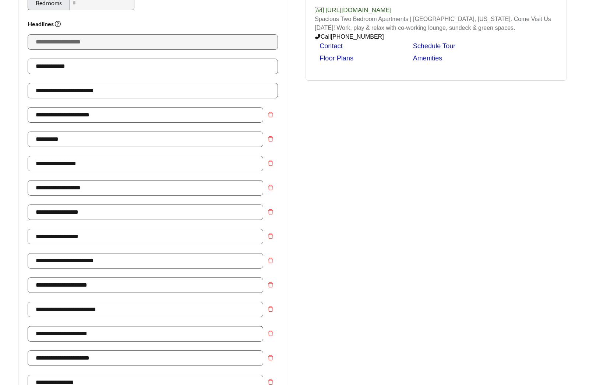
scroll to position [511, 0]
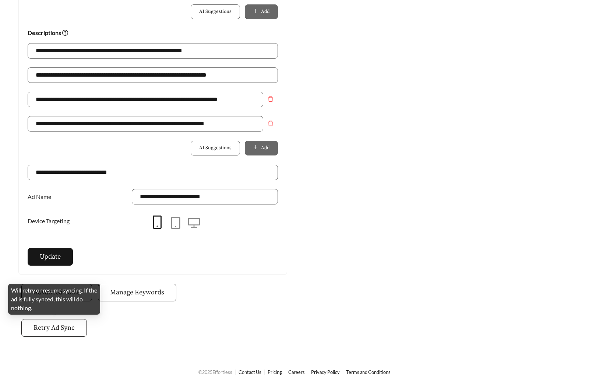
click at [73, 327] on span "Retry Ad Sync" at bounding box center [53, 327] width 41 height 10
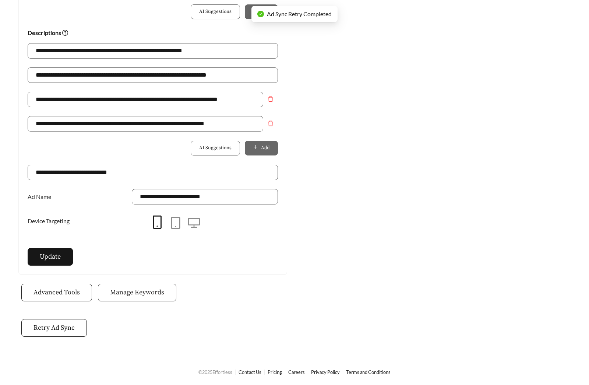
click at [141, 297] on button "Manage Keywords" at bounding box center [137, 292] width 78 height 18
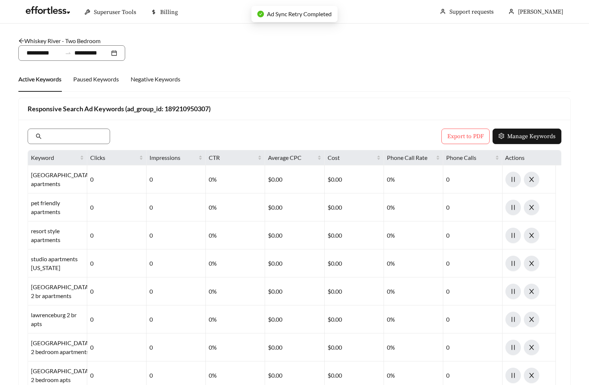
click at [58, 39] on link "Whiskey River - Two Bedroom" at bounding box center [59, 40] width 82 height 7
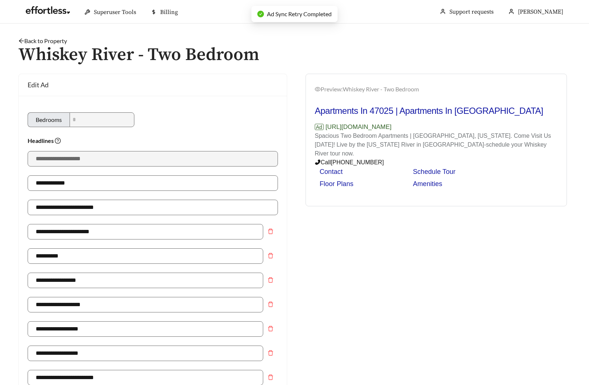
click at [30, 40] on link "Back to Property" at bounding box center [42, 40] width 49 height 7
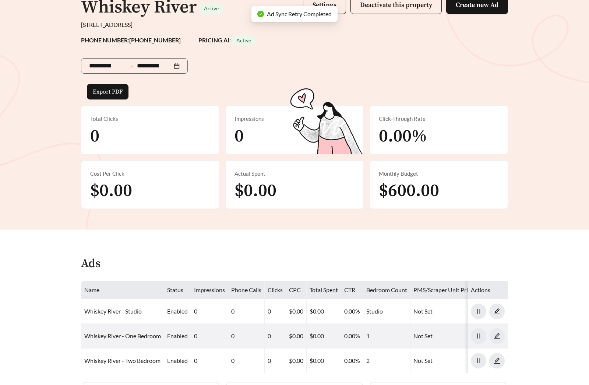
scroll to position [245, 0]
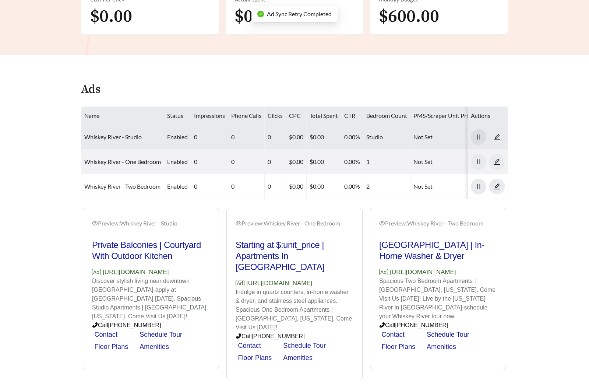
click at [478, 134] on icon "pause" at bounding box center [478, 137] width 7 height 7
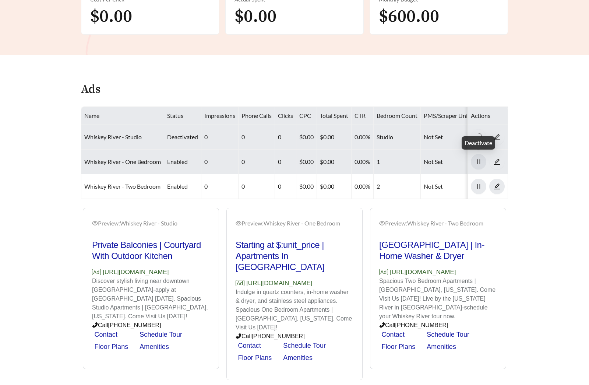
click at [479, 163] on icon "pause" at bounding box center [478, 161] width 3 height 5
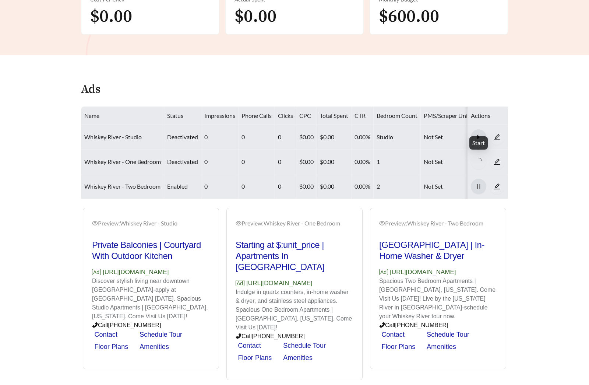
click at [482, 181] on button "button" at bounding box center [478, 186] width 15 height 15
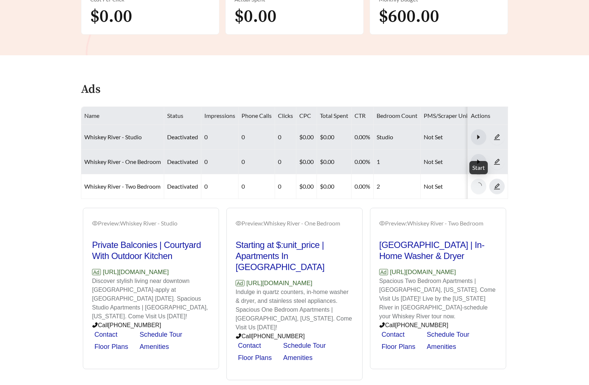
click at [473, 137] on span "caret-right" at bounding box center [478, 137] width 15 height 7
click at [479, 163] on icon "caret-right" at bounding box center [478, 161] width 7 height 7
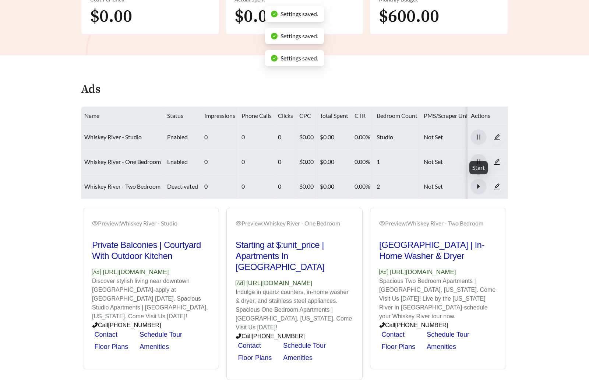
click at [477, 183] on icon "caret-right" at bounding box center [478, 186] width 7 height 7
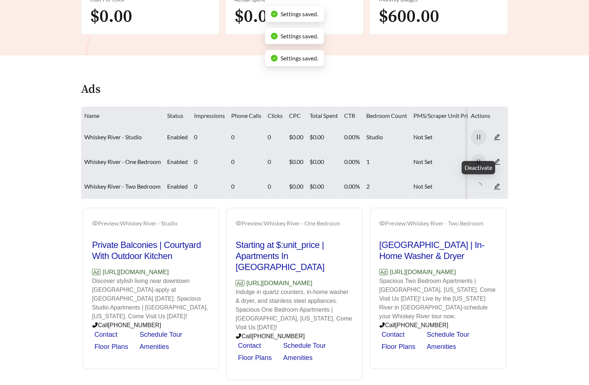
click at [535, 184] on main "**********" at bounding box center [294, 79] width 589 height 601
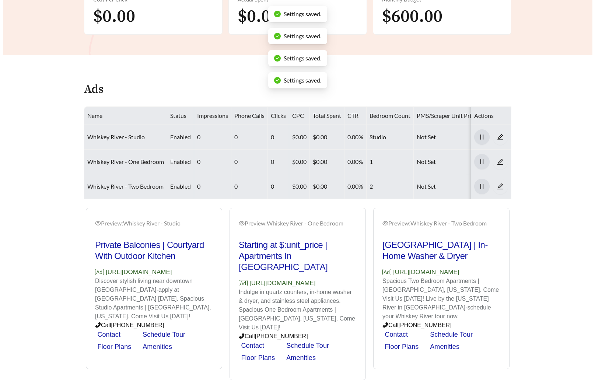
scroll to position [0, 0]
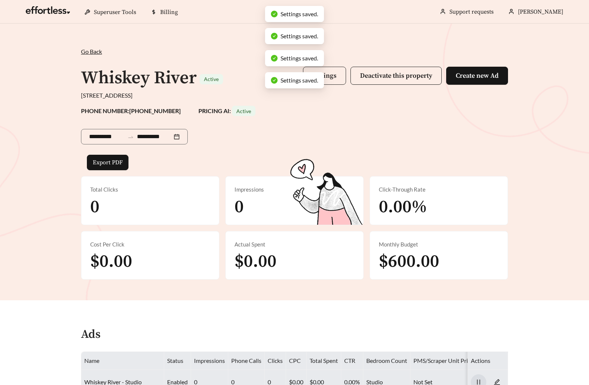
click at [328, 70] on button "Settings" at bounding box center [324, 76] width 43 height 18
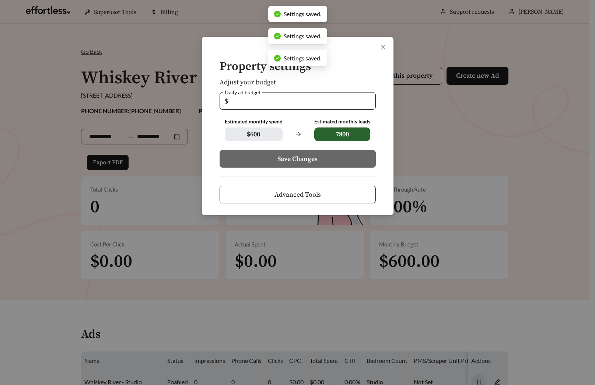
click at [321, 191] on button "Advanced Tools" at bounding box center [297, 195] width 156 height 18
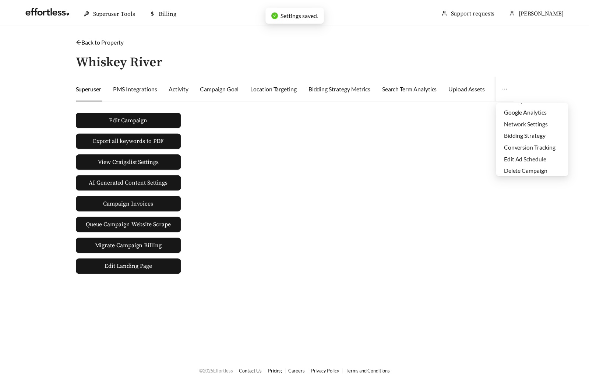
scroll to position [35, 0]
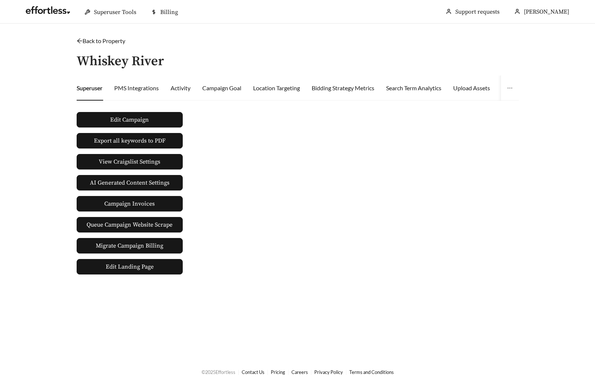
click at [120, 41] on link "Back to Property" at bounding box center [101, 40] width 49 height 7
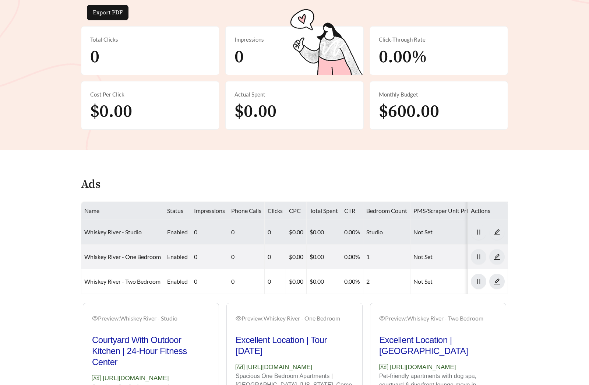
scroll to position [263, 0]
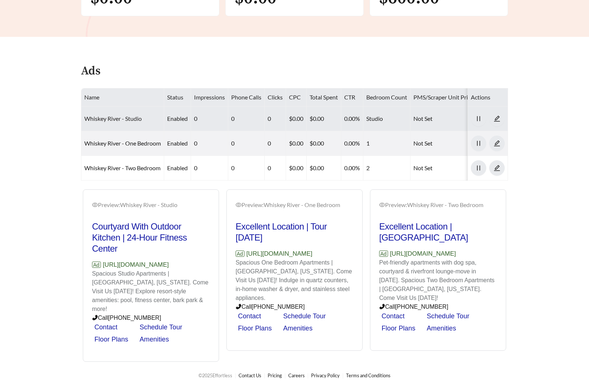
click at [116, 118] on link "Whiskey River - Studio" at bounding box center [112, 118] width 57 height 7
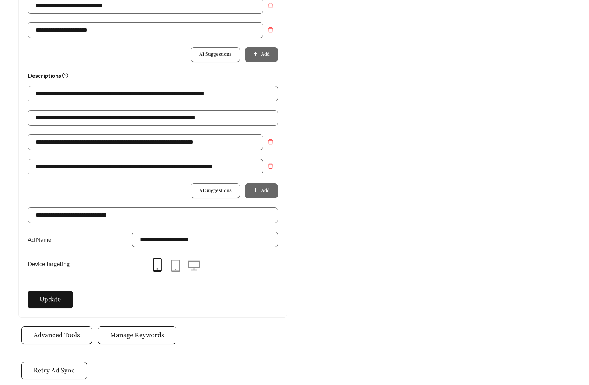
scroll to position [473, 0]
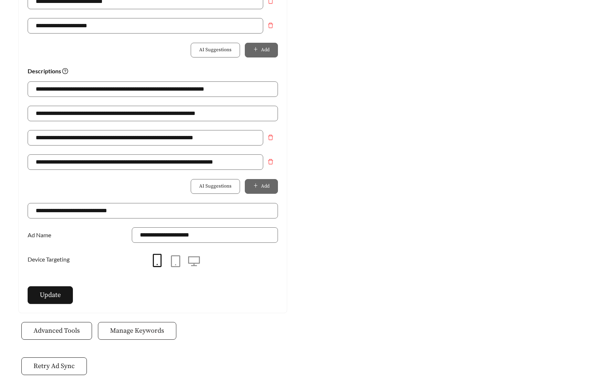
click at [135, 335] on span "Manage Keywords" at bounding box center [137, 330] width 54 height 10
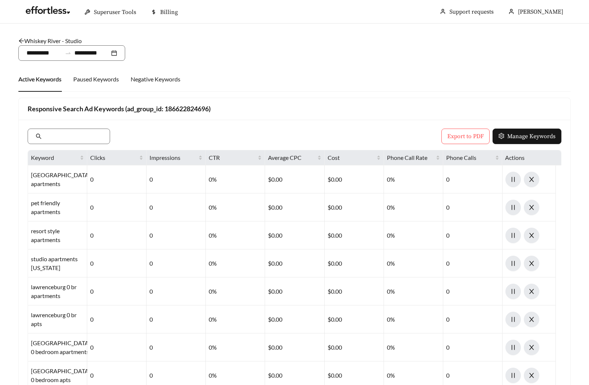
click at [51, 40] on link "Whiskey River - Studio" at bounding box center [49, 40] width 63 height 7
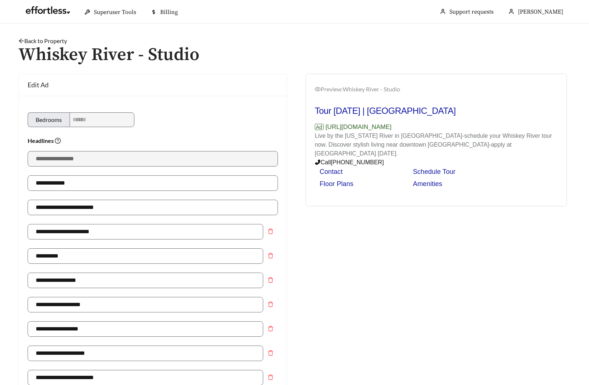
click at [48, 38] on link "Back to Property" at bounding box center [42, 40] width 49 height 7
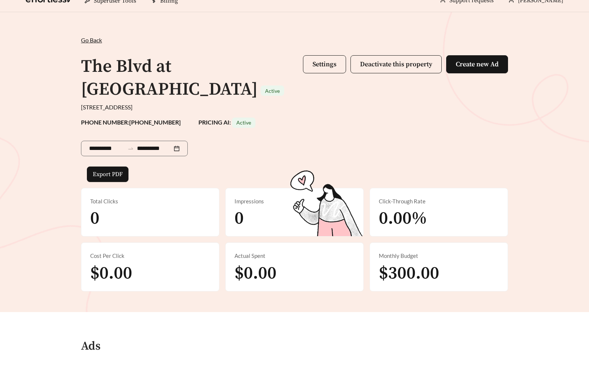
scroll to position [91, 0]
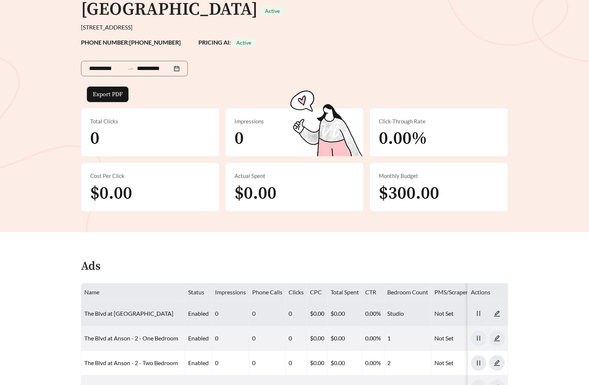
click at [130, 301] on td "The Blvd at [GEOGRAPHIC_DATA]" at bounding box center [133, 313] width 104 height 25
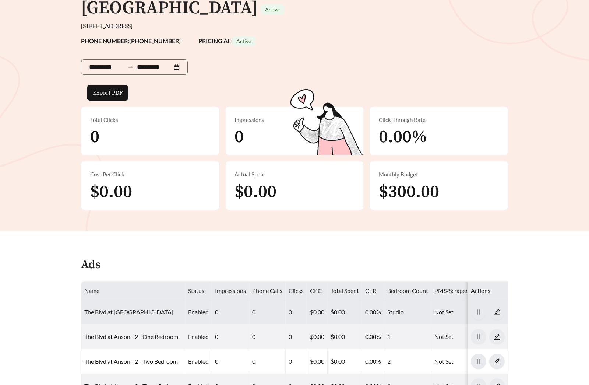
click at [131, 308] on link "The Blvd at [GEOGRAPHIC_DATA]" at bounding box center [128, 311] width 89 height 7
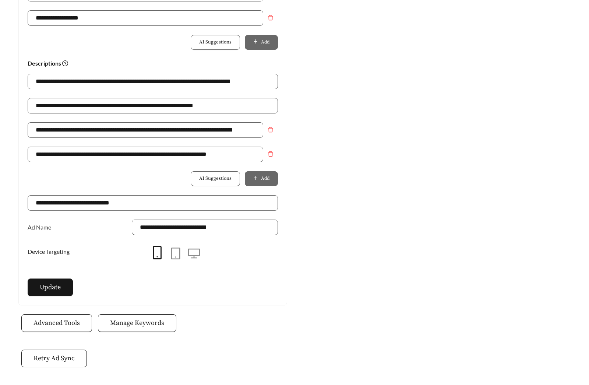
scroll to position [511, 0]
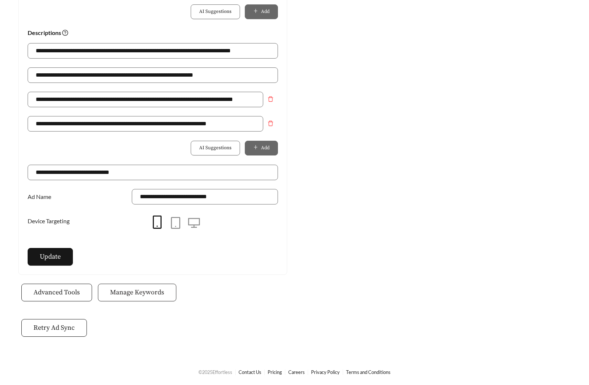
click at [146, 292] on span "Manage Keywords" at bounding box center [137, 292] width 54 height 10
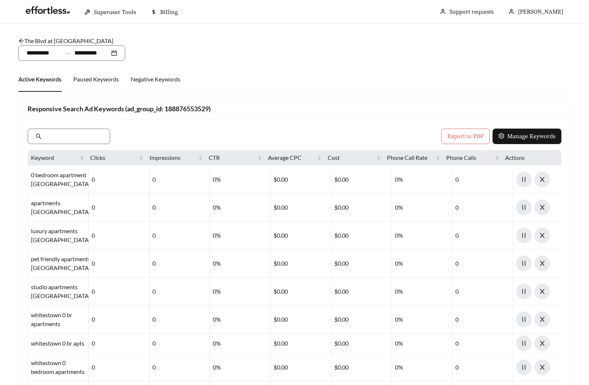
click at [64, 39] on link "The Blvd at [GEOGRAPHIC_DATA]" at bounding box center [65, 40] width 95 height 7
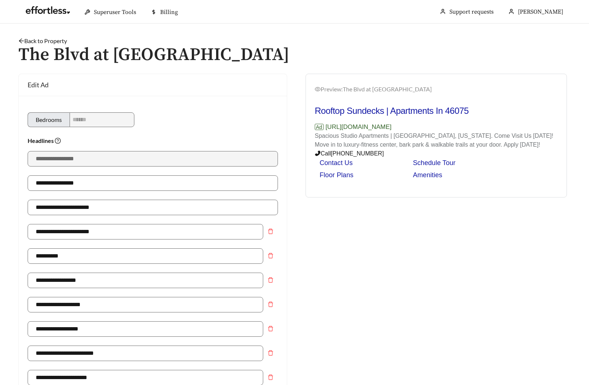
click at [39, 40] on link "Back to Property" at bounding box center [42, 40] width 49 height 7
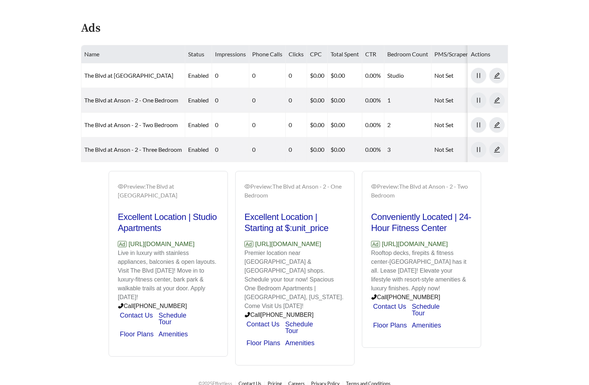
scroll to position [331, 0]
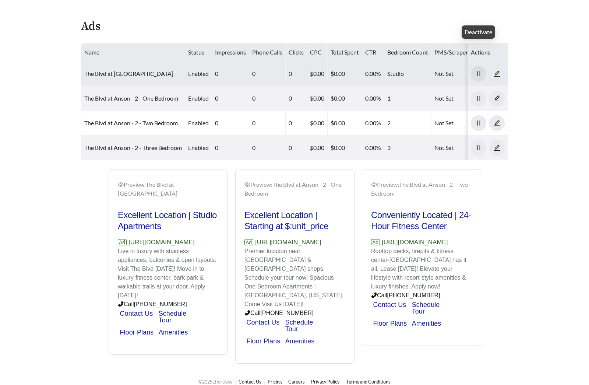
click at [480, 70] on icon "pause" at bounding box center [478, 73] width 7 height 7
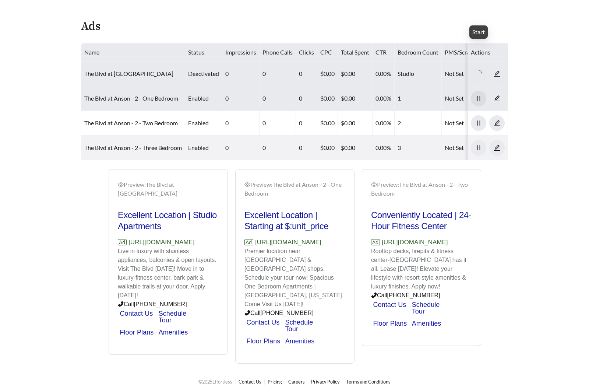
click at [479, 95] on icon "pause" at bounding box center [478, 98] width 7 height 7
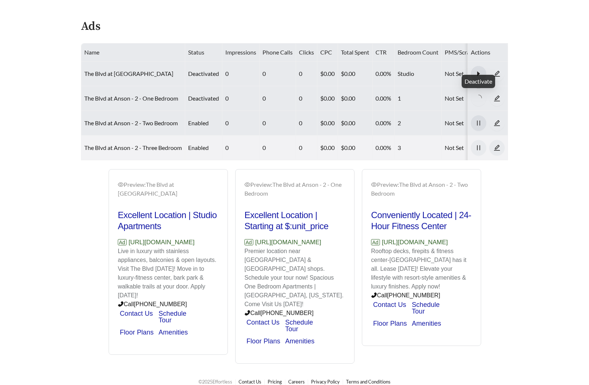
click at [480, 120] on icon "pause" at bounding box center [478, 123] width 7 height 7
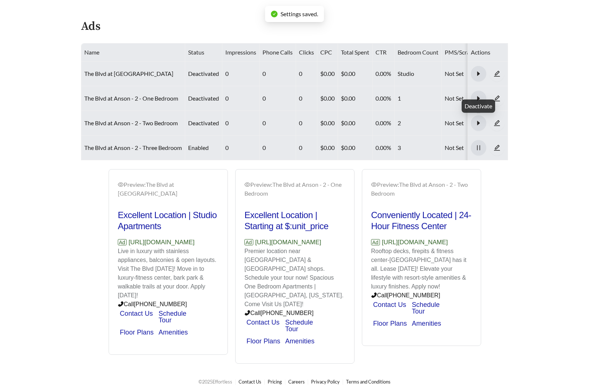
click at [479, 144] on icon "pause" at bounding box center [478, 147] width 7 height 7
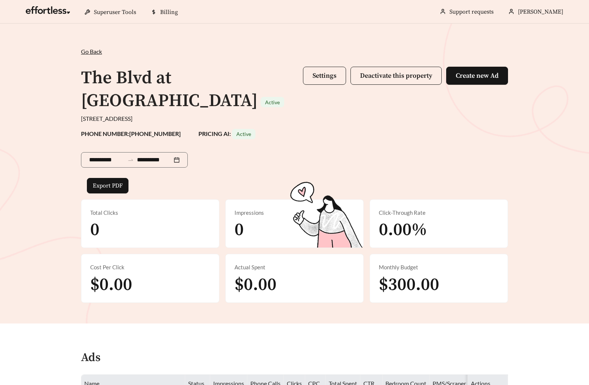
scroll to position [250, 0]
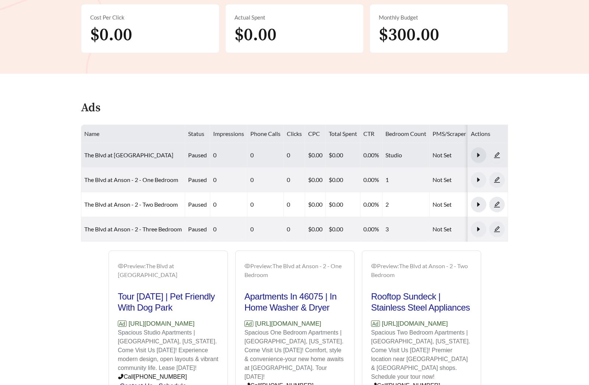
click at [479, 152] on icon "caret-right" at bounding box center [478, 155] width 7 height 7
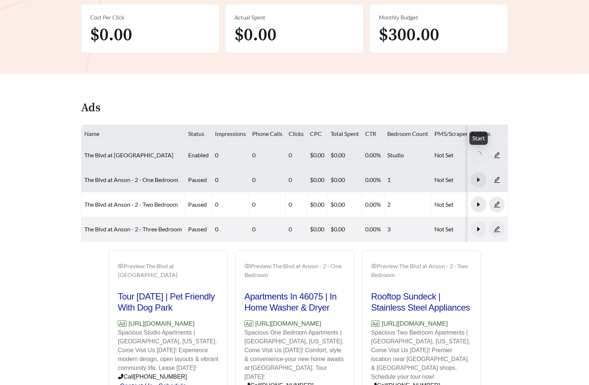
click at [479, 176] on icon "caret-right" at bounding box center [478, 179] width 7 height 7
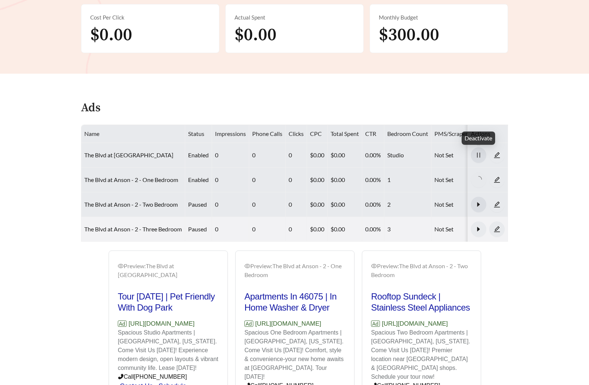
click at [476, 201] on icon "caret-right" at bounding box center [478, 204] width 7 height 7
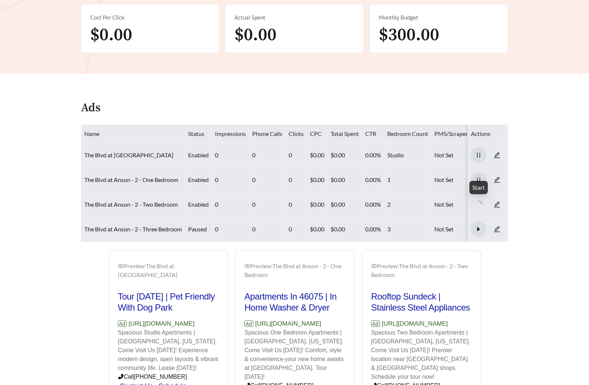
drag, startPoint x: 481, startPoint y: 205, endPoint x: 484, endPoint y: 210, distance: 5.3
click at [480, 226] on icon "caret-right" at bounding box center [478, 229] width 7 height 7
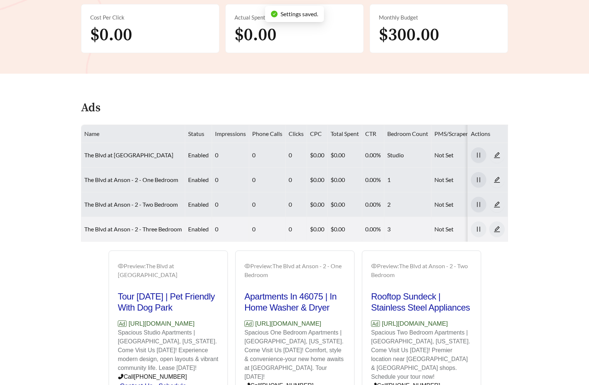
click at [529, 245] on main "**********" at bounding box center [294, 115] width 589 height 682
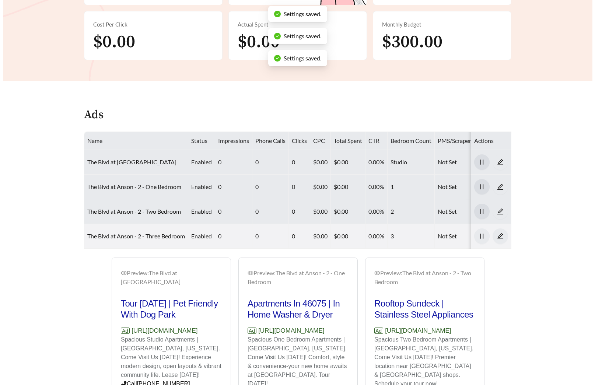
scroll to position [0, 0]
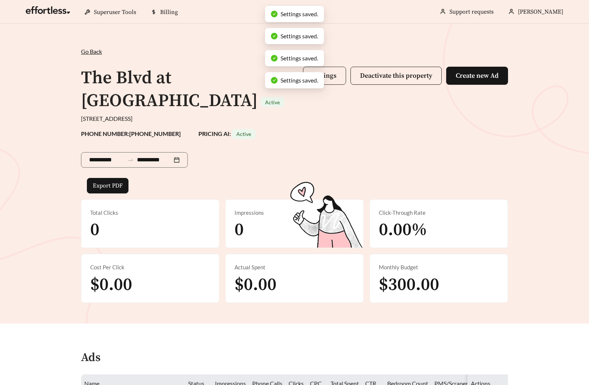
click at [330, 80] on button "Settings" at bounding box center [324, 76] width 43 height 18
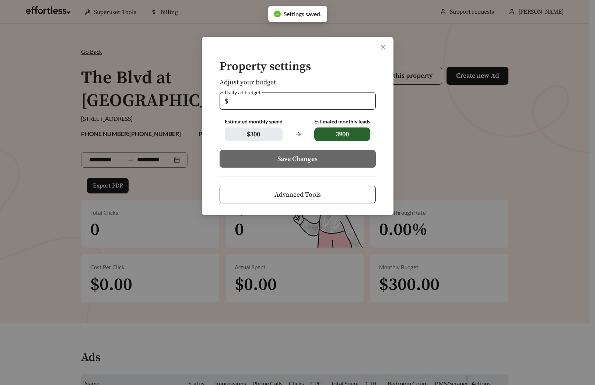
click at [307, 193] on span "Advanced Tools" at bounding box center [297, 195] width 46 height 10
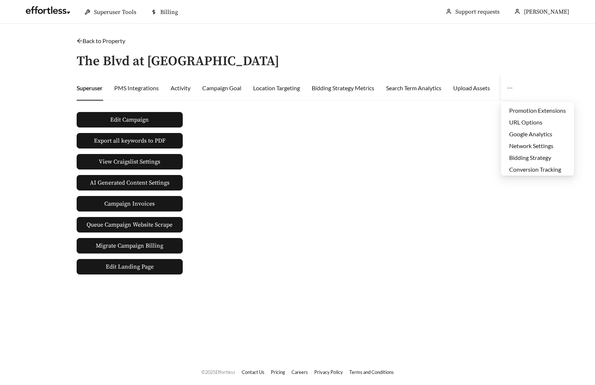
scroll to position [35, 0]
click at [518, 152] on li "Edit Ad Schedule" at bounding box center [537, 157] width 73 height 12
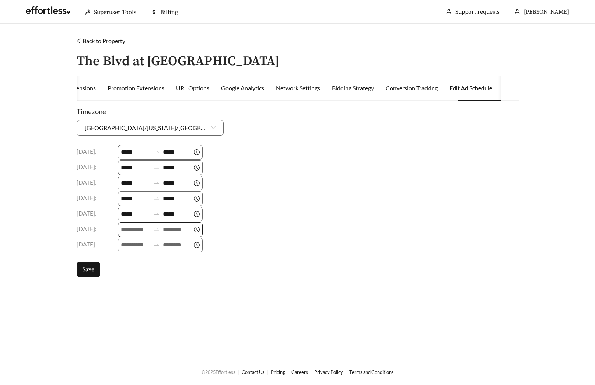
click at [135, 229] on input at bounding box center [135, 229] width 29 height 9
click at [130, 312] on div "09" at bounding box center [128, 313] width 21 height 10
type input "*****"
click at [142, 334] on span "OK" at bounding box center [140, 332] width 7 height 7
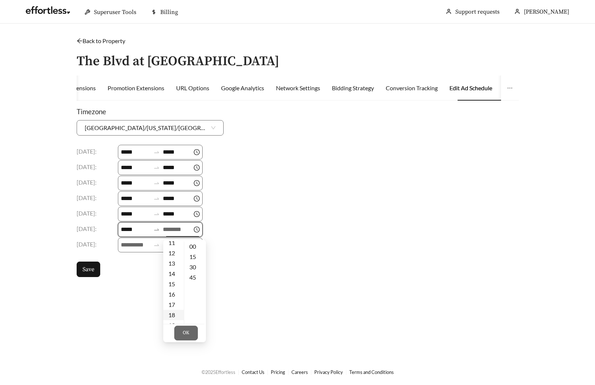
click at [176, 315] on div "18" at bounding box center [173, 315] width 21 height 10
type input "*****"
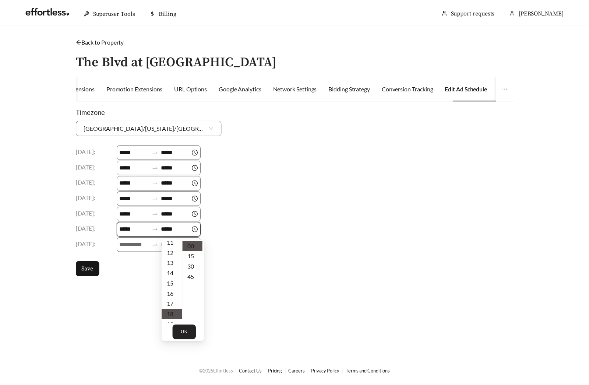
scroll to position [186, 0]
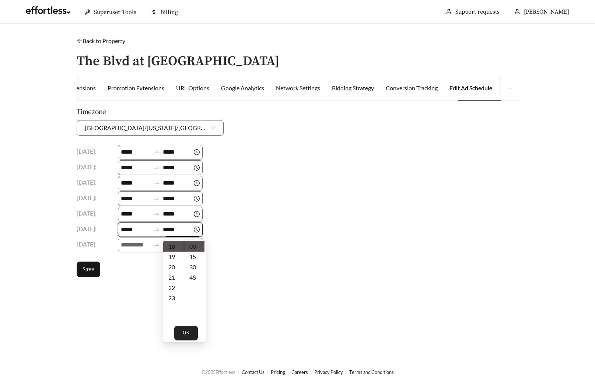
click at [185, 336] on span "OK" at bounding box center [186, 332] width 7 height 7
click at [88, 274] on button "Save" at bounding box center [89, 268] width 24 height 15
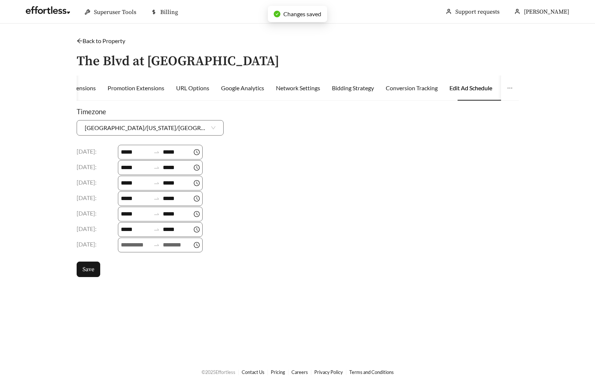
click at [120, 44] on div "Back to Property /" at bounding box center [298, 40] width 442 height 9
click at [116, 41] on link "Back to Property" at bounding box center [101, 40] width 49 height 7
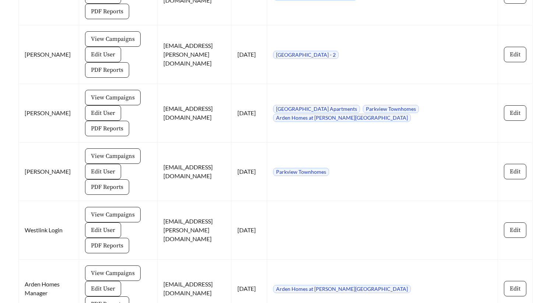
scroll to position [1623, 0]
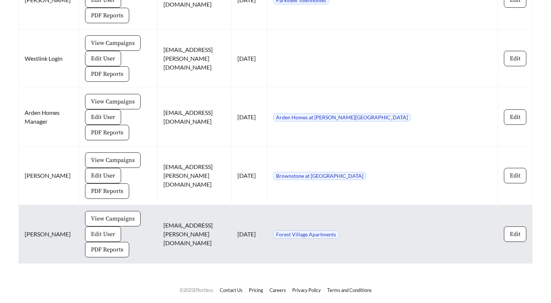
click at [91, 233] on span "Edit User" at bounding box center [103, 234] width 24 height 9
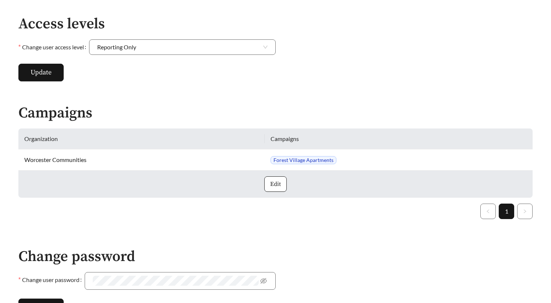
scroll to position [253, 0]
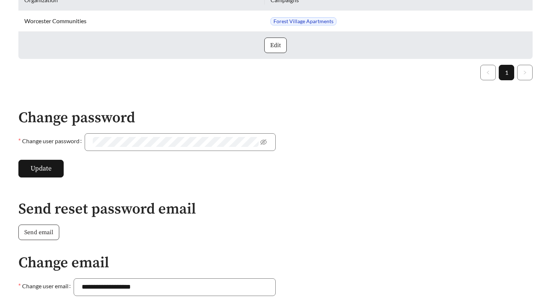
click at [44, 230] on span "Send email" at bounding box center [38, 232] width 29 height 9
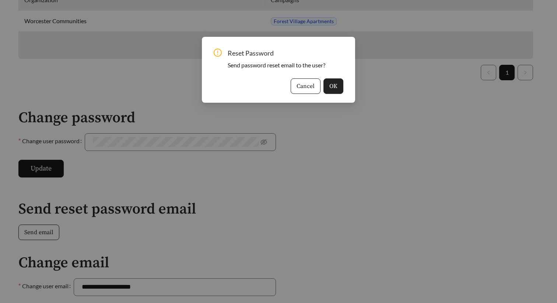
click at [332, 84] on span "OK" at bounding box center [333, 86] width 8 height 9
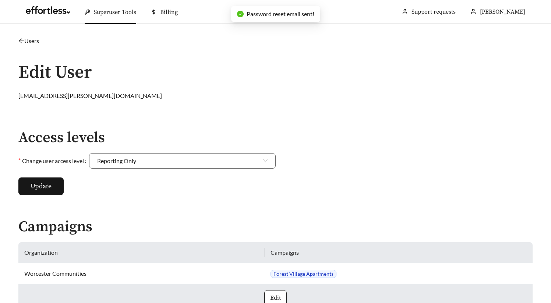
scroll to position [1, 0]
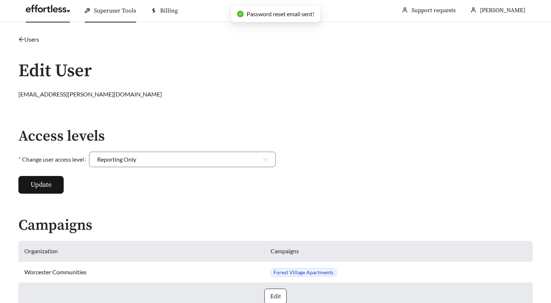
scroll to position [1623, 0]
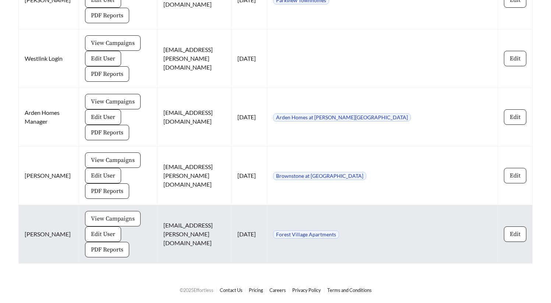
click at [100, 218] on span "View Campaigns" at bounding box center [113, 218] width 44 height 9
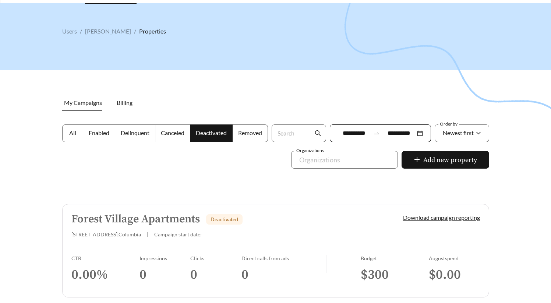
scroll to position [53, 0]
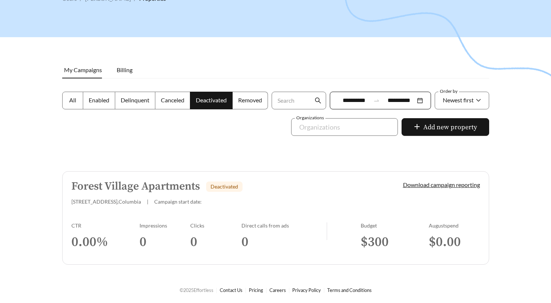
click at [71, 105] on label "All" at bounding box center [72, 101] width 21 height 18
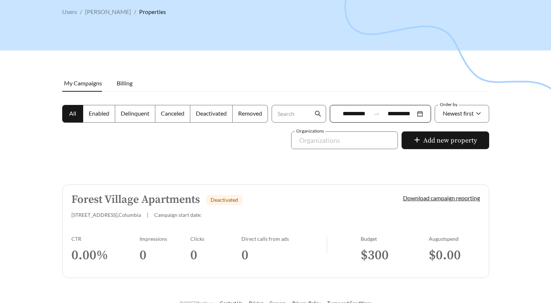
scroll to position [53, 0]
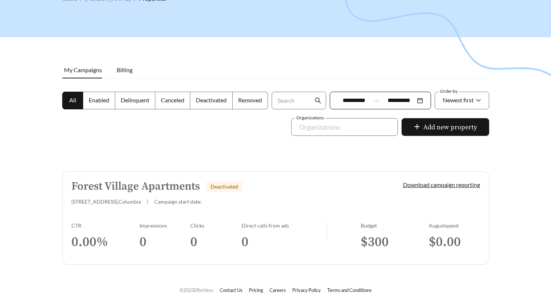
click at [162, 204] on div "[STREET_ADDRESS] | Campaign start date:" at bounding box center [224, 201] width 307 height 6
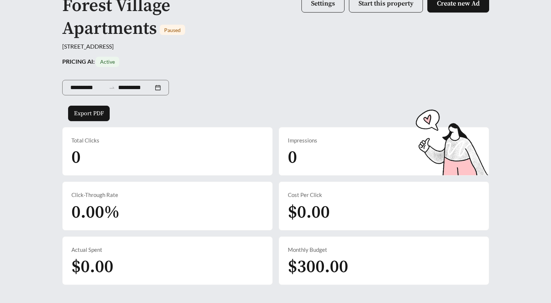
scroll to position [73, 0]
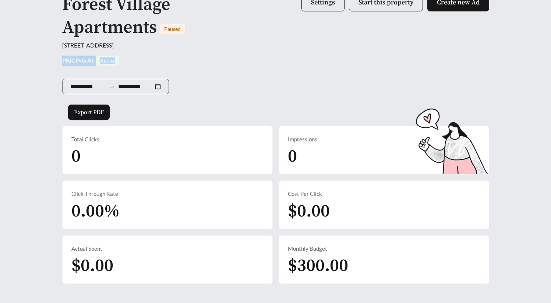
drag, startPoint x: 119, startPoint y: 62, endPoint x: 60, endPoint y: 61, distance: 58.9
click at [60, 61] on div "**********" at bounding box center [276, 129] width 442 height 310
click at [117, 61] on span "Active" at bounding box center [108, 61] width 24 height 10
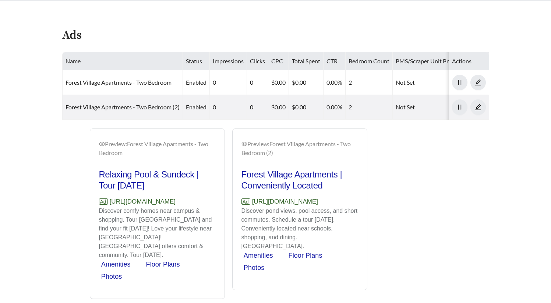
scroll to position [395, 0]
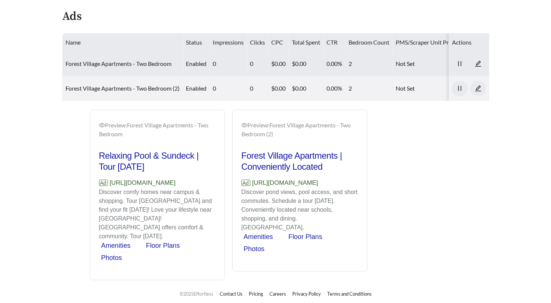
click at [147, 63] on link "Forest Village Apartments - Two Bedroom" at bounding box center [119, 63] width 106 height 7
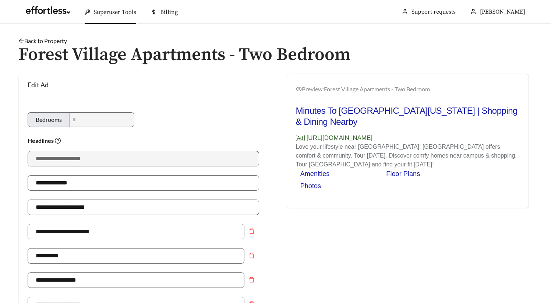
click at [59, 41] on link "Back to Property" at bounding box center [42, 40] width 49 height 7
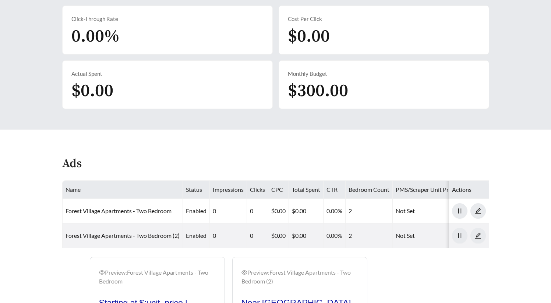
scroll to position [251, 0]
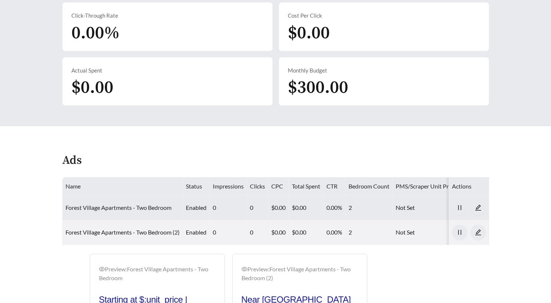
click at [144, 207] on link "Forest Village Apartments - Two Bedroom" at bounding box center [119, 207] width 106 height 7
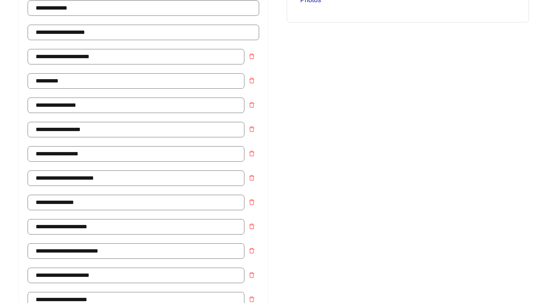
scroll to position [176, 0]
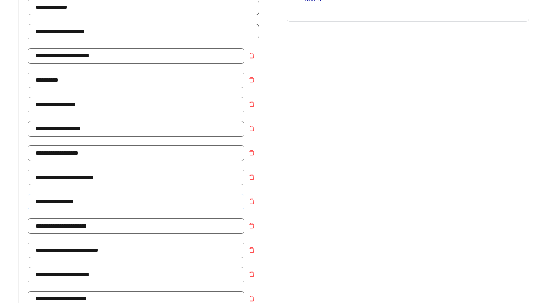
click at [50, 200] on input "**********" at bounding box center [136, 201] width 217 height 15
click at [52, 202] on input "**********" at bounding box center [136, 201] width 217 height 15
type input "**********"
click at [308, 183] on div "Preview: [GEOGRAPHIC_DATA] Apartments - Two Bedroom Tour [DATE] | Limited Time …" at bounding box center [408, 258] width 265 height 720
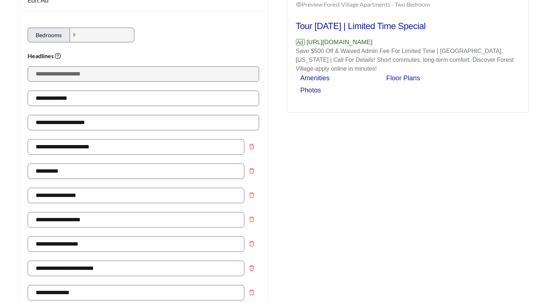
scroll to position [0, 0]
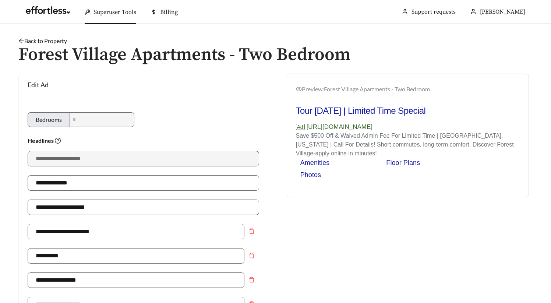
click at [56, 42] on link "Back to Property" at bounding box center [42, 40] width 49 height 7
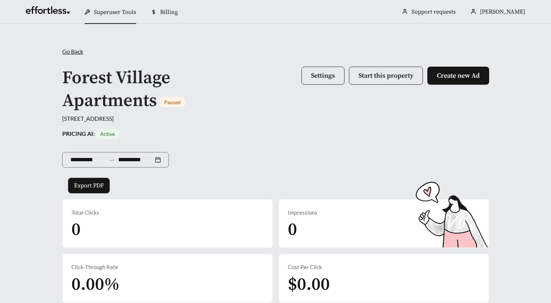
click at [273, 130] on div "PRICING AI: Active" at bounding box center [275, 134] width 427 height 10
click at [377, 144] on div "**********" at bounding box center [275, 158] width 427 height 39
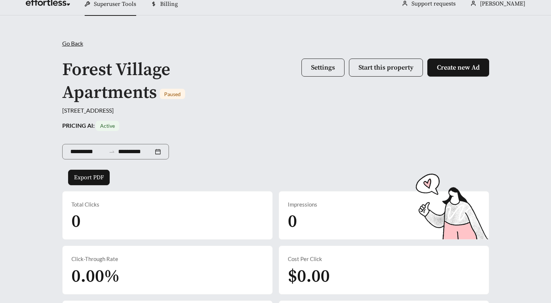
scroll to position [10, 0]
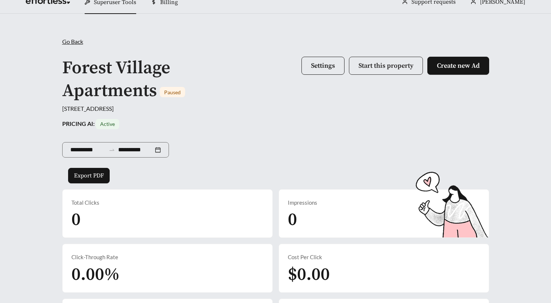
click at [380, 66] on span "Start this property" at bounding box center [386, 65] width 55 height 8
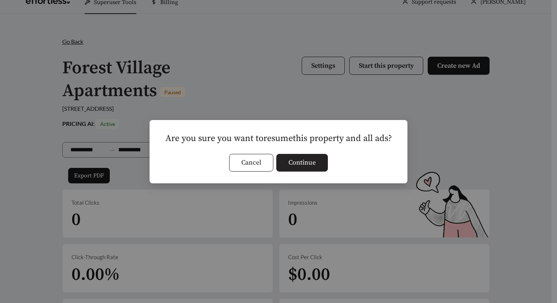
click at [317, 165] on button "Continue" at bounding box center [302, 163] width 52 height 18
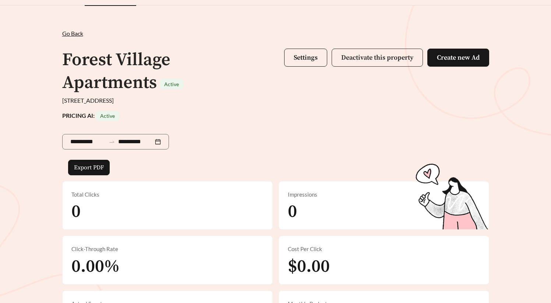
scroll to position [20, 0]
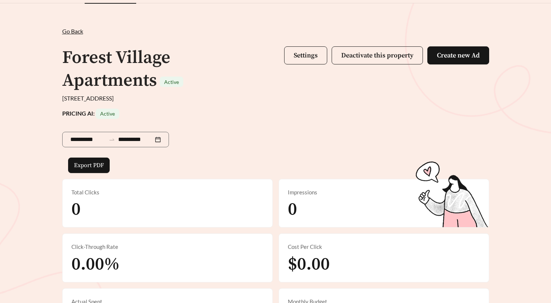
click at [305, 105] on div "**********" at bounding box center [276, 182] width 442 height 310
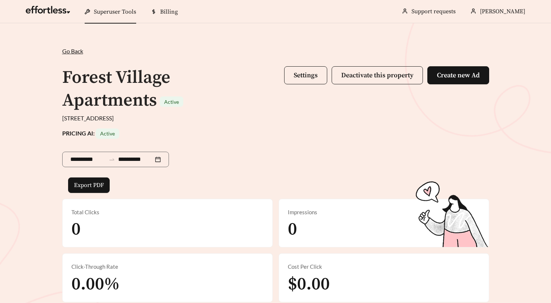
scroll to position [0, 0]
click at [344, 32] on div "**********" at bounding box center [275, 201] width 551 height 354
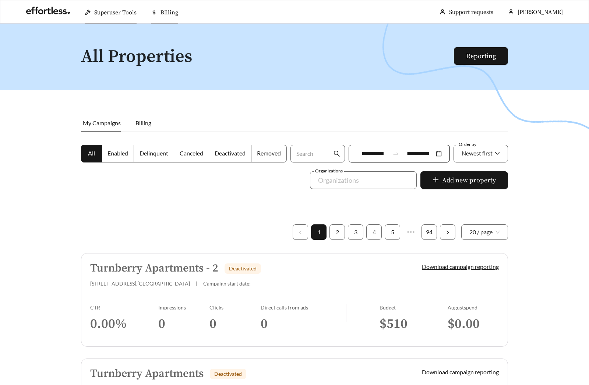
click at [110, 14] on span "Superuser Tools" at bounding box center [115, 12] width 42 height 7
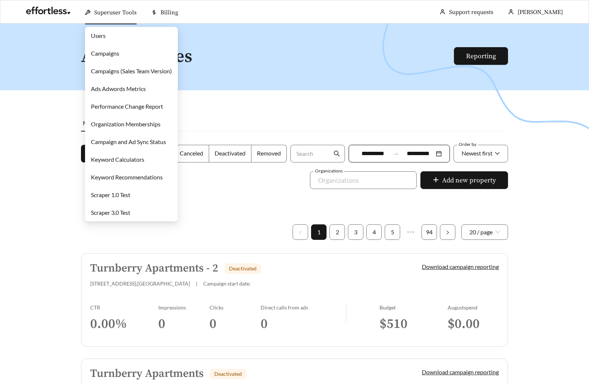
click at [98, 57] on link "Campaigns" at bounding box center [105, 53] width 28 height 7
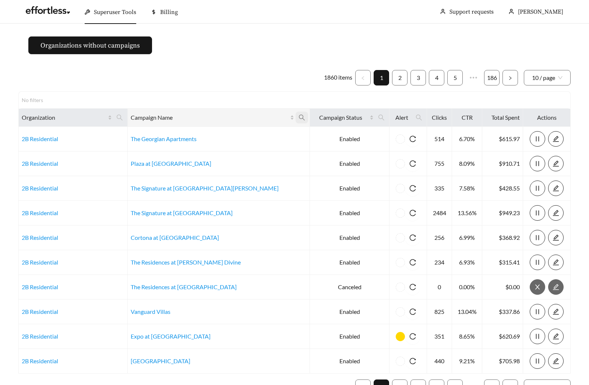
click at [299, 117] on icon "search" at bounding box center [302, 117] width 7 height 7
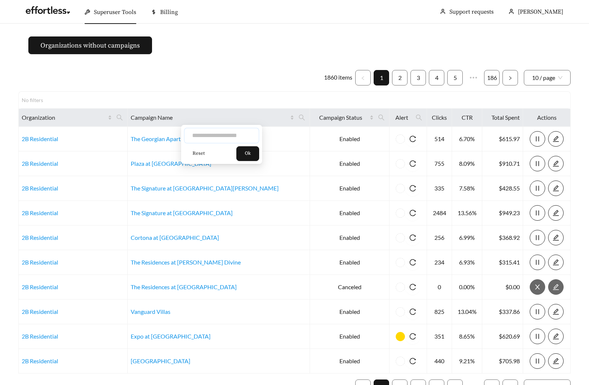
click at [228, 136] on input "text" at bounding box center [221, 135] width 75 height 15
type input "**********"
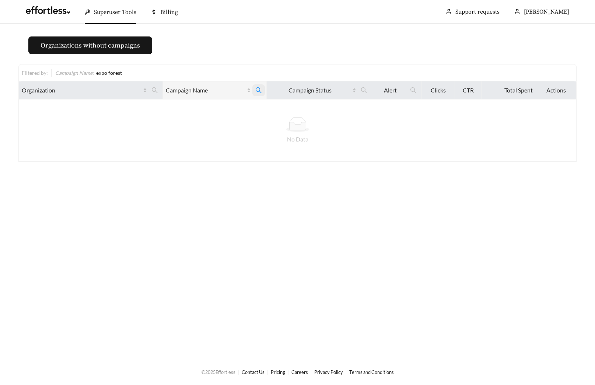
click at [259, 90] on icon "search" at bounding box center [258, 90] width 7 height 7
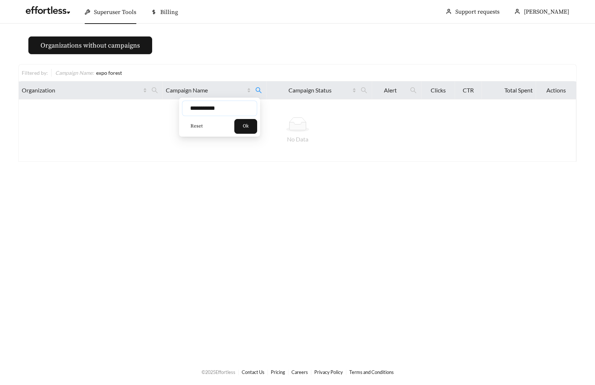
click at [202, 108] on input "**********" at bounding box center [219, 107] width 75 height 15
click at [202, 107] on input "**********" at bounding box center [219, 107] width 75 height 15
click at [220, 115] on input "**********" at bounding box center [219, 107] width 75 height 15
click at [214, 110] on input "**********" at bounding box center [219, 107] width 75 height 15
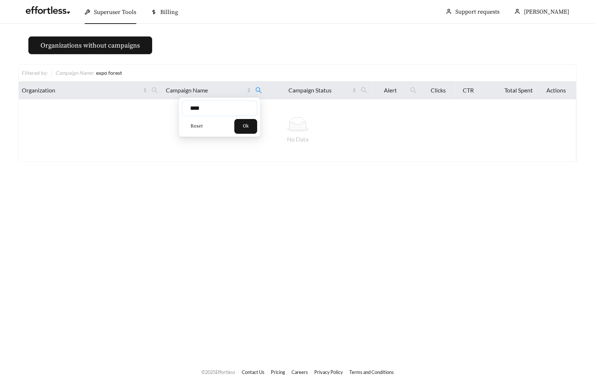
type input "****"
click at [255, 126] on button "Ok" at bounding box center [245, 126] width 23 height 15
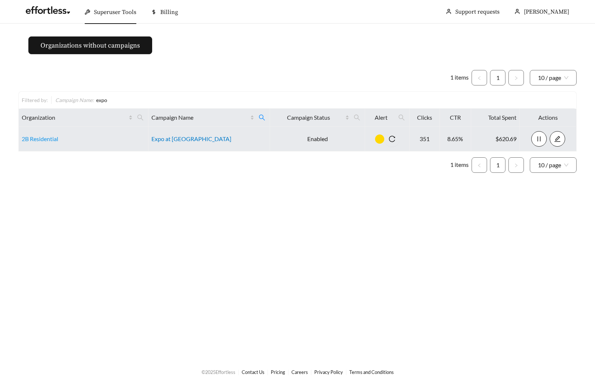
click at [201, 137] on link "Expo at [GEOGRAPHIC_DATA]" at bounding box center [191, 138] width 80 height 7
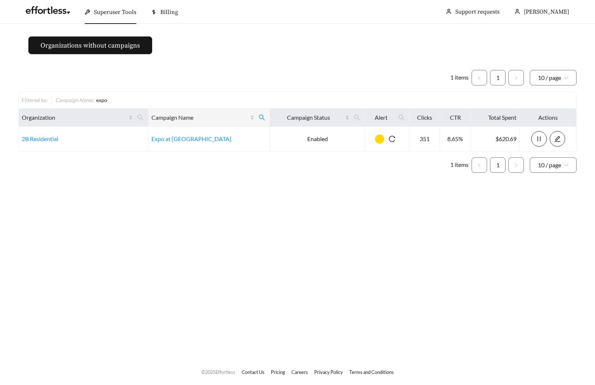
drag, startPoint x: 248, startPoint y: 116, endPoint x: 233, endPoint y: 126, distance: 17.5
click at [258, 116] on icon "search" at bounding box center [261, 117] width 7 height 7
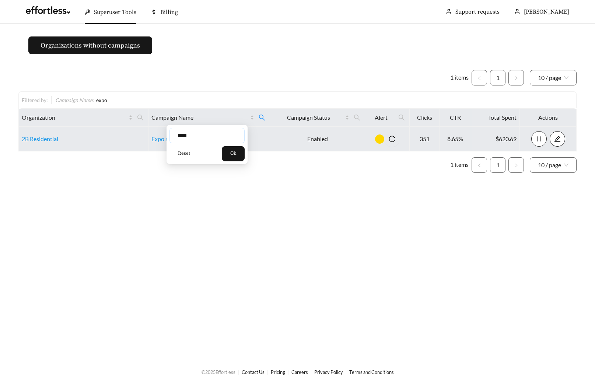
drag, startPoint x: 209, startPoint y: 137, endPoint x: 143, endPoint y: 128, distance: 66.1
click at [145, 128] on body "Superuser Tools Billing [PERSON_NAME] Support requests More Organizations witho…" at bounding box center [297, 192] width 595 height 385
type input "**********"
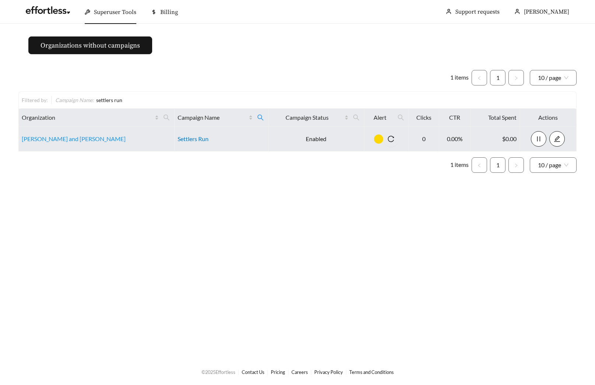
click at [179, 137] on link "Settlers Run" at bounding box center [192, 138] width 31 height 7
drag, startPoint x: 243, startPoint y: 117, endPoint x: 228, endPoint y: 131, distance: 20.8
click at [257, 116] on icon "search" at bounding box center [260, 117] width 7 height 7
drag, startPoint x: 182, startPoint y: 135, endPoint x: 160, endPoint y: 133, distance: 22.1
click at [166, 134] on div "**********" at bounding box center [206, 144] width 81 height 39
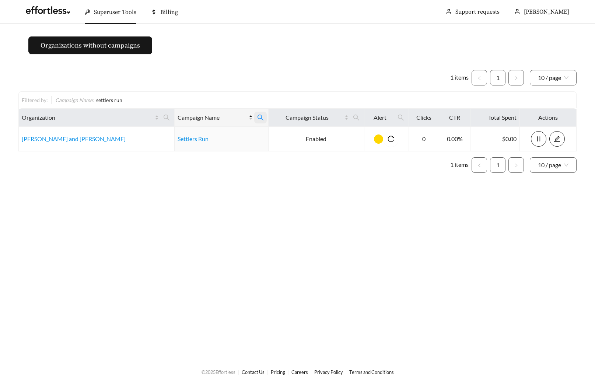
click at [257, 115] on icon "search" at bounding box center [260, 117] width 7 height 7
drag, startPoint x: 195, startPoint y: 138, endPoint x: 168, endPoint y: 132, distance: 28.2
click at [168, 132] on div "**********" at bounding box center [206, 144] width 81 height 39
type input "****"
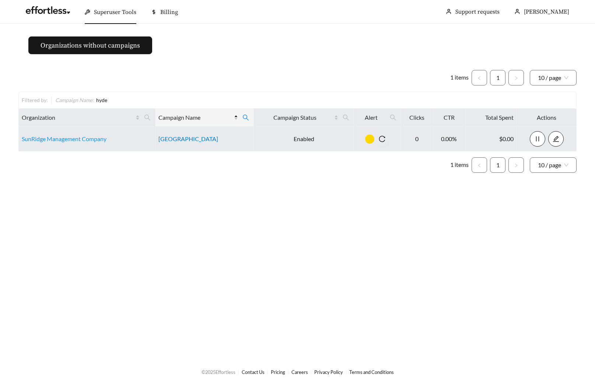
click at [201, 136] on link "[GEOGRAPHIC_DATA]" at bounding box center [188, 138] width 60 height 7
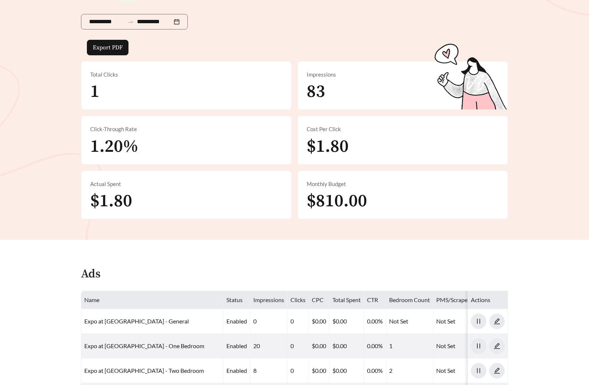
scroll to position [144, 0]
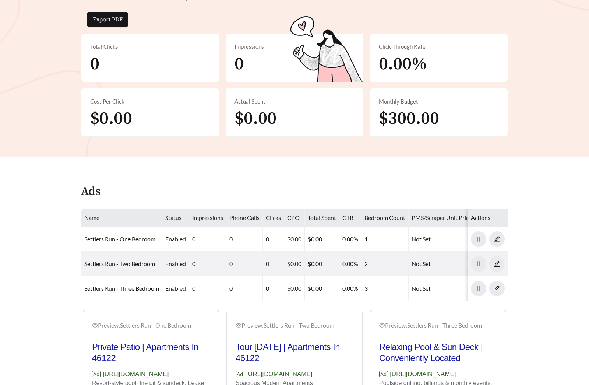
scroll to position [144, 0]
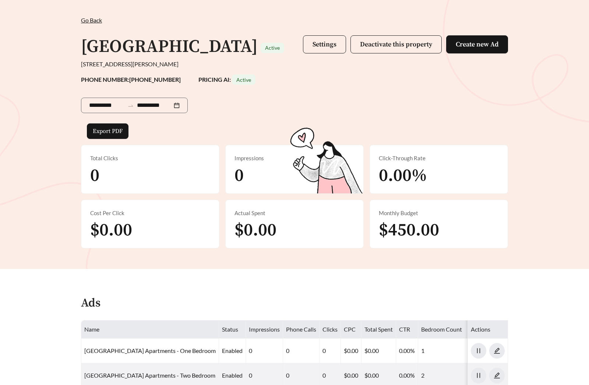
scroll to position [30, 0]
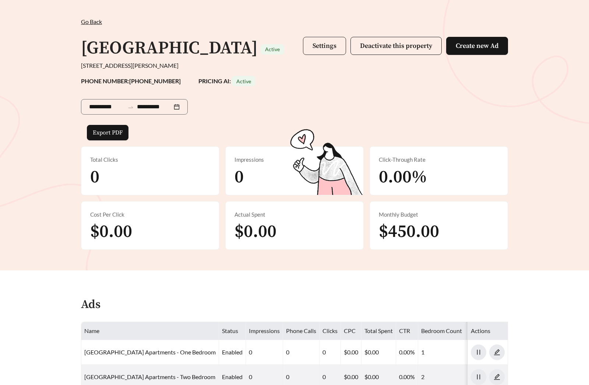
click at [325, 50] on button "Settings" at bounding box center [324, 46] width 43 height 18
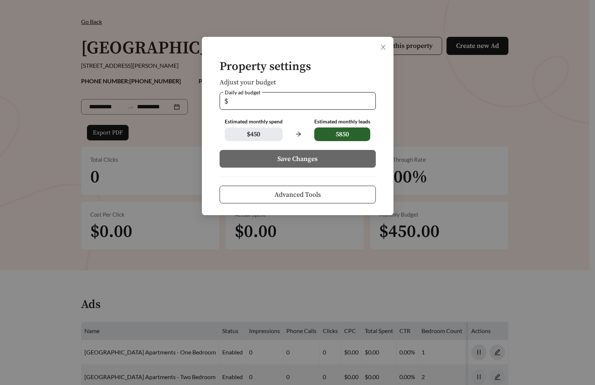
click at [449, 153] on div "Property settings Adjust your budget Daily ad budget $ ** Estimated monthly spe…" at bounding box center [297, 192] width 595 height 385
